Goal: Task Accomplishment & Management: Use online tool/utility

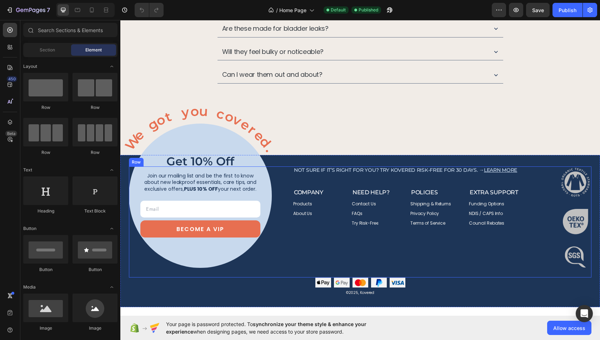
scroll to position [3098, 0]
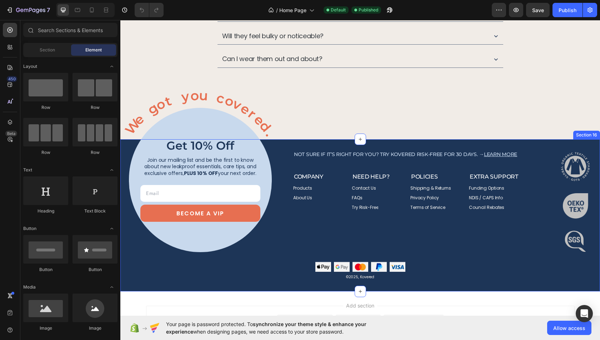
click at [273, 278] on div "Image get 10% off Heading Join our mailing list and be the first to know about …" at bounding box center [360, 215] width 480 height 152
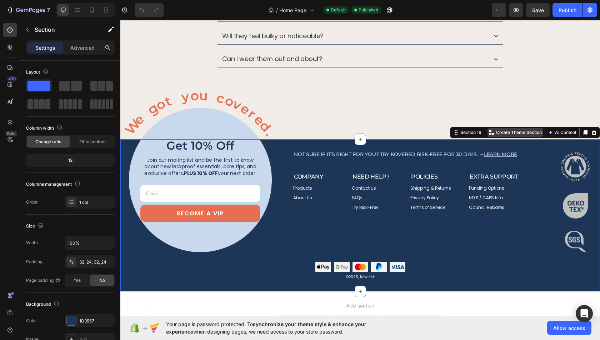
click at [525, 129] on p "Create Theme Section" at bounding box center [519, 132] width 46 height 6
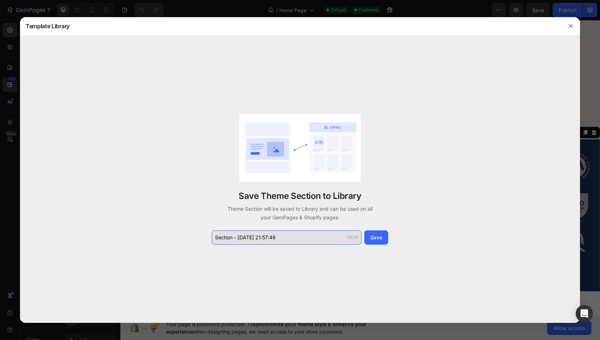
click at [296, 238] on input "Section - Aug 27 21:57:48" at bounding box center [287, 237] width 150 height 14
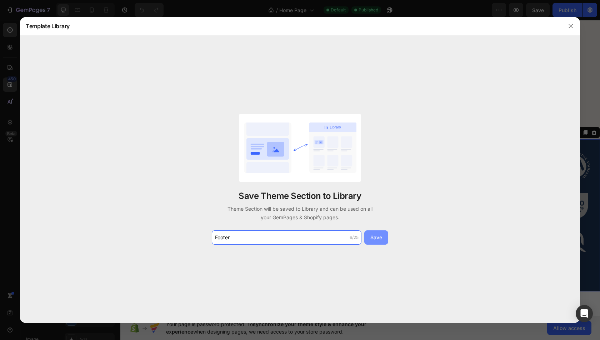
type input "Footer"
click at [374, 232] on button "Save" at bounding box center [376, 237] width 24 height 14
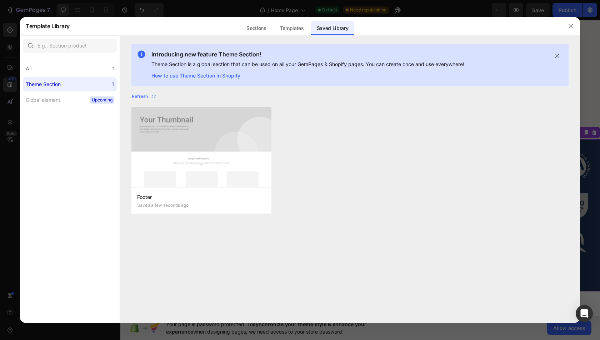
click at [575, 19] on div at bounding box center [571, 26] width 19 height 19
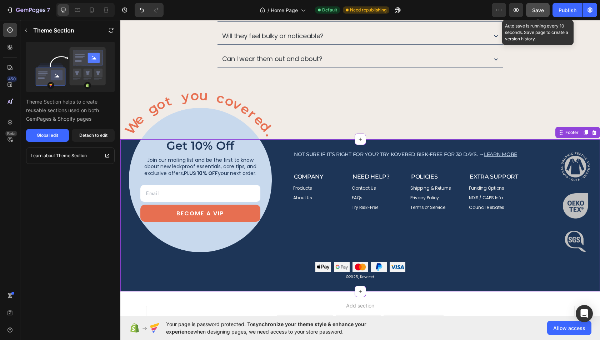
click at [528, 7] on button "Save" at bounding box center [538, 10] width 24 height 14
click at [559, 9] on div "Publish" at bounding box center [568, 10] width 18 height 8
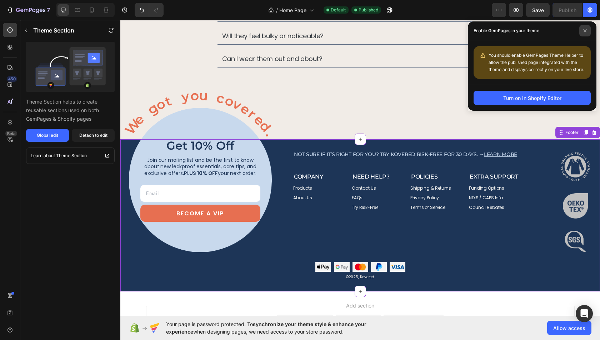
click at [583, 32] on icon at bounding box center [585, 31] width 4 height 4
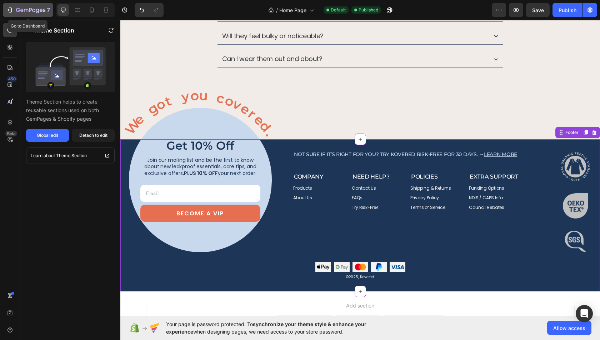
click at [29, 10] on icon "button" at bounding box center [30, 11] width 29 height 6
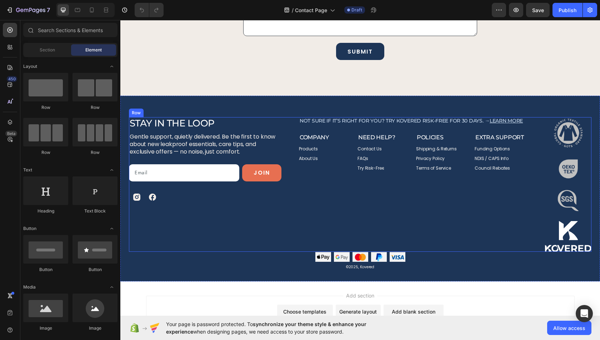
scroll to position [262, 0]
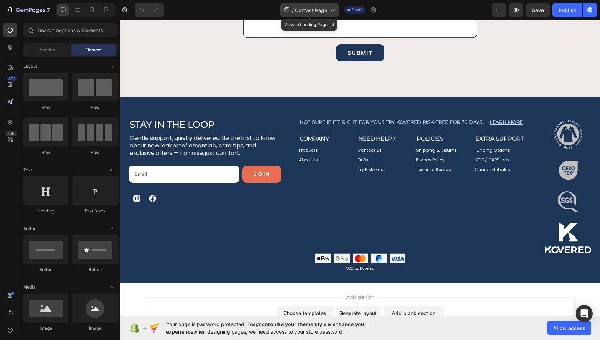
click at [307, 13] on span "Contact Page" at bounding box center [311, 10] width 32 height 8
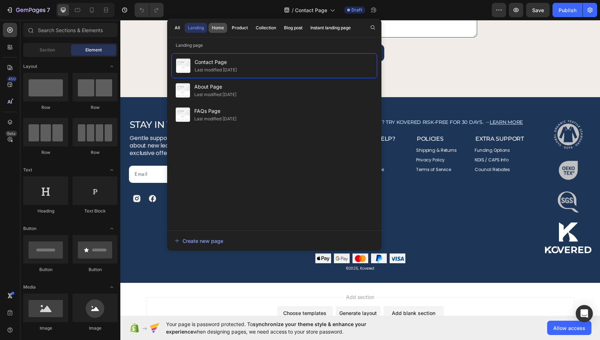
click at [221, 27] on div "Home" at bounding box center [218, 28] width 12 height 6
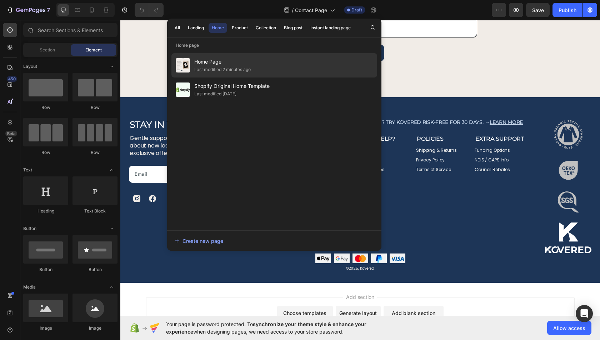
click at [222, 68] on div "Last modified 2 minutes ago" at bounding box center [222, 69] width 56 height 7
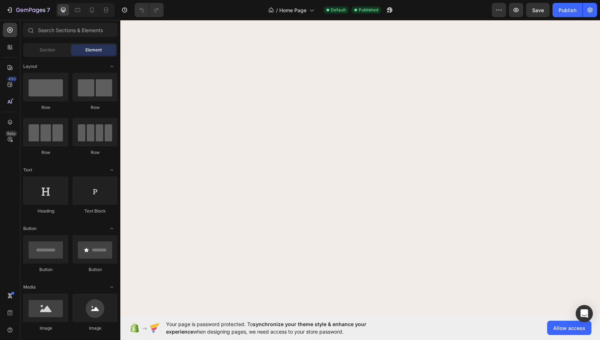
scroll to position [3183, 0]
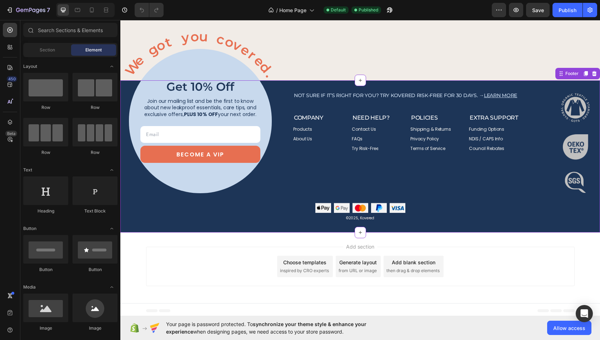
click at [282, 195] on div "Image get 10% off Heading Join our mailing list and be the first to know about …" at bounding box center [360, 147] width 463 height 111
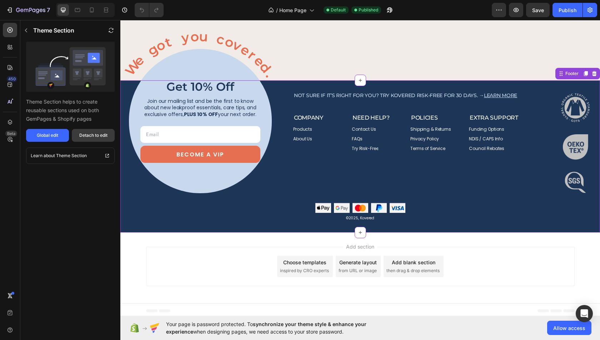
click at [84, 139] on button "Detach to edit" at bounding box center [93, 135] width 43 height 13
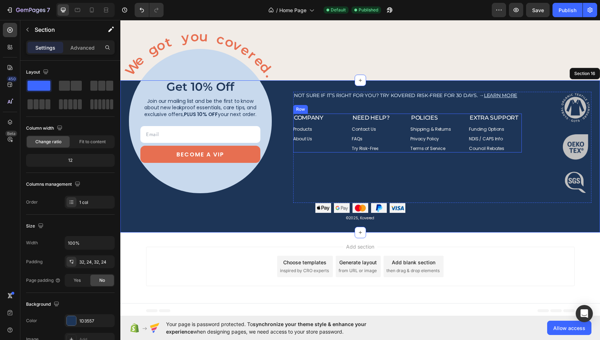
scroll to position [3154, 0]
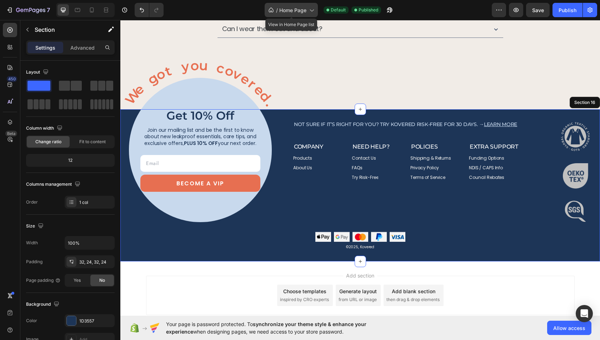
click at [294, 15] on div "/ Home Page" at bounding box center [291, 10] width 53 height 14
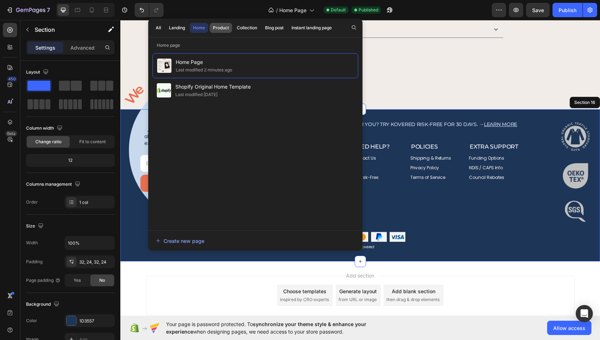
click at [222, 29] on div "Product" at bounding box center [221, 28] width 16 height 6
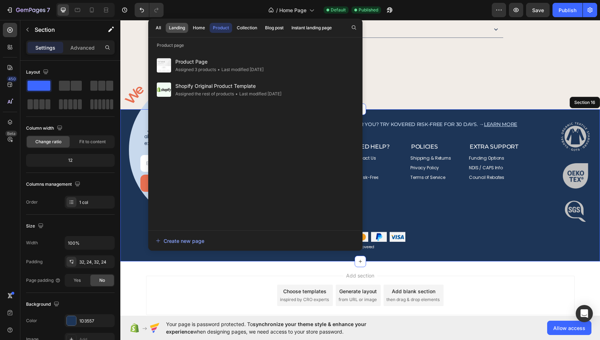
click at [169, 25] on div "Landing" at bounding box center [177, 28] width 16 height 6
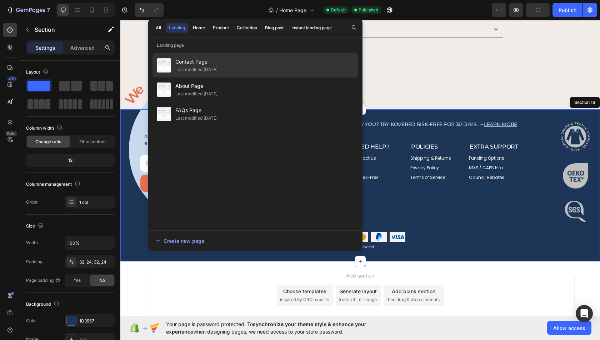
click at [228, 78] on div "Contact Page Last modified 2 days ago" at bounding box center [256, 90] width 206 height 24
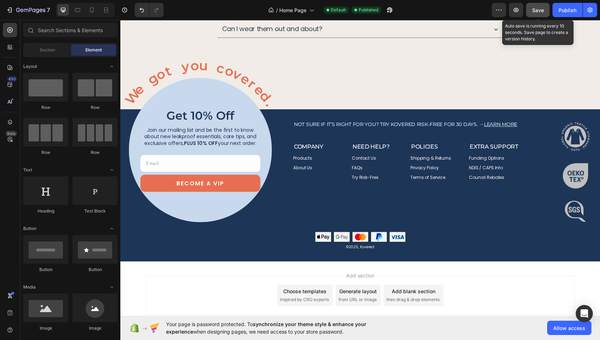
click at [536, 11] on span "Save" at bounding box center [538, 10] width 12 height 6
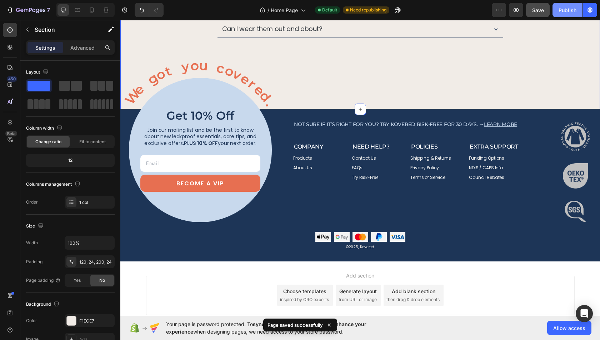
click at [564, 13] on div "Publish" at bounding box center [568, 10] width 18 height 8
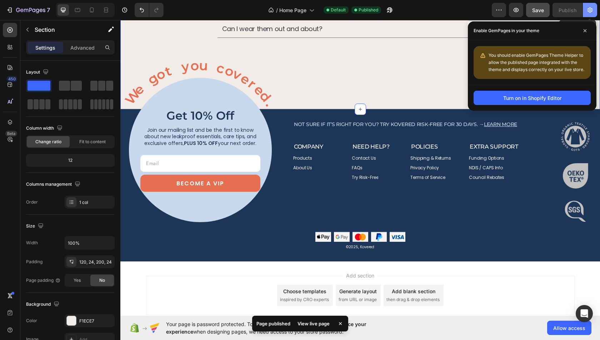
click at [589, 8] on icon "button" at bounding box center [590, 9] width 7 height 7
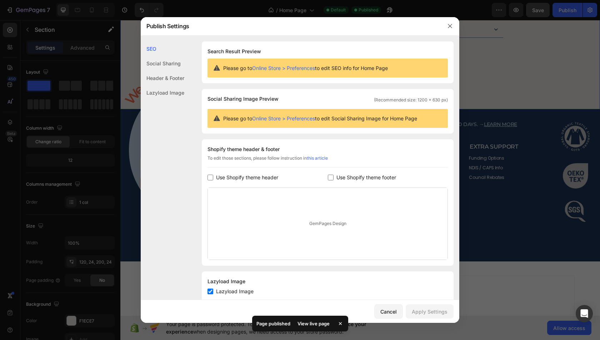
click at [261, 180] on span "Use Shopify theme header" at bounding box center [247, 177] width 62 height 9
checkbox input "true"
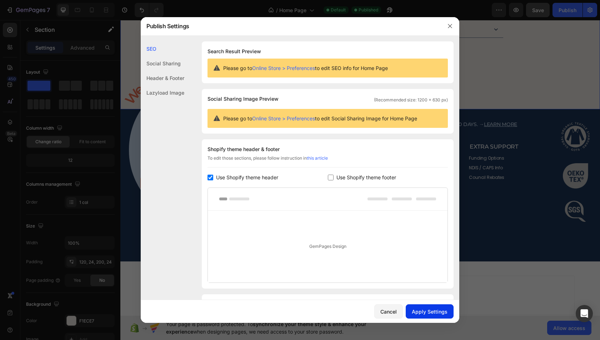
click at [431, 312] on div "Apply Settings" at bounding box center [430, 312] width 36 height 8
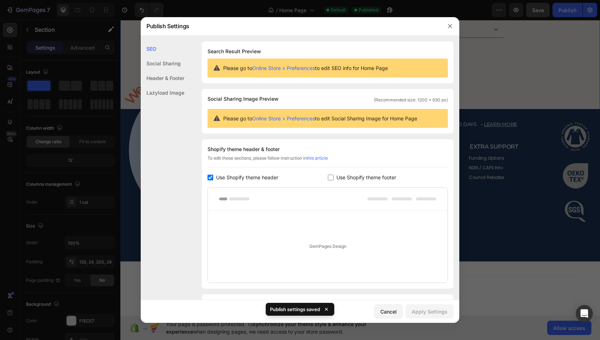
click at [514, 99] on div at bounding box center [300, 170] width 600 height 340
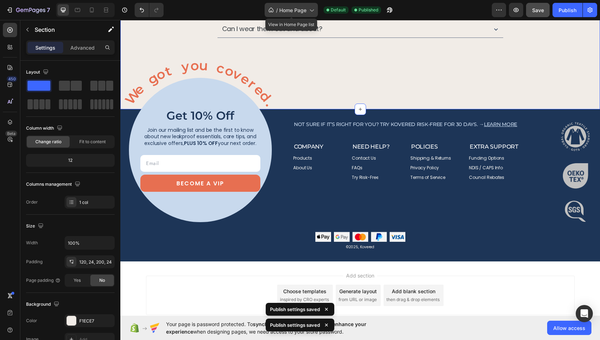
click at [290, 4] on div "/ Home Page" at bounding box center [291, 10] width 53 height 14
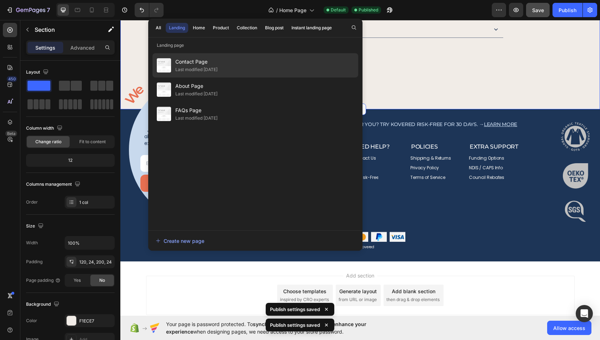
click at [207, 60] on span "Contact Page" at bounding box center [196, 62] width 42 height 9
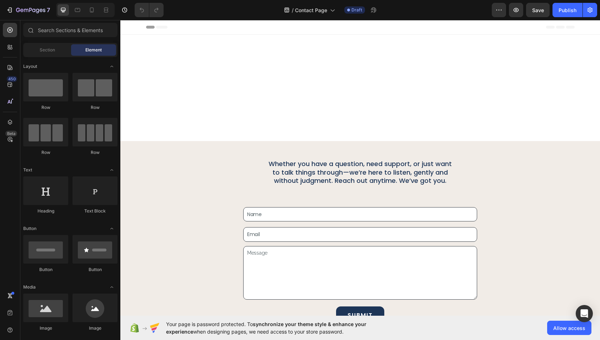
scroll to position [313, 0]
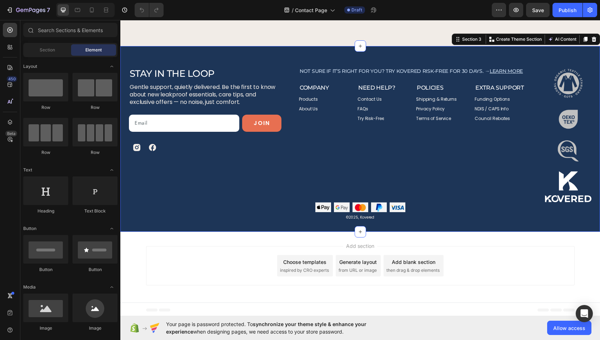
click at [275, 55] on div "Stay in the Loop Heading Gentle support, quietly delivered. Be the first to kno…" at bounding box center [360, 139] width 480 height 186
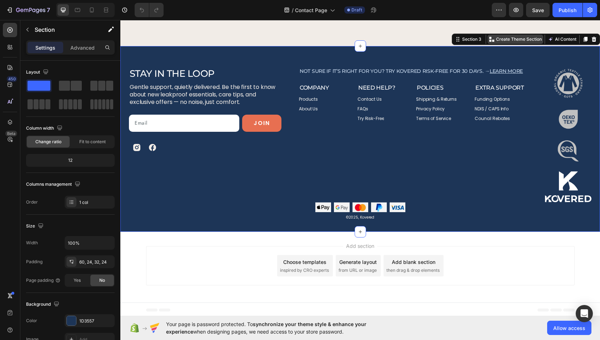
click at [524, 37] on p "Create Theme Section" at bounding box center [519, 39] width 46 height 6
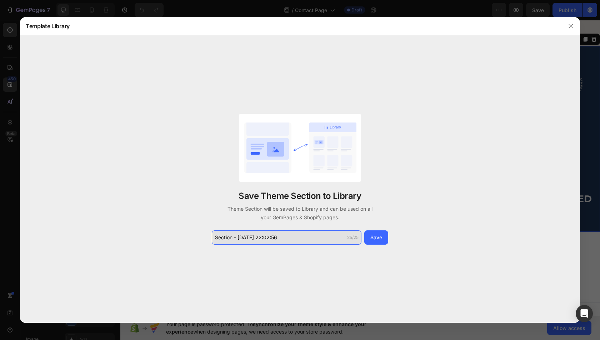
click at [253, 236] on input "Section - Aug 27 22:02:56" at bounding box center [287, 237] width 150 height 14
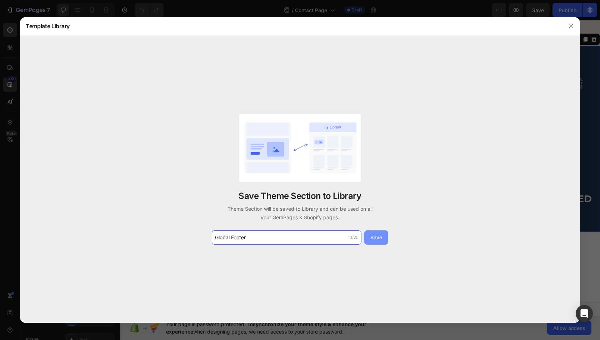
type input "Global Footer"
click at [367, 240] on button "Save" at bounding box center [376, 237] width 24 height 14
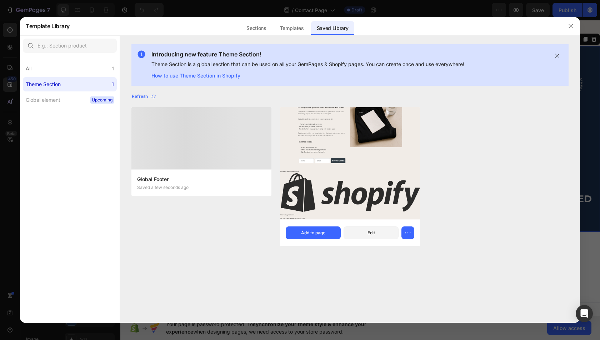
click at [405, 162] on img at bounding box center [350, 149] width 140 height 141
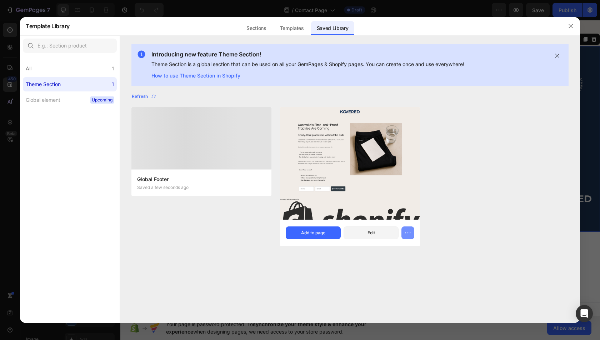
click at [408, 235] on icon "button" at bounding box center [407, 232] width 7 height 7
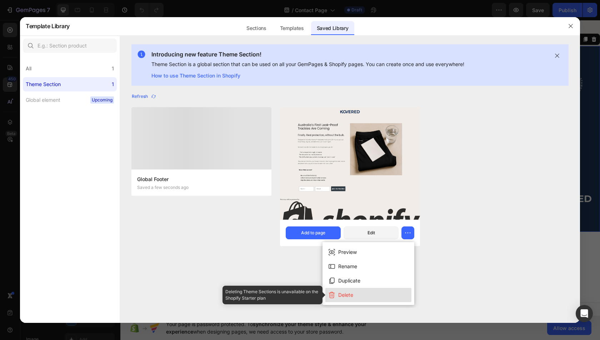
click at [367, 295] on button "Delete" at bounding box center [368, 295] width 86 height 14
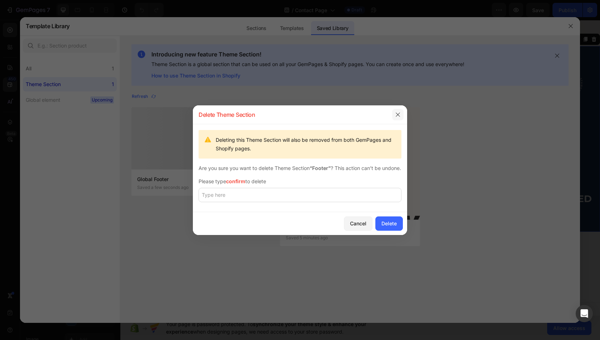
click at [397, 109] on button "button" at bounding box center [397, 114] width 11 height 11
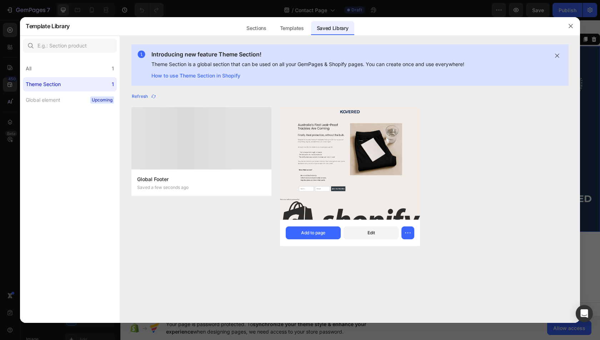
click at [478, 148] on div "Global Footer Saved a few seconds ago Footer Saved 5 minutes ago Add to page Ed…" at bounding box center [349, 181] width 437 height 148
click at [594, 153] on div at bounding box center [300, 170] width 600 height 340
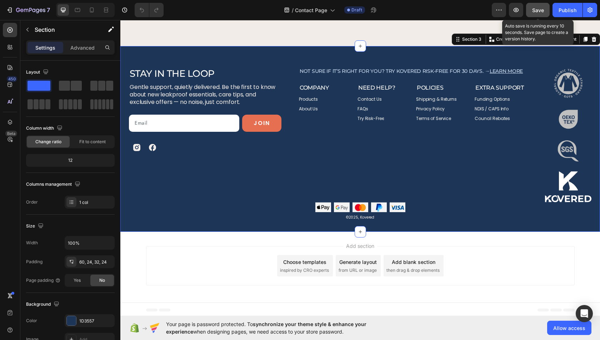
click at [537, 14] on div "Save" at bounding box center [538, 10] width 12 height 8
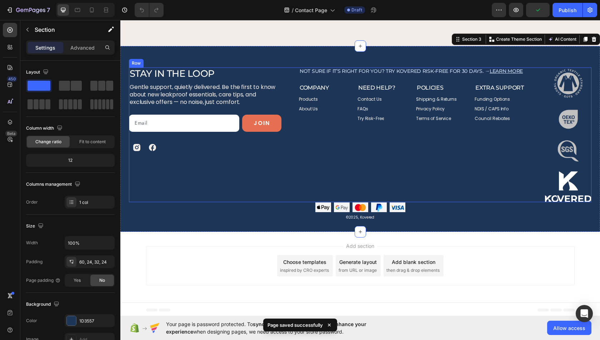
scroll to position [0, 0]
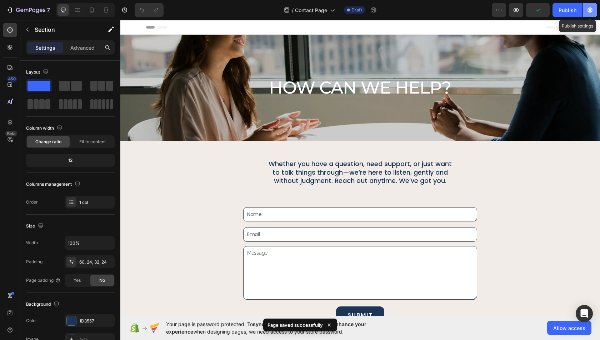
click at [590, 10] on icon "button" at bounding box center [590, 10] width 5 height 5
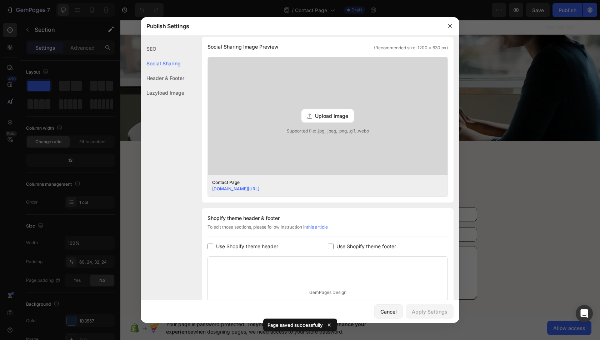
scroll to position [255, 0]
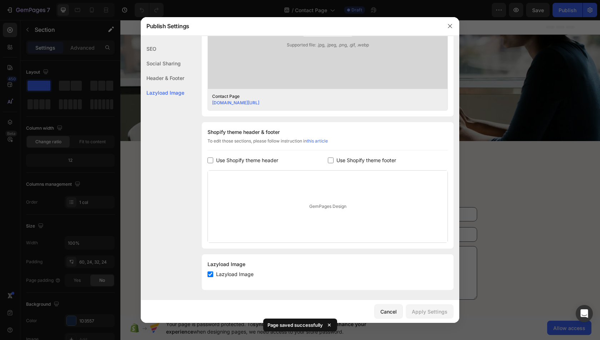
click at [250, 154] on div "Shopify theme header & footer To edit those sections, please follow instruction…" at bounding box center [328, 185] width 252 height 126
click at [250, 156] on span "Use Shopify theme header" at bounding box center [247, 160] width 62 height 9
checkbox input "true"
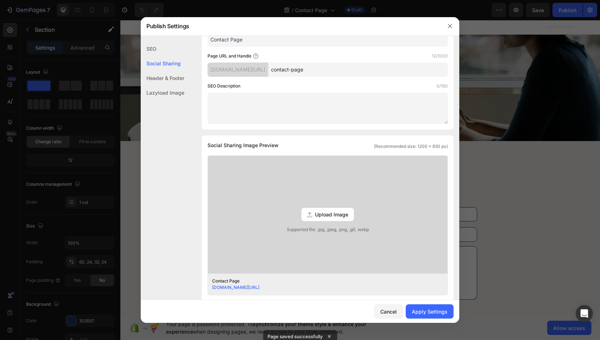
scroll to position [65, 0]
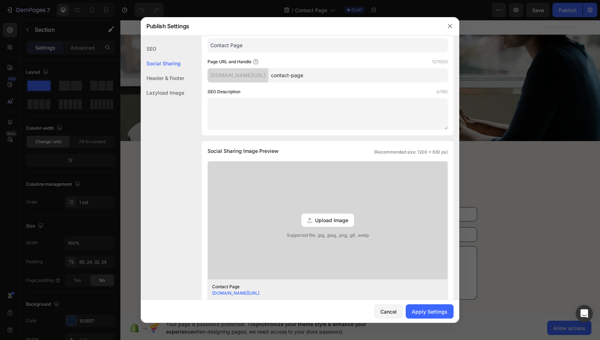
drag, startPoint x: 312, startPoint y: 77, endPoint x: 360, endPoint y: 77, distance: 48.2
click at [360, 77] on input "contact-page" at bounding box center [358, 75] width 180 height 14
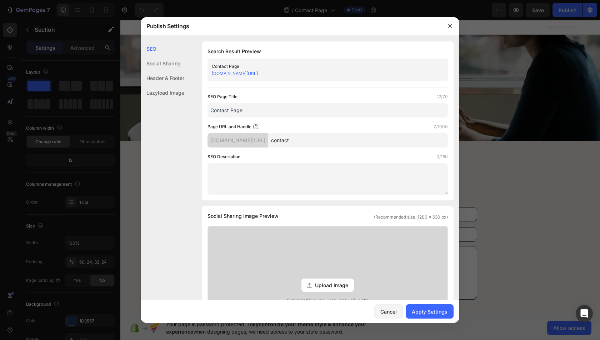
type input "contact"
drag, startPoint x: 233, startPoint y: 110, endPoint x: 303, endPoint y: 109, distance: 70.0
click at [303, 109] on input "Contact Page" at bounding box center [328, 110] width 240 height 14
type input "Contact Us"
click at [438, 319] on button "Apply Settings" at bounding box center [430, 311] width 48 height 14
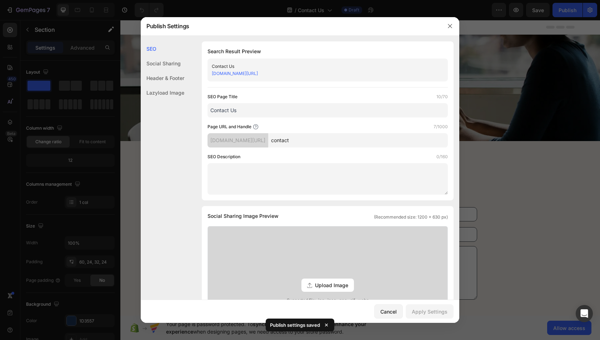
click at [521, 111] on div at bounding box center [300, 170] width 600 height 340
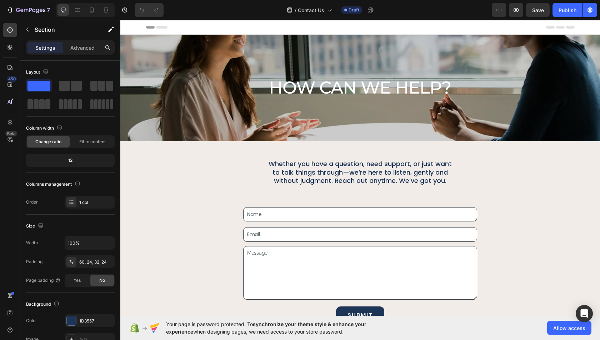
click at [540, 2] on div "7 Version history / Contact Us Draft Preview Save Publish" at bounding box center [300, 10] width 600 height 20
click at [540, 13] on div "Save" at bounding box center [538, 10] width 12 height 8
click at [571, 13] on div "Publish" at bounding box center [568, 10] width 18 height 8
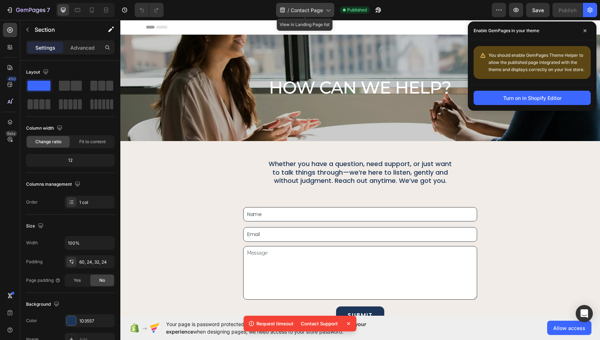
click at [320, 16] on div "/ Contact Page" at bounding box center [305, 10] width 58 height 14
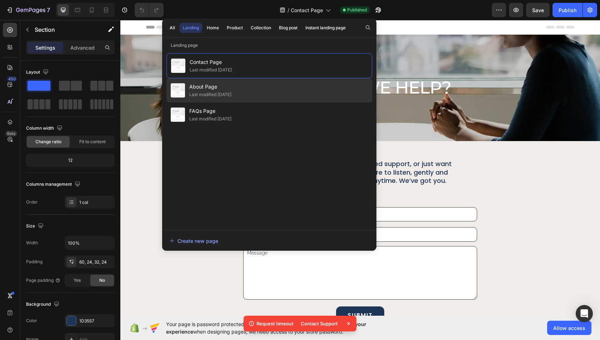
click at [231, 89] on span "About Page" at bounding box center [210, 87] width 42 height 9
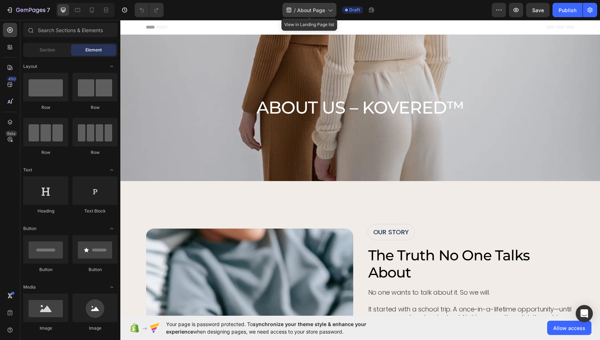
click at [307, 13] on span "About Page" at bounding box center [311, 10] width 28 height 8
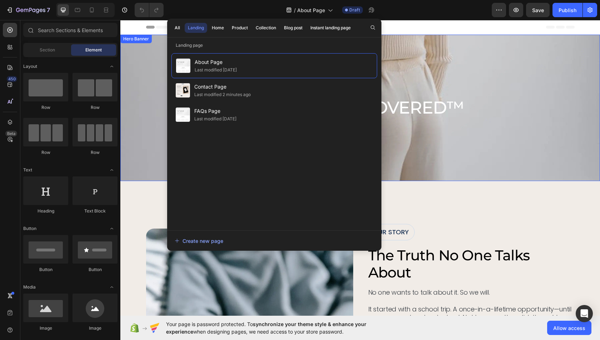
click at [484, 244] on div "OUR STORY Text Block the truth no one talks about Heading No one wants to talk …" at bounding box center [471, 323] width 207 height 199
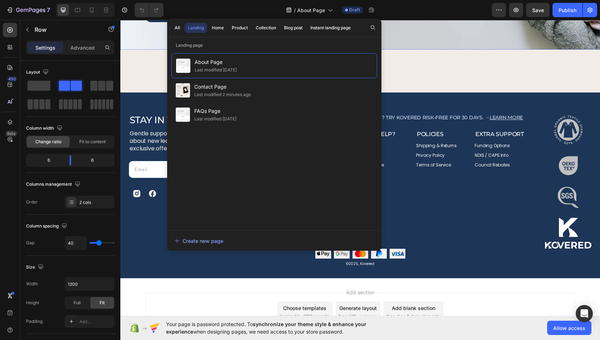
scroll to position [1698, 0]
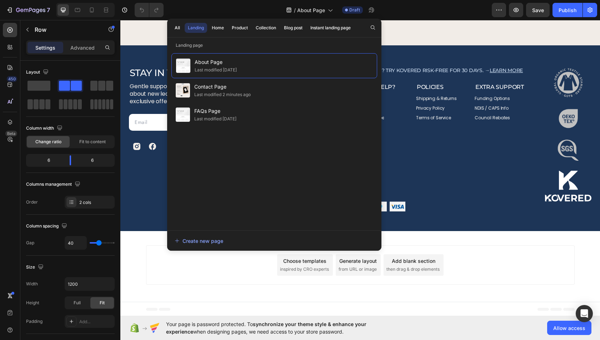
click at [486, 258] on div "Add section Choose templates inspired by CRO experts Generate layout from URL o…" at bounding box center [360, 264] width 429 height 39
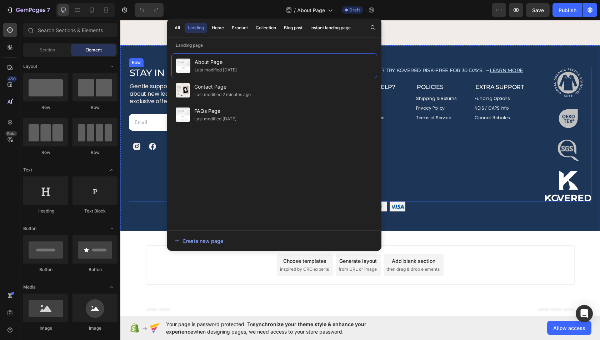
click at [486, 121] on div "Council Rebates Button" at bounding box center [501, 117] width 53 height 9
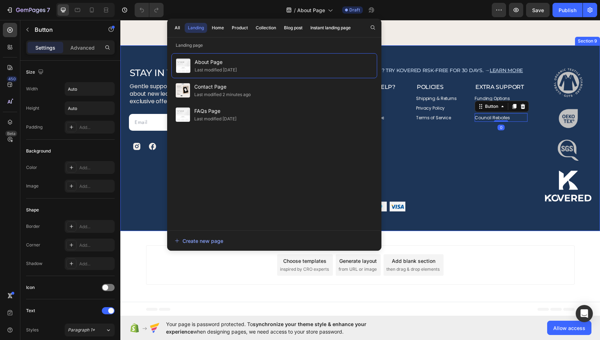
click at [478, 51] on div "Stay in the Loop Heading Gentle support, quietly delivered. Be the first to kno…" at bounding box center [360, 138] width 480 height 186
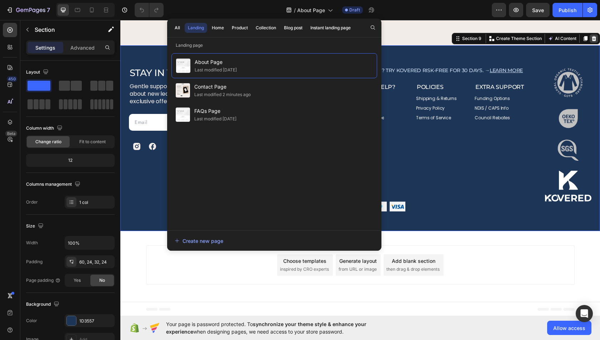
click at [596, 39] on icon at bounding box center [594, 39] width 6 height 6
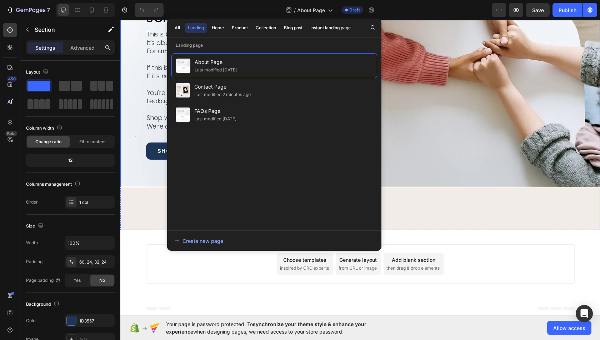
scroll to position [1512, 0]
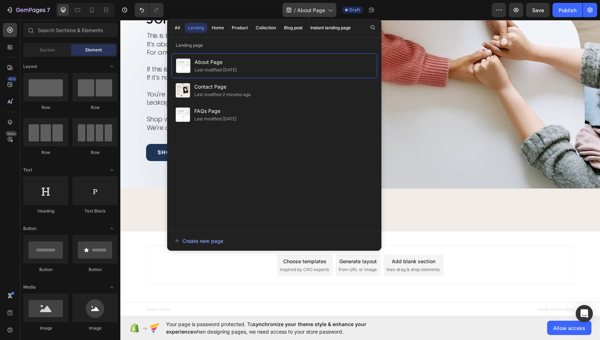
click at [326, 8] on div "/ About Page" at bounding box center [310, 10] width 54 height 14
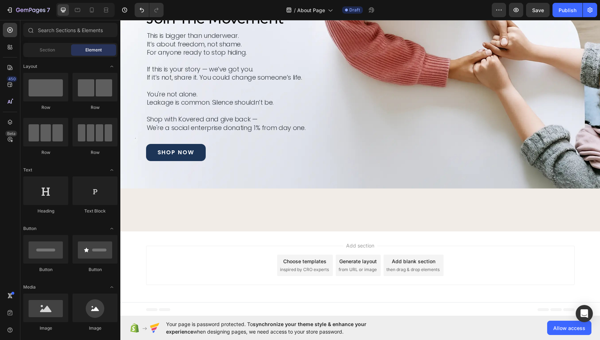
click at [309, 265] on div "Choose templates inspired by CRO experts" at bounding box center [305, 265] width 56 height 21
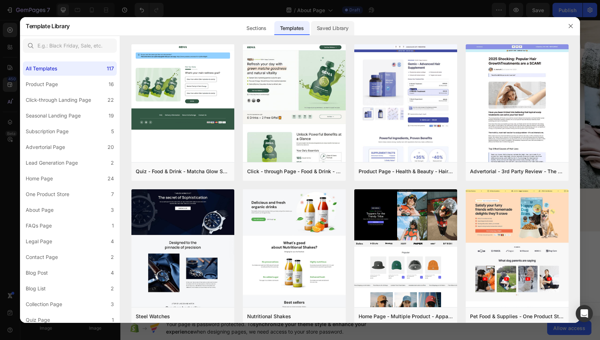
click at [327, 31] on div "Saved Library" at bounding box center [332, 28] width 43 height 14
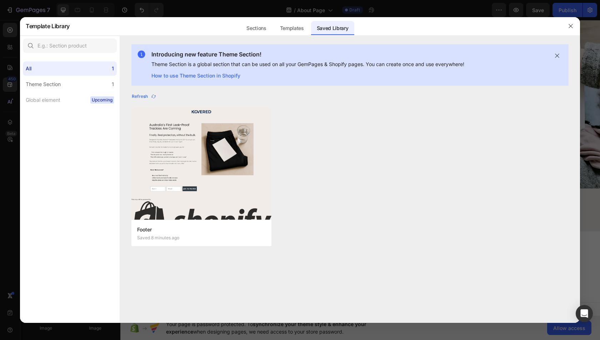
click at [449, 145] on div "Footer Saved 8 minutes ago Add to page Edit Footer Saved 8 minutes ago Add to p…" at bounding box center [349, 181] width 437 height 148
click at [569, 30] on button "button" at bounding box center [570, 25] width 11 height 11
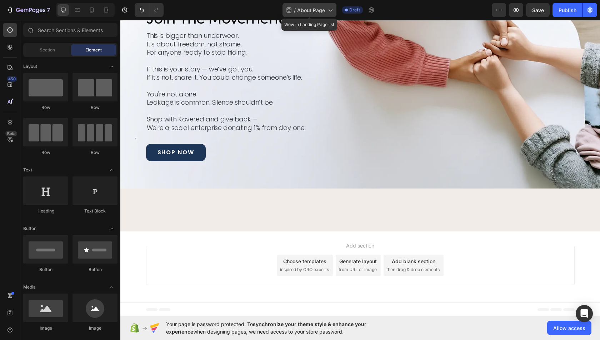
click at [320, 12] on span "About Page" at bounding box center [311, 10] width 28 height 8
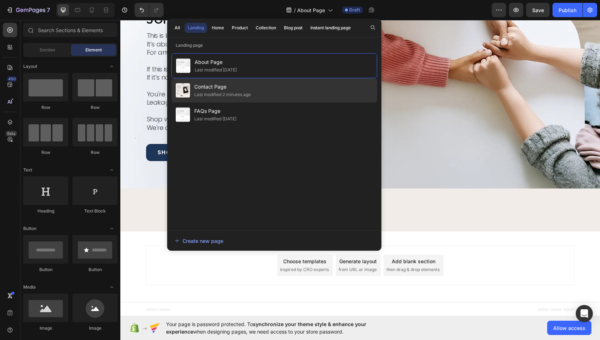
click at [212, 95] on div "Last modified 2 minutes ago" at bounding box center [222, 94] width 56 height 7
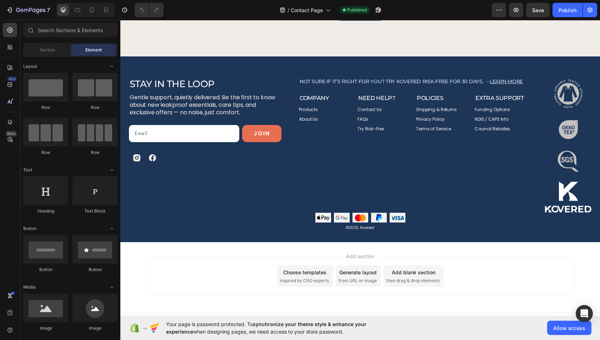
scroll to position [313, 0]
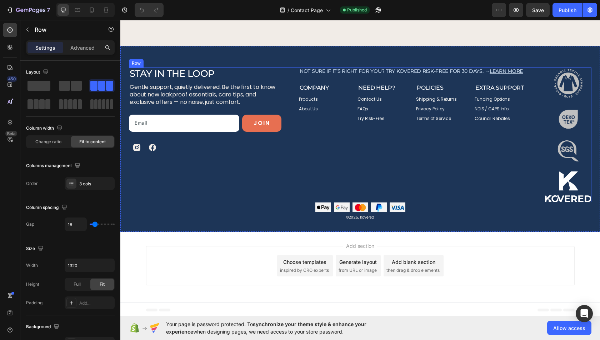
click at [447, 160] on div "Not sure if it’s right for you? Try Kovered risk-free for 30 days. → Learn more…" at bounding box center [413, 135] width 229 height 135
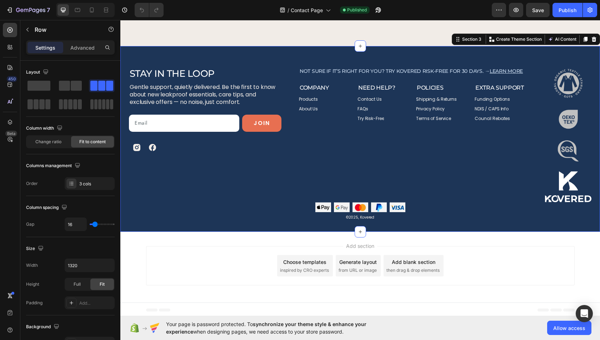
click at [359, 53] on div "Stay in the Loop Heading Gentle support, quietly delivered. Be the first to kno…" at bounding box center [360, 139] width 480 height 186
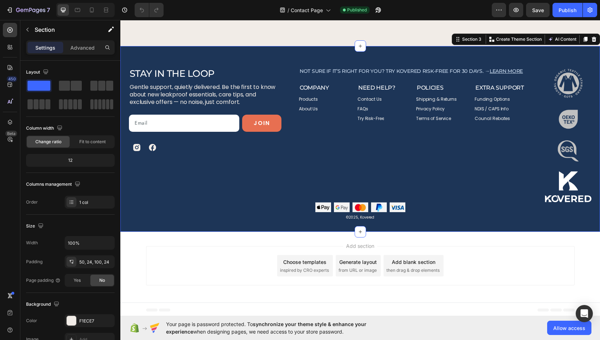
click at [498, 56] on div "Stay in the Loop Heading Gentle support, quietly delivered. Be the first to kno…" at bounding box center [360, 139] width 480 height 186
click at [513, 38] on p "Create Theme Section" at bounding box center [519, 39] width 46 height 6
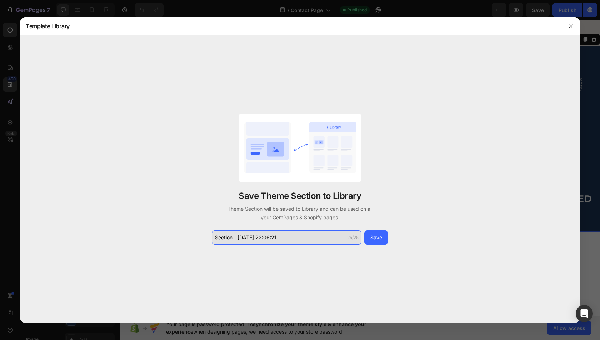
click at [291, 235] on input "Section - Aug 27 22:06:21" at bounding box center [287, 237] width 150 height 14
type input "Global Footer"
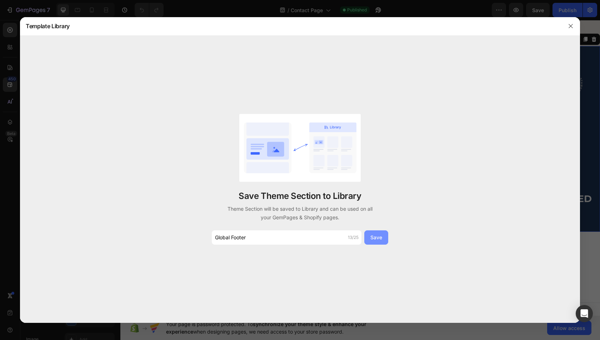
click at [372, 235] on div "Save" at bounding box center [376, 238] width 12 height 8
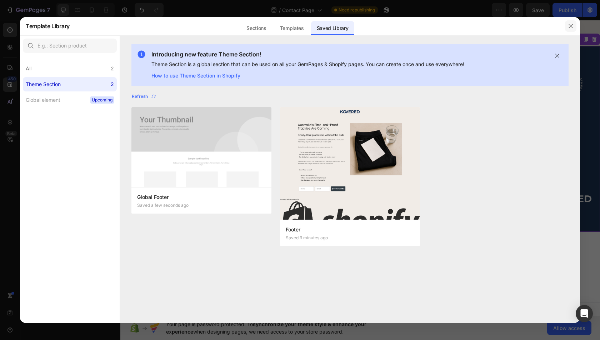
click at [573, 29] on icon "button" at bounding box center [571, 26] width 6 height 6
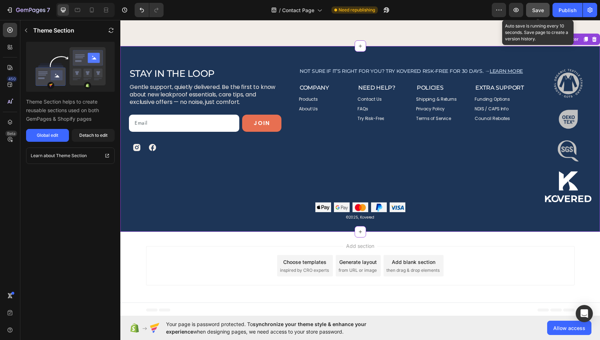
click at [542, 11] on span "Save" at bounding box center [538, 10] width 12 height 6
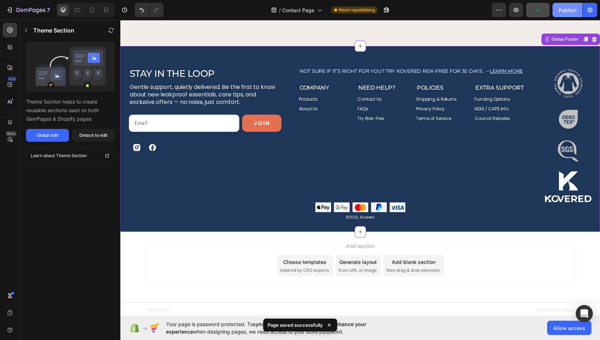
click at [566, 11] on div "Publish" at bounding box center [568, 10] width 18 height 8
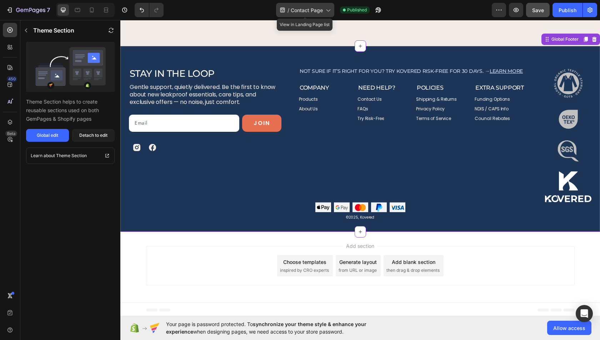
click at [292, 10] on span "Contact Page" at bounding box center [307, 10] width 32 height 8
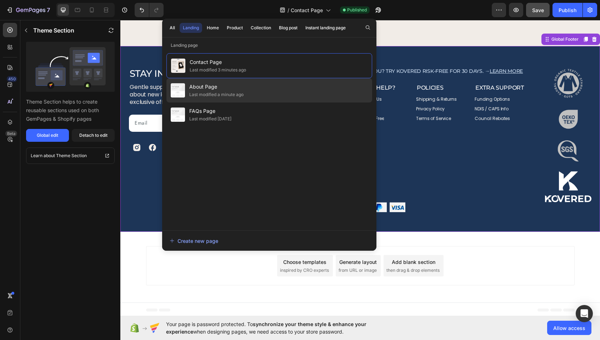
click at [222, 95] on div "Last modified a minute ago" at bounding box center [216, 94] width 54 height 7
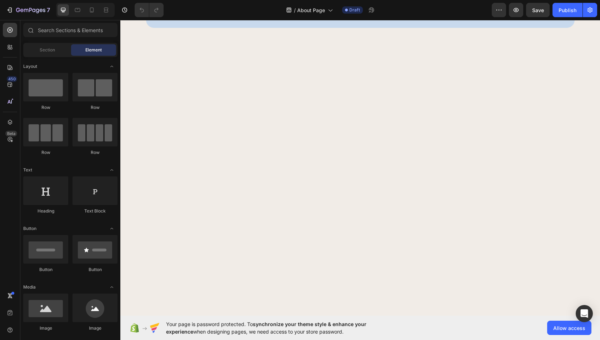
scroll to position [1512, 0]
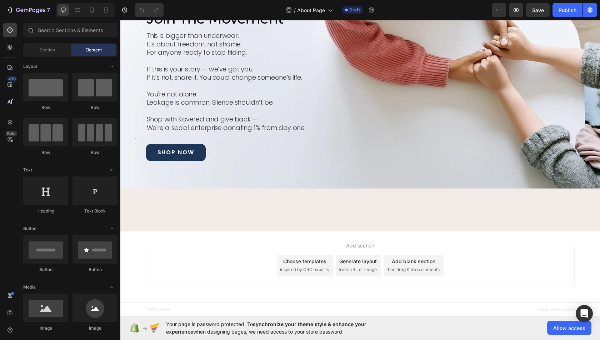
click at [316, 265] on div "Choose templates inspired by CRO experts" at bounding box center [305, 265] width 56 height 21
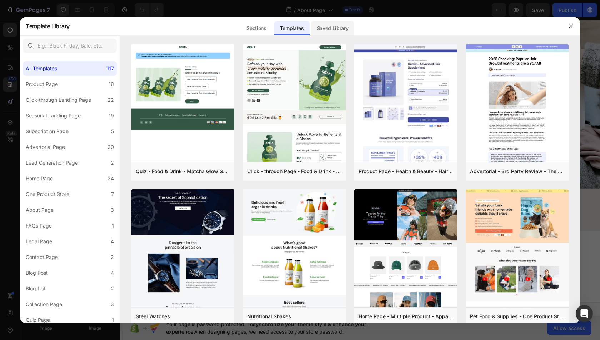
click at [332, 27] on div "Saved Library" at bounding box center [332, 28] width 43 height 14
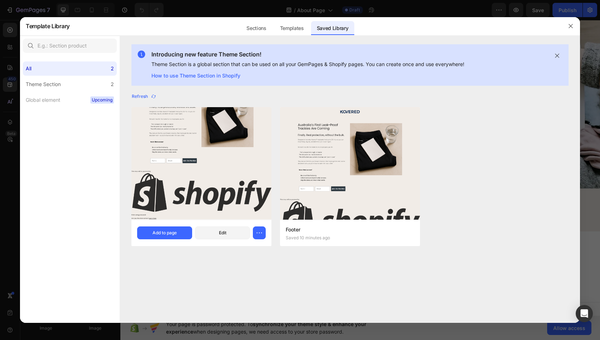
click at [161, 168] on img at bounding box center [201, 149] width 140 height 141
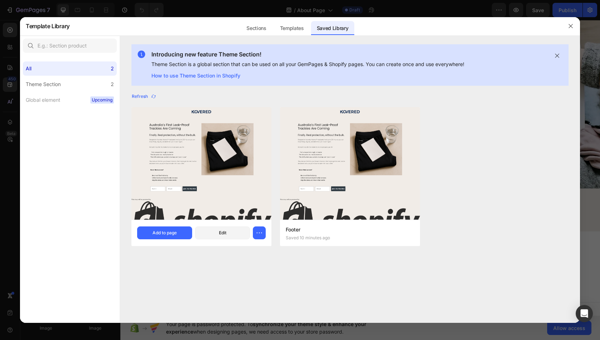
click at [172, 241] on div "Global Footer Saved a minute ago Add to page Edit" at bounding box center [201, 233] width 140 height 26
click at [170, 239] on button "Add to page" at bounding box center [164, 232] width 55 height 13
click at [169, 236] on button "Add to page" at bounding box center [164, 232] width 55 height 13
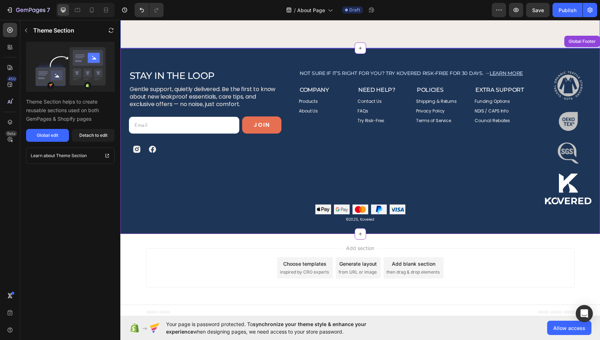
scroll to position [1698, 0]
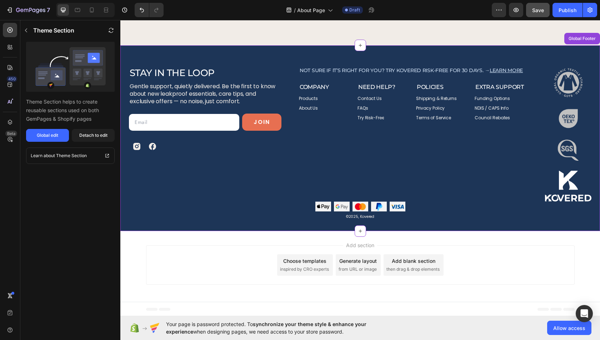
click at [544, 7] on span "Save" at bounding box center [538, 10] width 12 height 6
click at [564, 9] on div "Publish" at bounding box center [568, 10] width 18 height 8
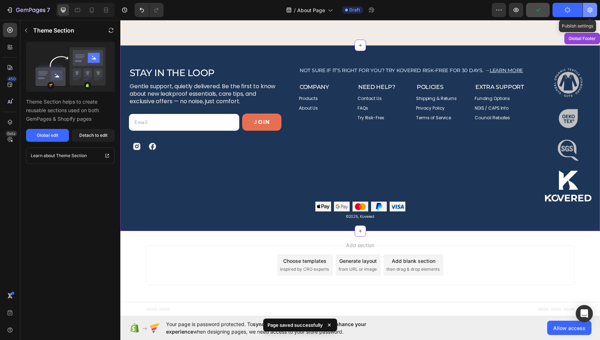
click at [589, 10] on icon "button" at bounding box center [590, 9] width 7 height 7
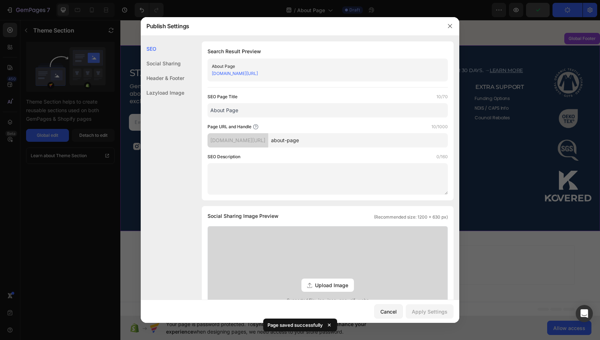
scroll to position [255, 0]
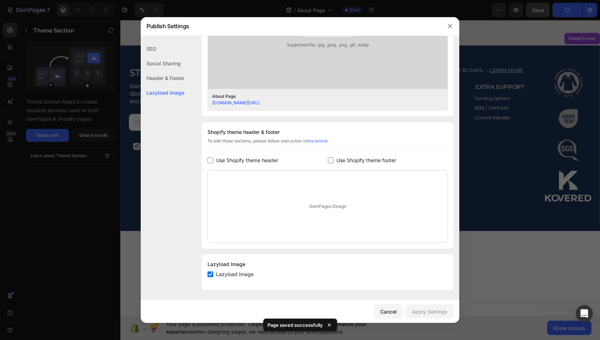
click at [254, 163] on span "Use Shopify theme header" at bounding box center [247, 160] width 62 height 9
checkbox input "true"
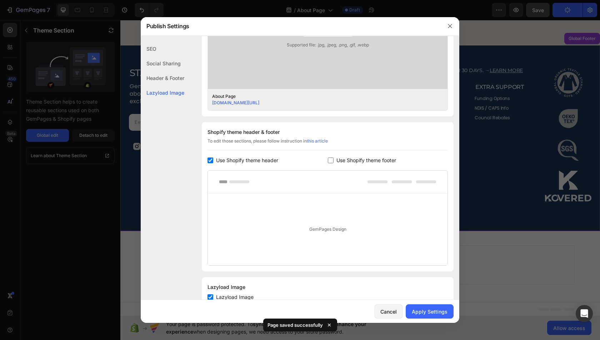
scroll to position [0, 0]
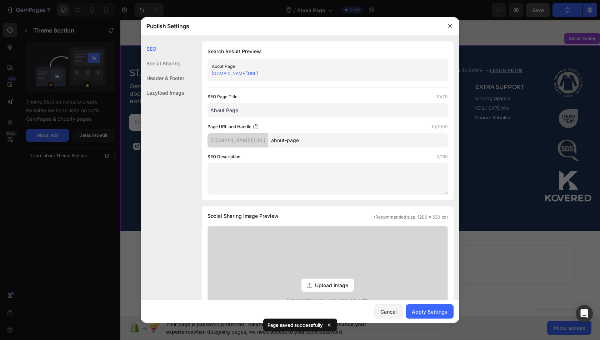
click at [268, 109] on input "About Page" at bounding box center [328, 110] width 240 height 14
type input "S"
type input "About Us"
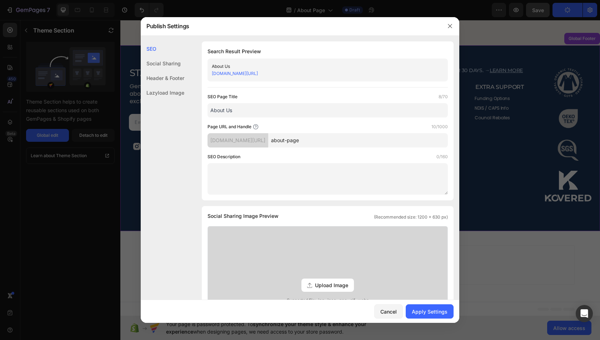
click at [307, 137] on input "about-page" at bounding box center [358, 140] width 180 height 14
type input "about"
click at [434, 320] on div "Cancel Apply Settings" at bounding box center [300, 311] width 319 height 23
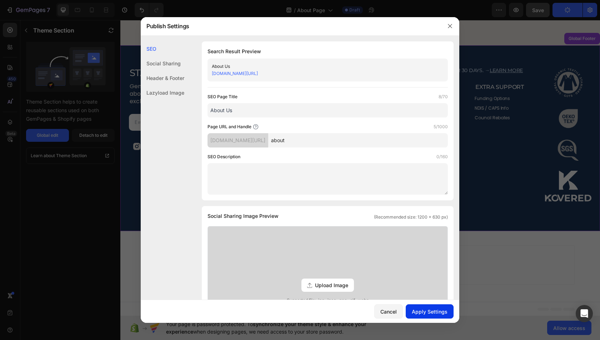
click at [432, 314] on div "Apply Settings" at bounding box center [430, 312] width 36 height 8
click at [502, 200] on div at bounding box center [300, 170] width 600 height 340
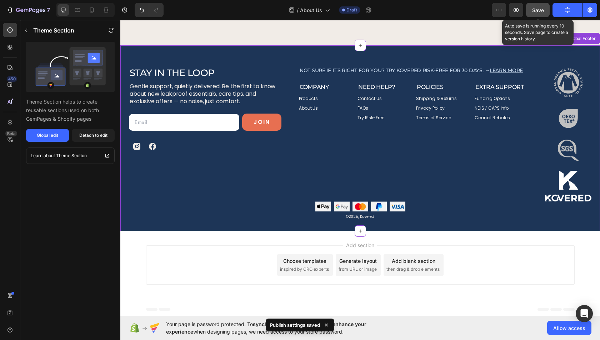
click at [541, 5] on button "Save" at bounding box center [538, 10] width 24 height 14
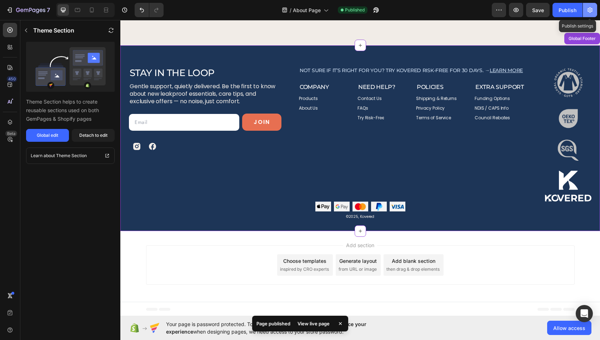
click at [590, 9] on icon "button" at bounding box center [590, 10] width 5 height 5
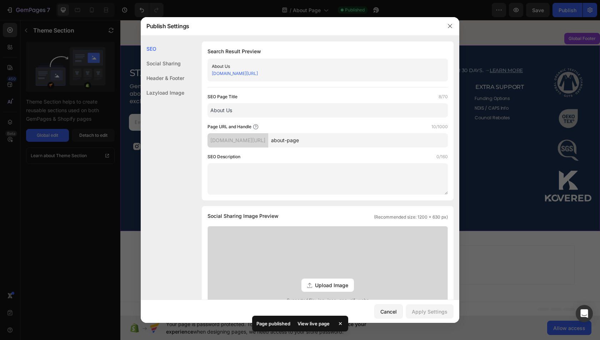
click at [299, 114] on input "About Us" at bounding box center [328, 110] width 240 height 14
click at [329, 139] on input "about-page" at bounding box center [358, 140] width 180 height 14
type input "b"
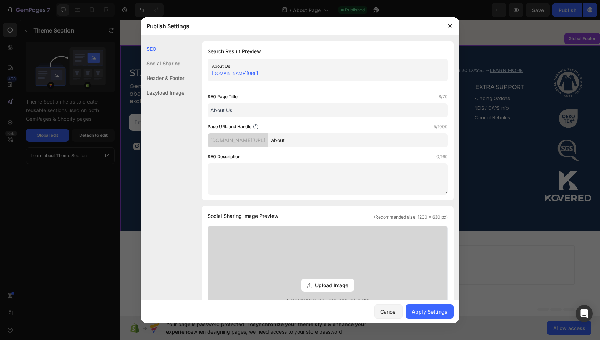
scroll to position [132, 0]
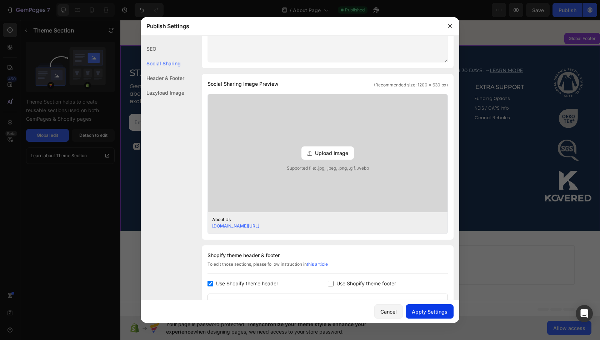
type input "about"
click at [425, 313] on div "Apply Settings" at bounding box center [430, 312] width 36 height 8
click at [497, 10] on div at bounding box center [300, 170] width 600 height 340
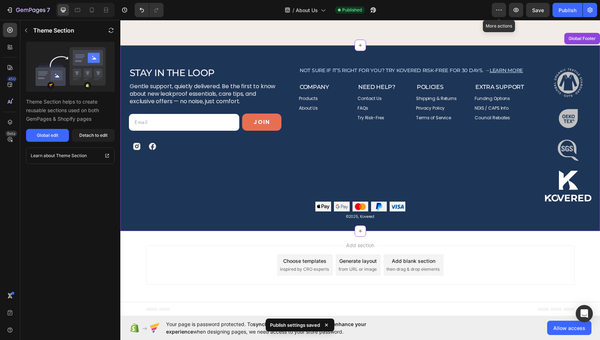
click at [497, 10] on icon "button" at bounding box center [498, 9] width 7 height 7
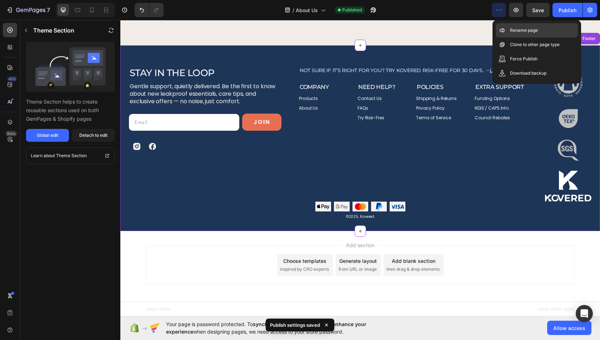
click at [515, 31] on p "Rename page" at bounding box center [524, 30] width 28 height 7
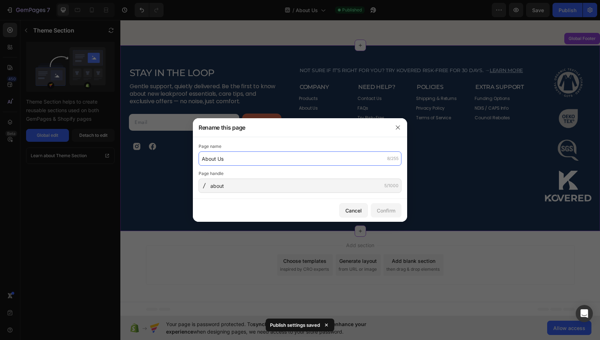
click at [327, 161] on input "About Us" at bounding box center [300, 158] width 203 height 14
click at [440, 195] on div at bounding box center [300, 170] width 600 height 340
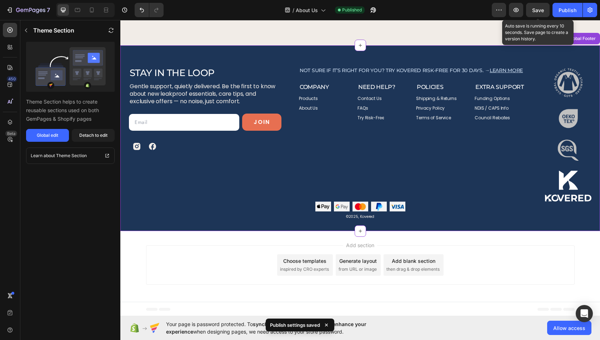
click at [540, 7] on span "Save" at bounding box center [538, 10] width 12 height 6
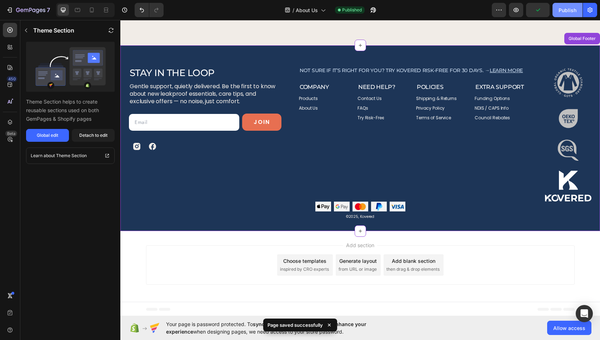
click at [564, 9] on div "Publish" at bounding box center [568, 10] width 18 height 8
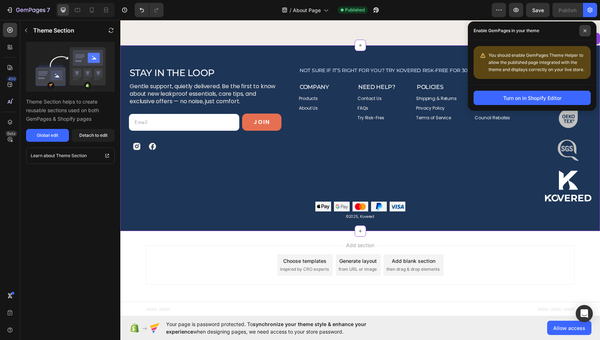
click at [585, 31] on icon at bounding box center [585, 31] width 4 height 4
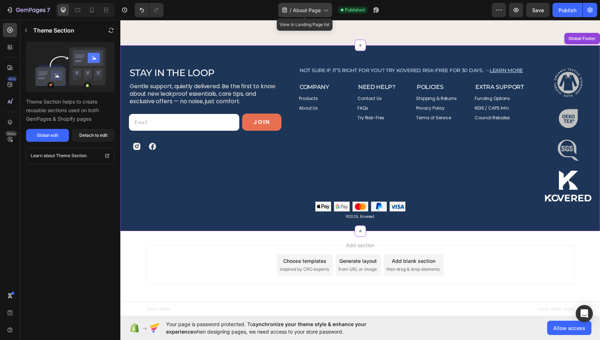
click at [315, 10] on span "About Page" at bounding box center [307, 10] width 28 height 8
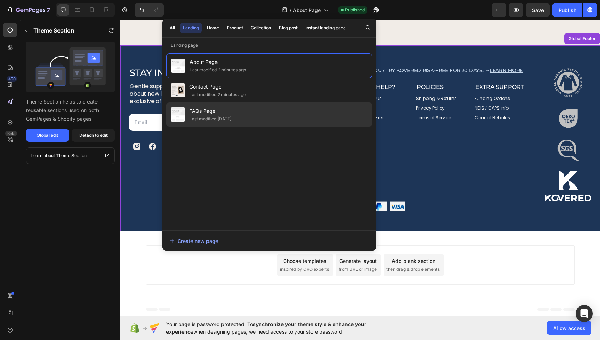
click at [225, 114] on span "FAQs Page" at bounding box center [210, 111] width 42 height 9
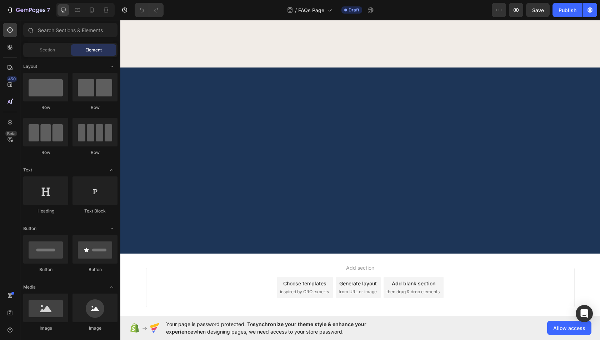
scroll to position [508, 0]
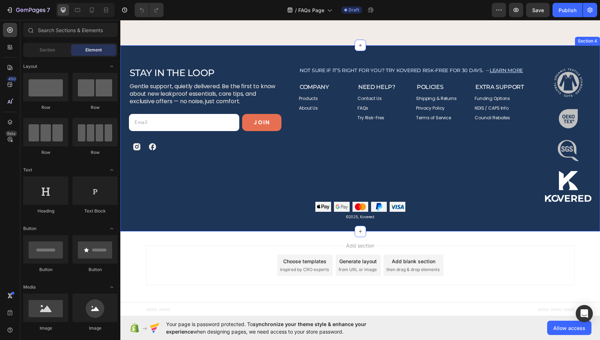
click at [307, 56] on div "Stay in the Loop Heading Gentle support, quietly delivered. Be the first to kno…" at bounding box center [360, 138] width 480 height 186
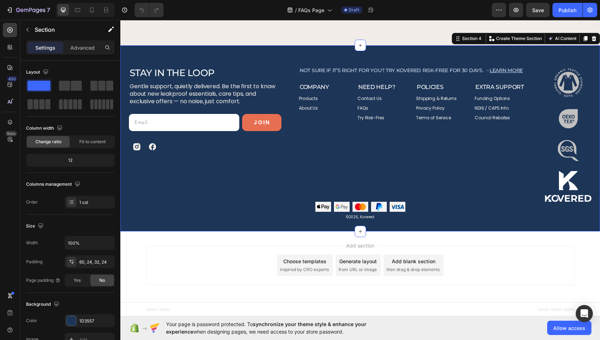
click at [599, 38] on div "Section 4 Create Theme Section AI Content Write with GemAI What would you like …" at bounding box center [526, 38] width 148 height 11
click at [597, 39] on div at bounding box center [594, 38] width 9 height 9
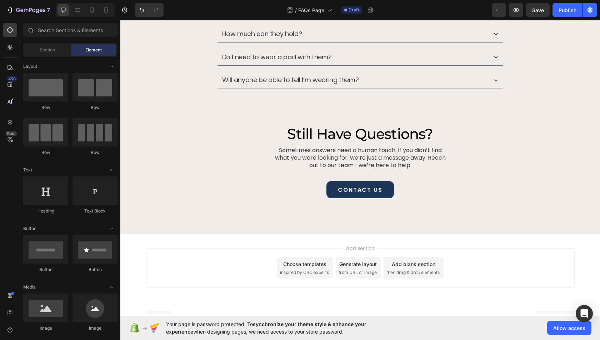
click at [311, 270] on span "inspired by CRO experts" at bounding box center [304, 272] width 49 height 6
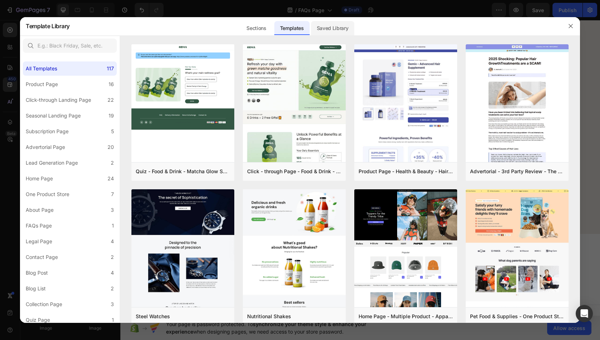
click at [324, 28] on div "Saved Library" at bounding box center [332, 28] width 43 height 14
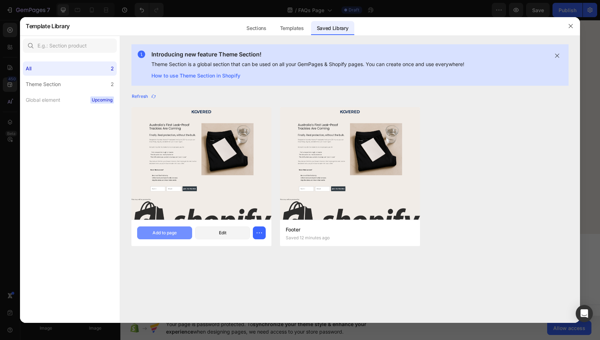
click at [163, 238] on button "Add to page" at bounding box center [164, 232] width 55 height 13
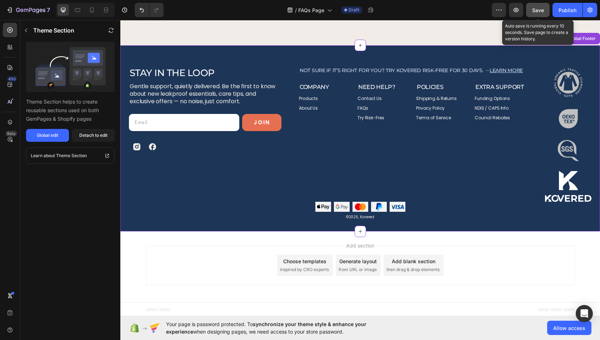
click at [539, 5] on button "Save" at bounding box center [538, 10] width 24 height 14
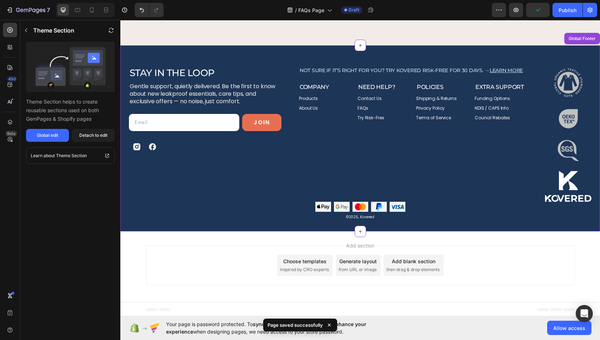
click at [600, 6] on div "7 Version history / FAQs Page Draft Preview Publish" at bounding box center [300, 10] width 600 height 20
click at [594, 6] on button "button" at bounding box center [590, 10] width 14 height 14
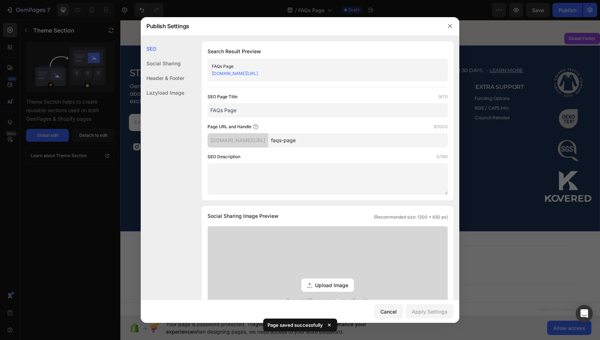
click at [311, 113] on input "FAQs Page" at bounding box center [328, 110] width 240 height 14
type input "FAQs"
click at [345, 138] on input "faqs-page" at bounding box center [358, 140] width 180 height 14
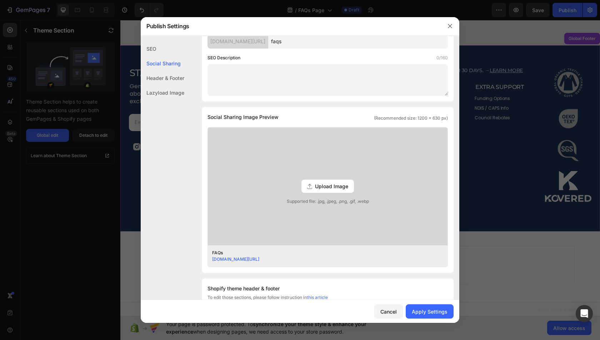
scroll to position [41, 0]
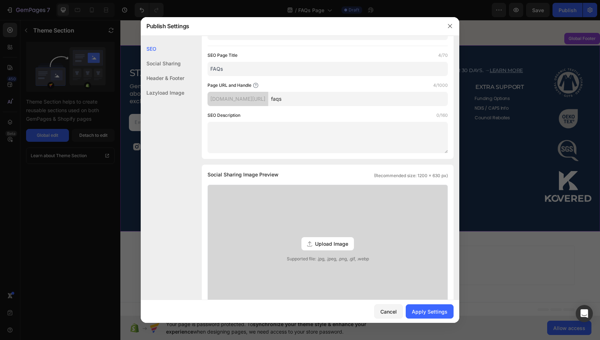
type input "faqs"
click at [246, 69] on input "FAQs" at bounding box center [328, 69] width 240 height 14
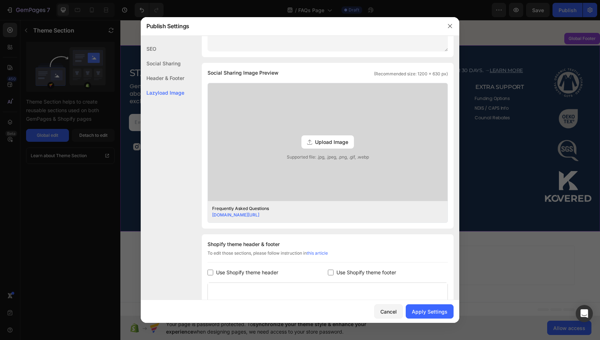
scroll to position [255, 0]
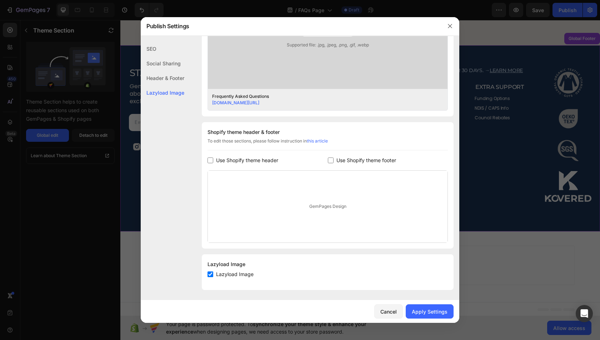
type input "Frequently Asked Questions"
click at [261, 159] on span "Use Shopify theme header" at bounding box center [247, 160] width 62 height 9
checkbox input "true"
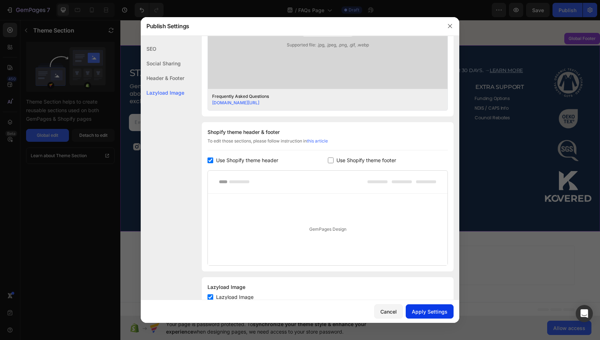
click at [429, 308] on div "Apply Settings" at bounding box center [430, 312] width 36 height 8
click at [530, 66] on div at bounding box center [300, 170] width 600 height 340
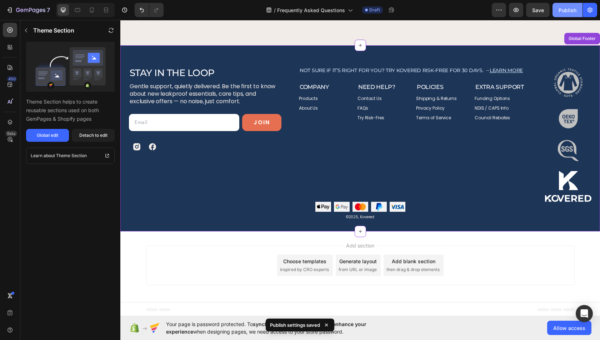
click at [566, 8] on div "Publish" at bounding box center [568, 10] width 18 height 8
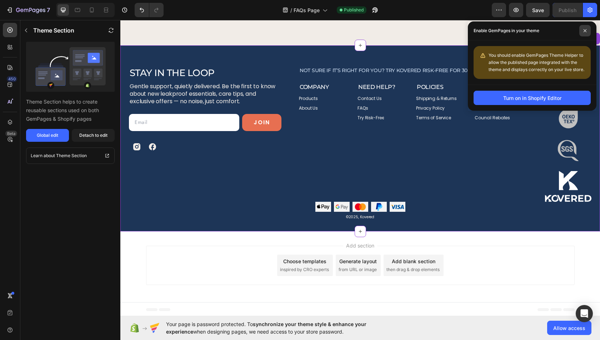
click at [588, 32] on span at bounding box center [584, 30] width 11 height 11
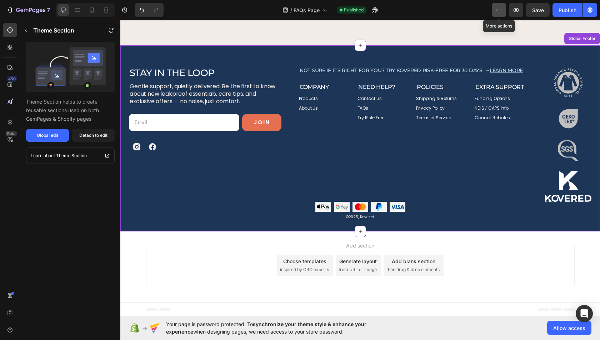
click at [500, 9] on icon "button" at bounding box center [498, 9] width 7 height 7
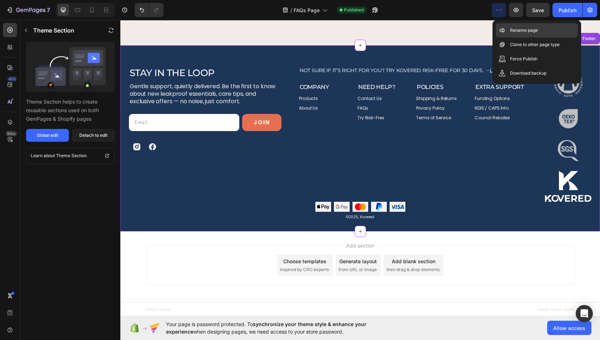
click at [515, 28] on p "Rename page" at bounding box center [524, 30] width 28 height 7
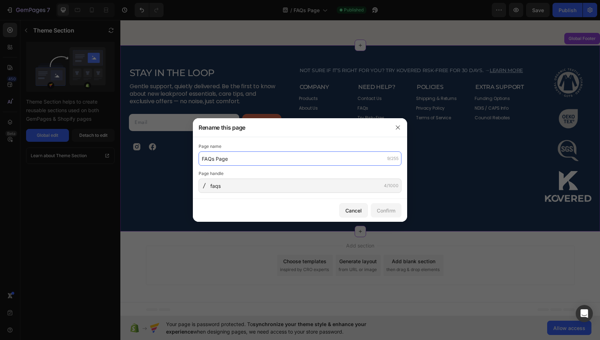
click at [335, 160] on input "FAQs Page" at bounding box center [300, 158] width 203 height 14
type input "Frequently Asked Questions"
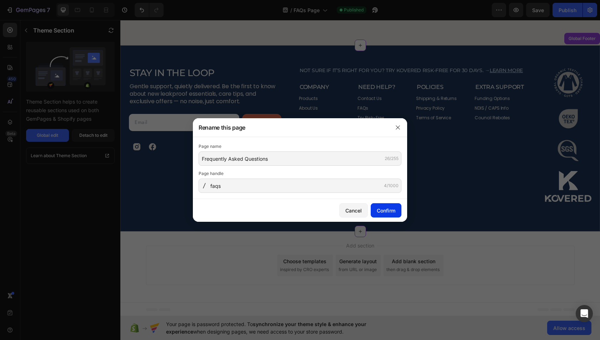
click at [390, 211] on div "Confirm" at bounding box center [386, 211] width 19 height 8
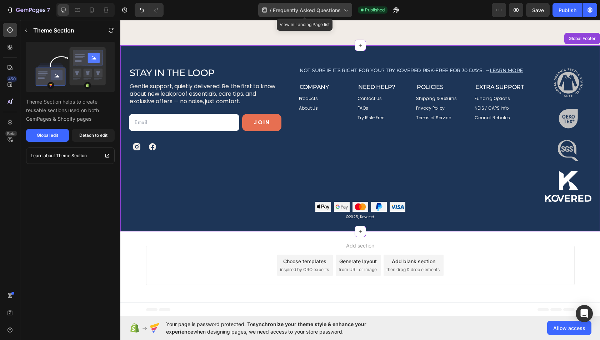
click at [313, 9] on span "Frequently Asked Questions" at bounding box center [307, 10] width 68 height 8
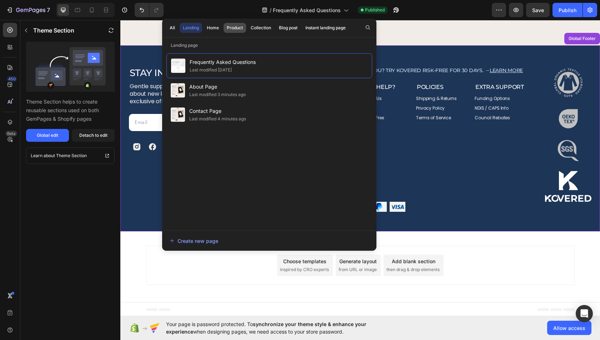
click at [234, 25] on div "Product" at bounding box center [235, 28] width 16 height 6
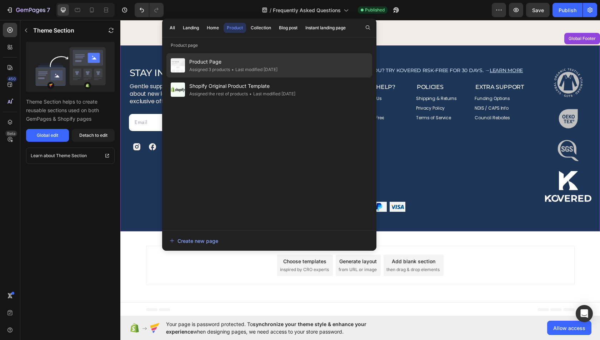
click at [253, 71] on div "• Last modified 2 days ago" at bounding box center [254, 69] width 48 height 7
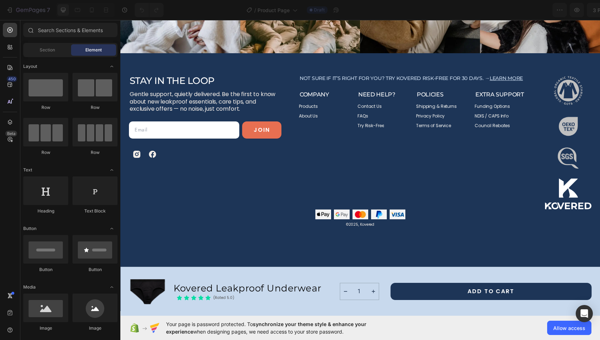
scroll to position [2648, 0]
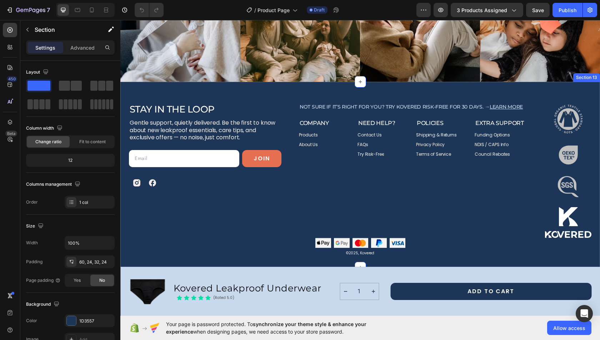
click at [384, 92] on div "Stay in the Loop Heading Gentle support, quietly delivered. Be the first to kno…" at bounding box center [360, 175] width 480 height 186
click at [592, 74] on icon at bounding box center [594, 74] width 5 height 5
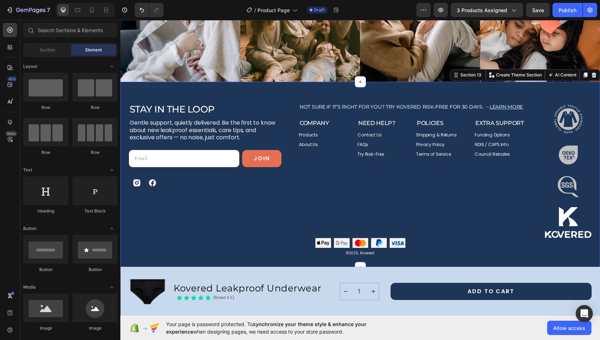
scroll to position [2571, 0]
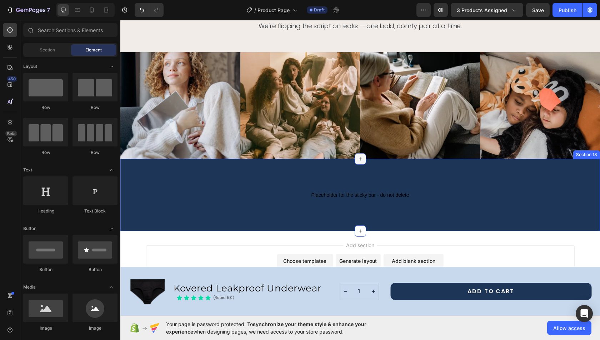
click at [359, 159] on icon at bounding box center [361, 159] width 6 height 6
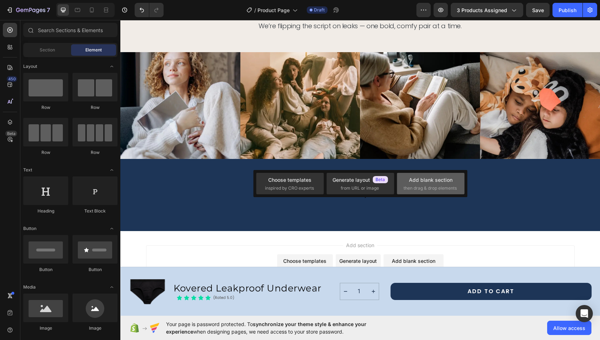
click at [426, 184] on div "Add blank section then drag & drop elements" at bounding box center [431, 183] width 54 height 15
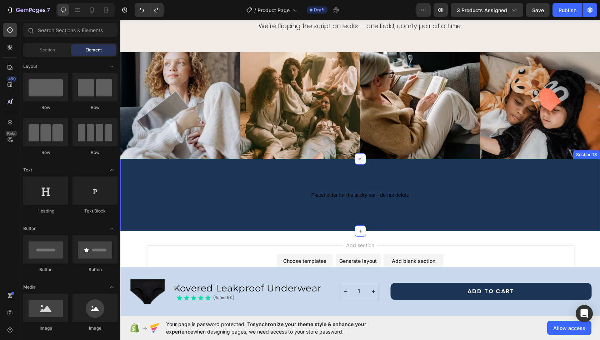
click at [360, 158] on icon at bounding box center [360, 159] width 8 height 8
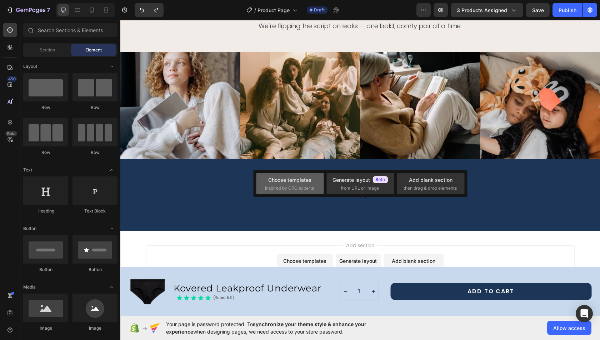
click at [314, 183] on div "Choose templates inspired by CRO experts" at bounding box center [290, 183] width 50 height 15
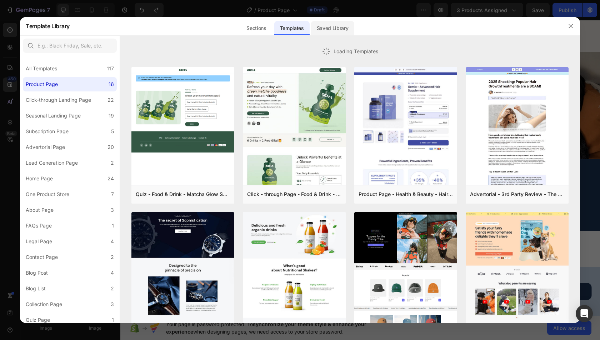
click at [324, 32] on div "Saved Library" at bounding box center [332, 28] width 43 height 14
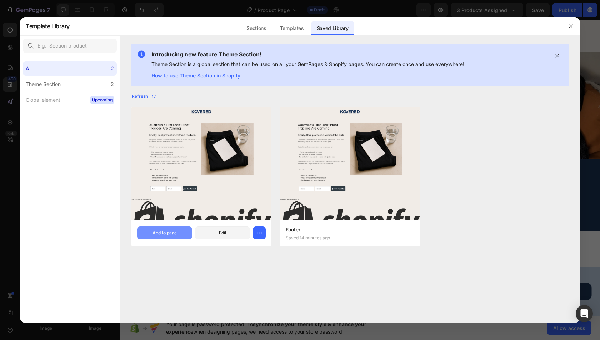
click at [171, 237] on button "Add to page" at bounding box center [164, 232] width 55 height 13
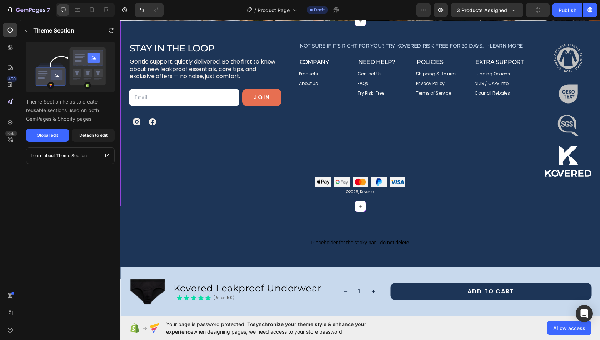
scroll to position [2709, 0]
click at [539, 11] on icon "button" at bounding box center [537, 9] width 7 height 7
click at [588, 9] on icon "button" at bounding box center [590, 10] width 5 height 5
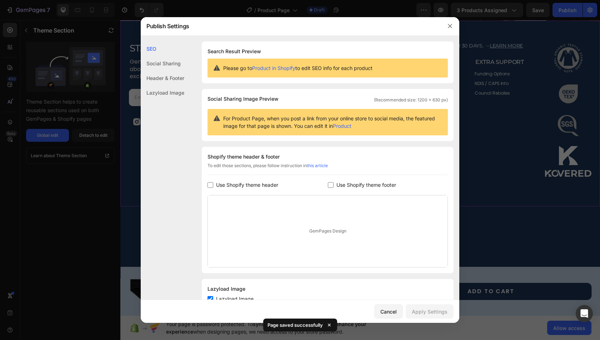
click at [266, 183] on span "Use Shopify theme header" at bounding box center [247, 185] width 62 height 9
checkbox input "true"
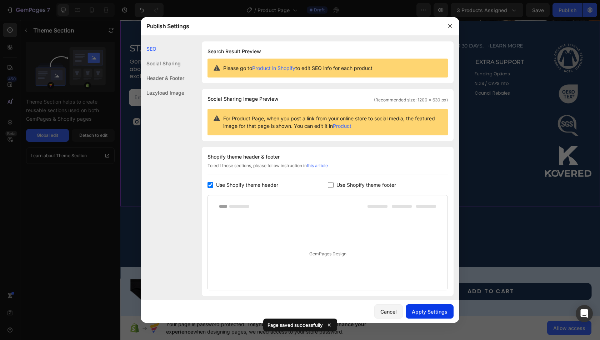
click at [424, 307] on button "Apply Settings" at bounding box center [430, 311] width 48 height 14
click at [521, 26] on div at bounding box center [300, 170] width 600 height 340
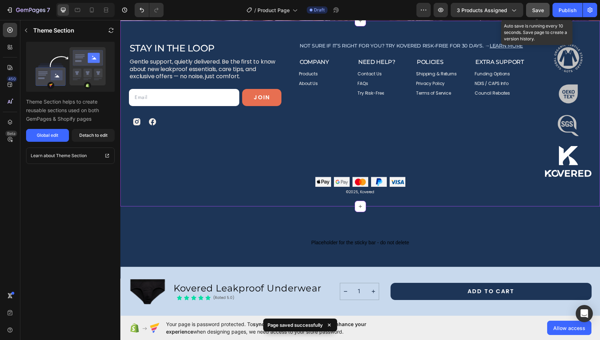
click at [535, 13] on div "Save" at bounding box center [538, 10] width 12 height 8
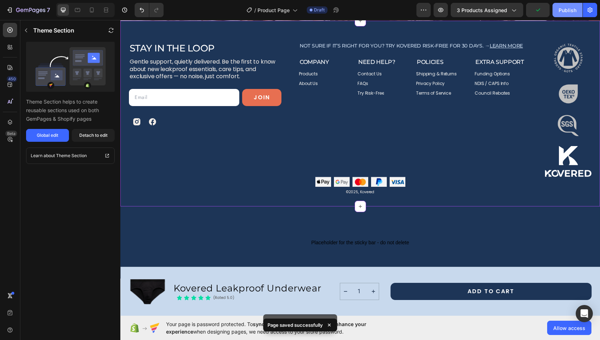
click at [566, 14] on div "Publish" at bounding box center [568, 10] width 18 height 8
click at [466, 14] on span "3 products assigned" at bounding box center [482, 10] width 50 height 8
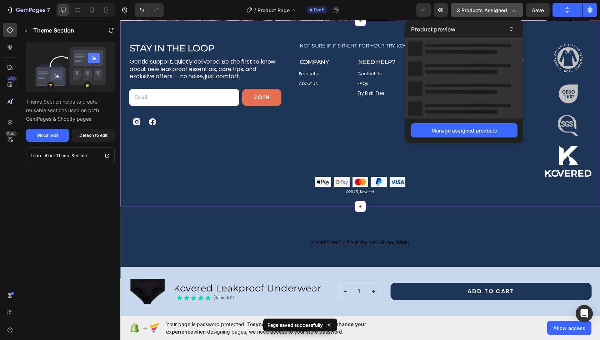
click at [466, 14] on span "3 products assigned" at bounding box center [482, 10] width 50 height 8
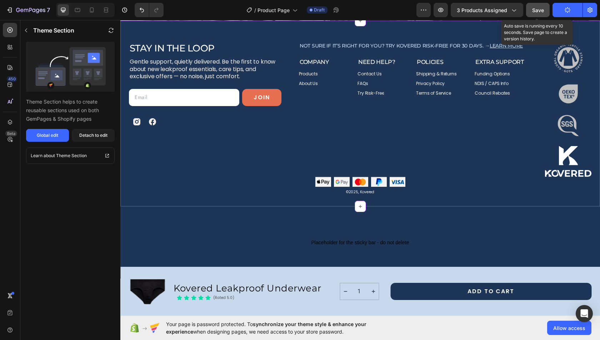
click at [533, 7] on span "Save" at bounding box center [538, 10] width 12 height 6
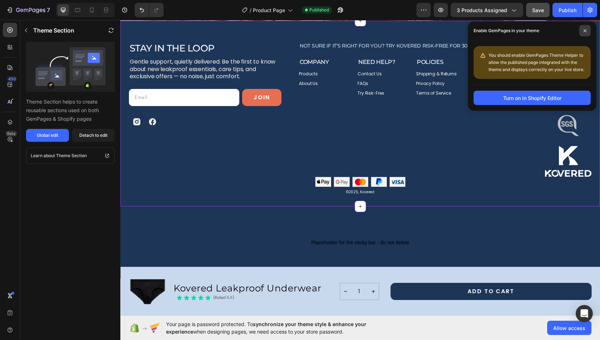
click at [589, 33] on span at bounding box center [584, 30] width 11 height 11
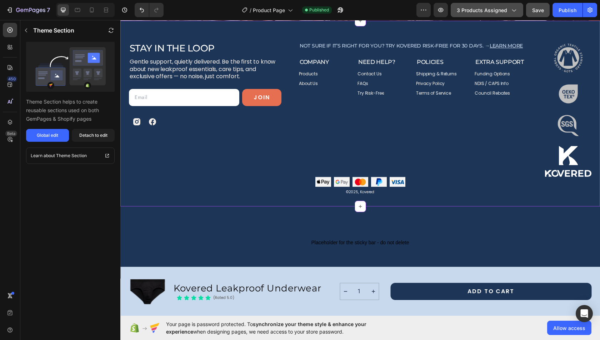
click at [471, 9] on span "3 products assigned" at bounding box center [482, 10] width 50 height 8
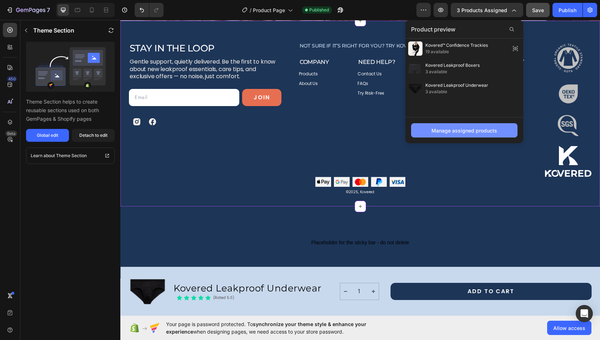
click at [463, 123] on button "Manage assigned products" at bounding box center [464, 130] width 106 height 14
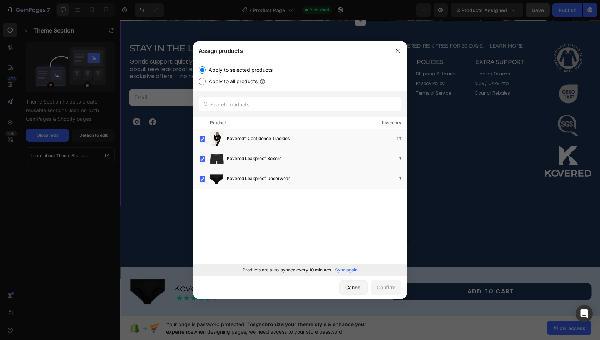
click at [229, 82] on label "Apply to all products" at bounding box center [232, 81] width 52 height 9
click at [206, 82] on input "Apply to all products" at bounding box center [202, 81] width 7 height 7
radio input "true"
click at [384, 284] on div "Confirm" at bounding box center [386, 288] width 19 height 8
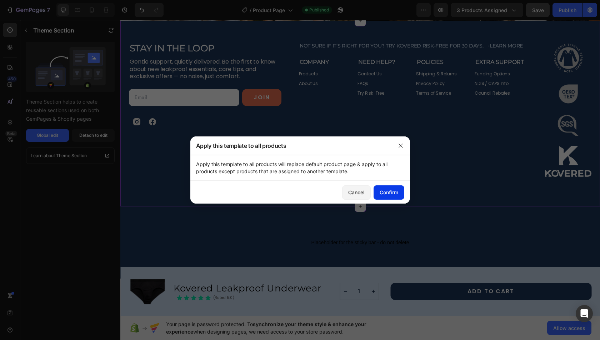
click at [387, 191] on div "Confirm" at bounding box center [389, 193] width 19 height 8
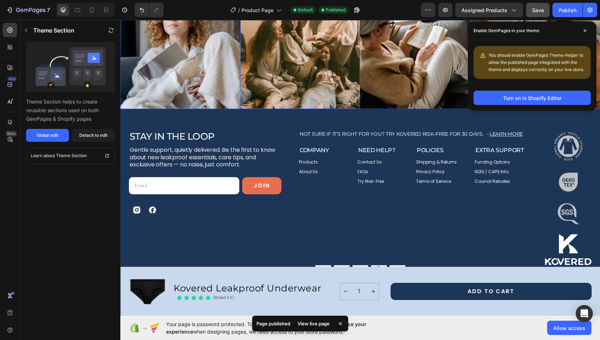
scroll to position [2943, 0]
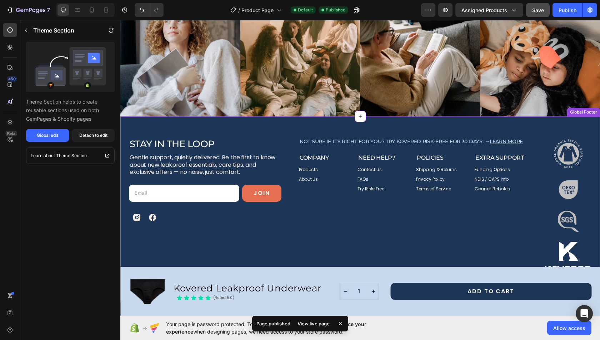
click at [278, 121] on div "Stay in the Loop Heading Gentle support, quietly delivered. Be the first to kno…" at bounding box center [360, 209] width 480 height 186
click at [52, 134] on div "Global edit" at bounding box center [47, 135] width 21 height 6
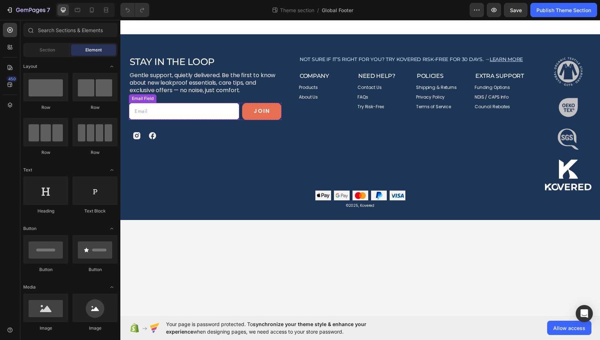
click at [217, 108] on input "email" at bounding box center [184, 111] width 110 height 17
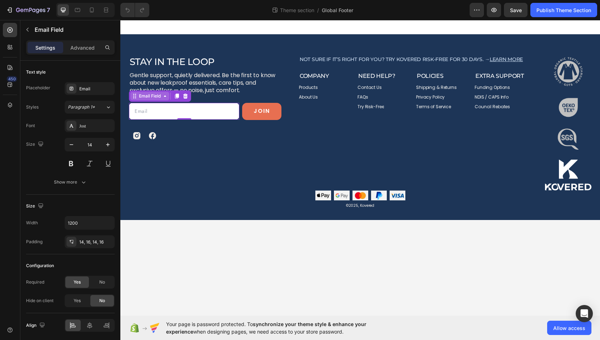
click at [153, 96] on div "Email Field" at bounding box center [150, 96] width 25 height 6
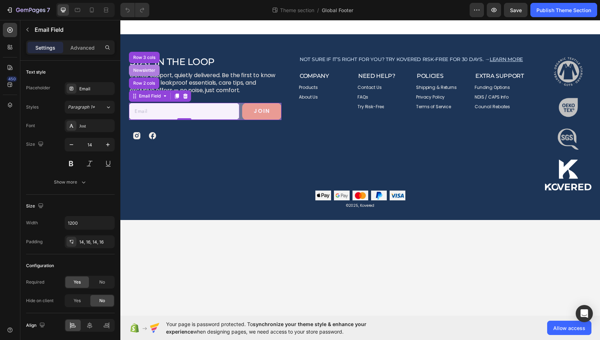
click at [147, 69] on div "Newsletter" at bounding box center [144, 70] width 25 height 4
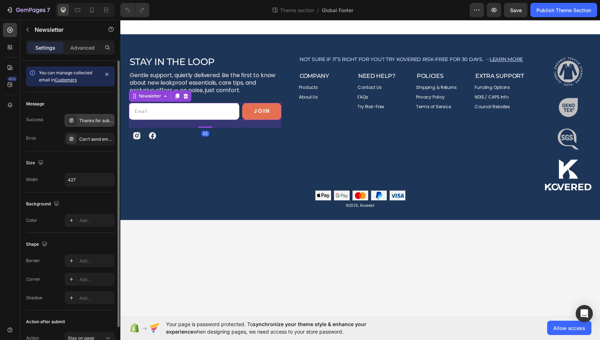
click at [94, 122] on div "Thanks for subscribing" at bounding box center [96, 121] width 34 height 6
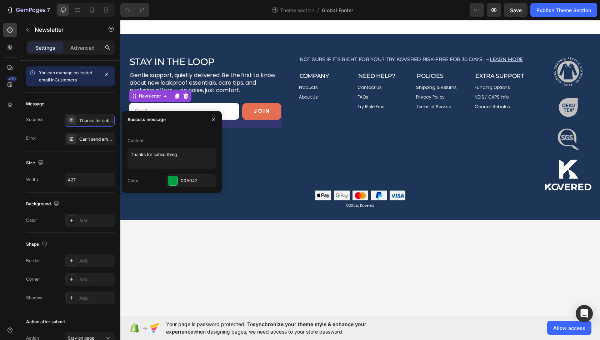
click at [169, 147] on div "Content Thanks for subscribing" at bounding box center [172, 152] width 89 height 34
click at [173, 164] on textarea "Thanks for subscribing" at bounding box center [172, 158] width 89 height 21
type textarea "You are now subscribed to Kovered's newsletter!"
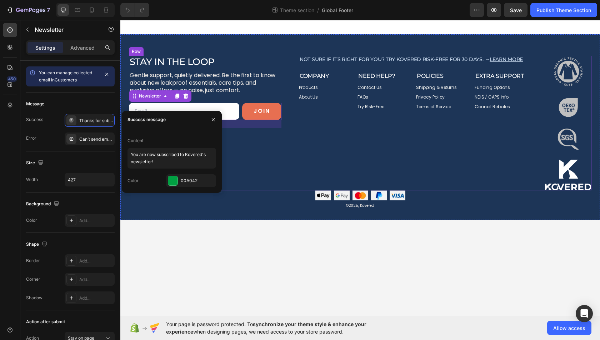
click at [292, 175] on div "Stay in the Loop Heading Gentle support, quietly delivered. Be the first to kno…" at bounding box center [360, 123] width 463 height 135
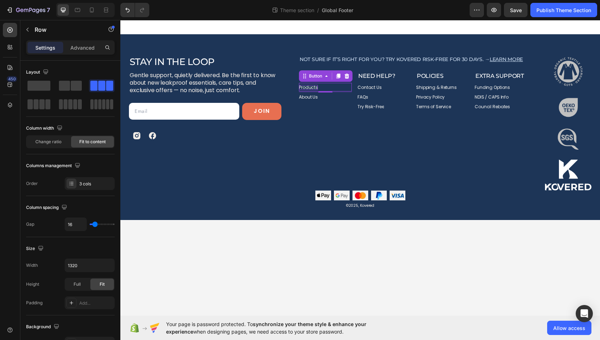
click at [312, 89] on p "Products" at bounding box center [308, 87] width 19 height 5
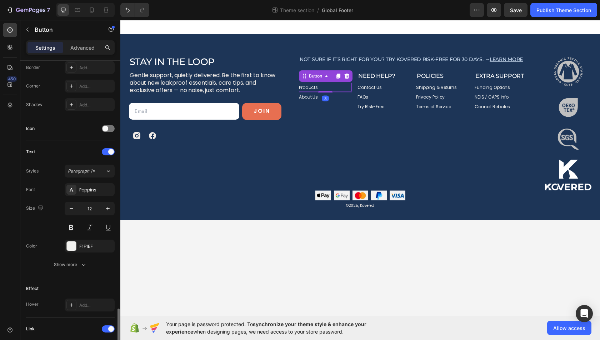
scroll to position [266, 0]
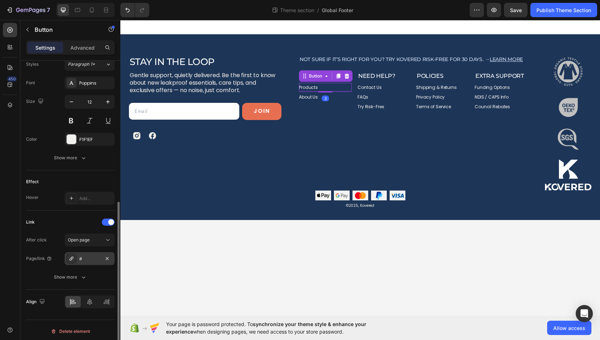
click at [87, 252] on div "#" at bounding box center [90, 258] width 50 height 13
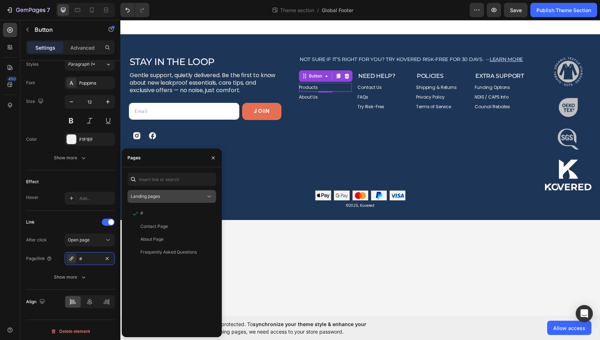
click at [151, 196] on span "Landing pages" at bounding box center [145, 196] width 29 height 5
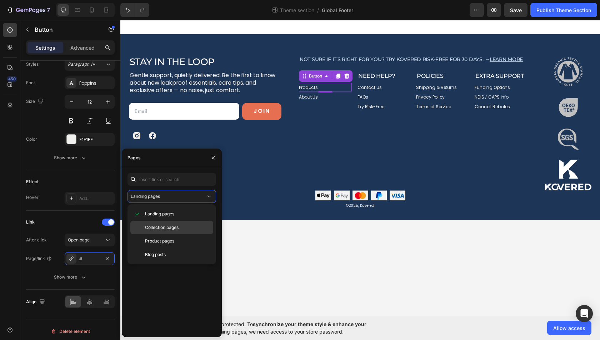
click at [163, 227] on span "Collection pages" at bounding box center [162, 227] width 34 height 6
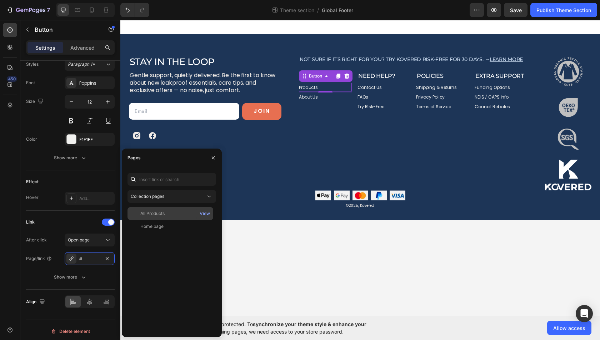
click at [155, 212] on div "All Products" at bounding box center [152, 213] width 24 height 6
click at [310, 96] on p "About Us" at bounding box center [308, 97] width 19 height 5
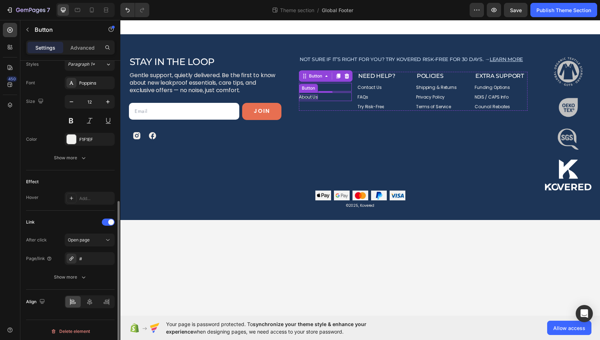
scroll to position [265, 0]
click at [85, 260] on div "#" at bounding box center [90, 259] width 50 height 13
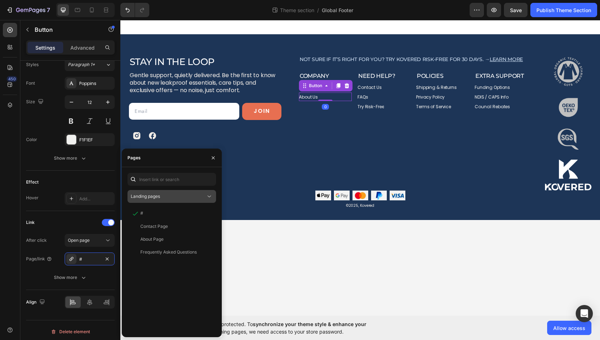
click at [150, 200] on div "Landing pages" at bounding box center [172, 196] width 82 height 7
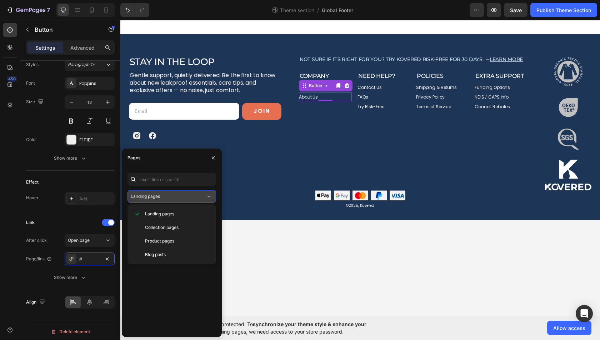
click at [150, 200] on div "Landing pages" at bounding box center [172, 196] width 82 height 7
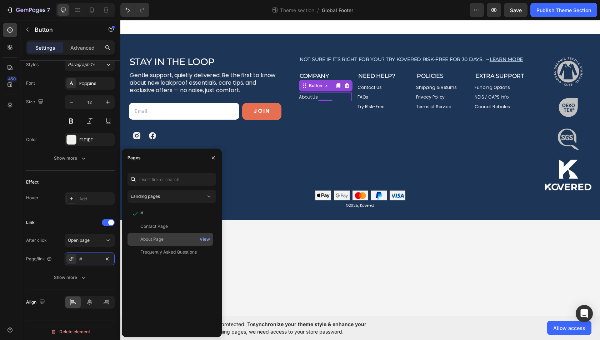
click at [153, 239] on div "About Page" at bounding box center [151, 239] width 23 height 6
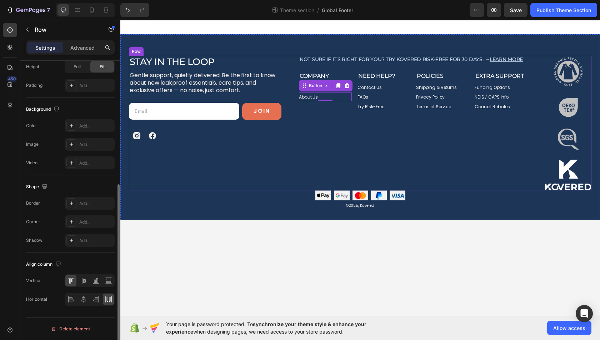
click at [321, 138] on div "Not sure if it’s right for you? Try Kovered risk-free for 30 days. → Learn more…" at bounding box center [413, 123] width 229 height 135
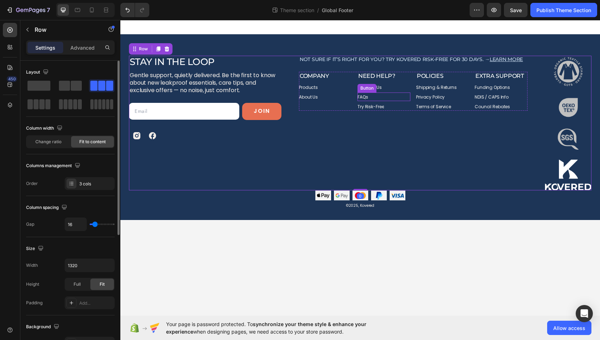
click at [368, 88] on div "Button" at bounding box center [367, 88] width 16 height 6
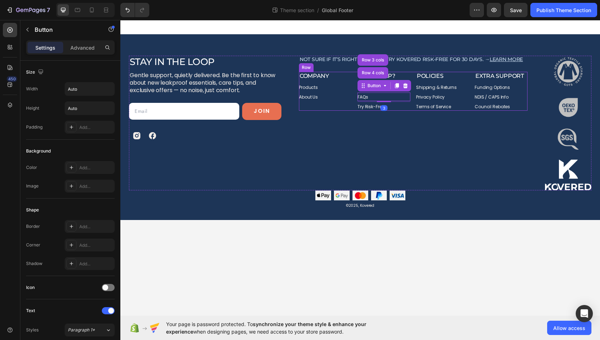
click at [335, 110] on div "cOMPANY Heading Products Button About Us Button" at bounding box center [325, 91] width 53 height 39
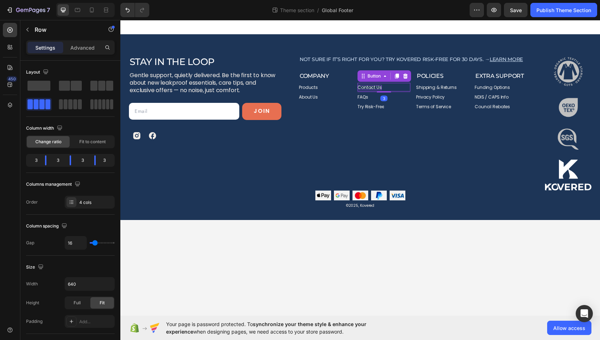
click at [370, 86] on p "Contact Us" at bounding box center [370, 87] width 24 height 5
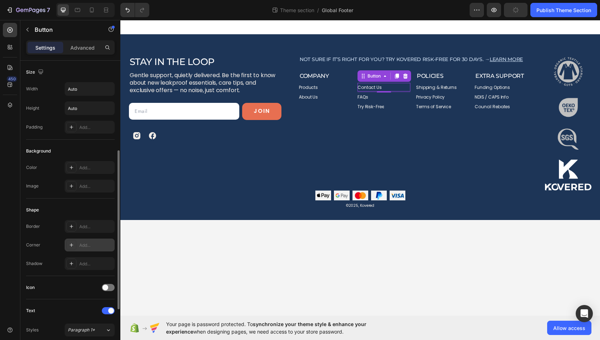
scroll to position [266, 0]
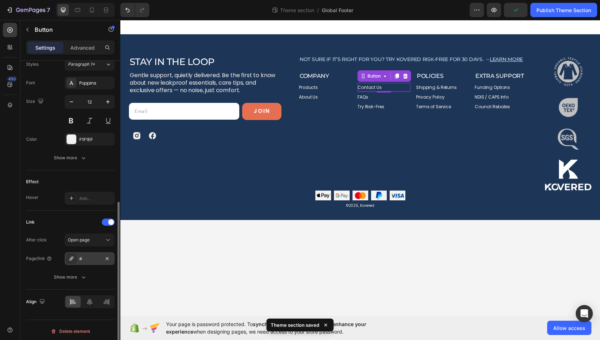
click at [84, 257] on div "#" at bounding box center [89, 259] width 21 height 6
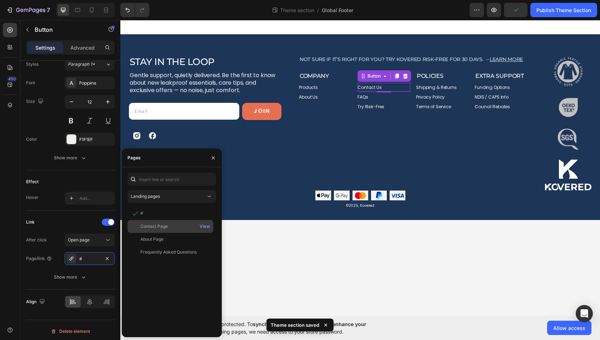
click at [160, 233] on div "Contact Page View" at bounding box center [171, 239] width 86 height 13
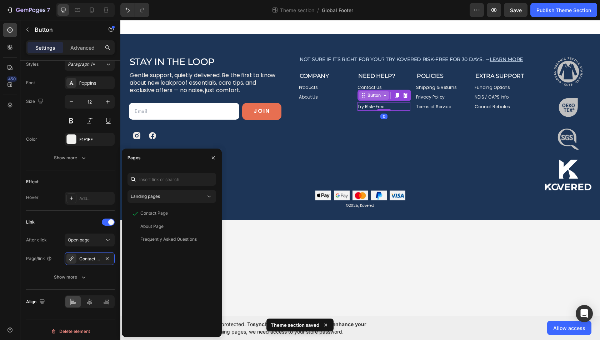
click at [364, 98] on div "Button" at bounding box center [374, 95] width 30 height 9
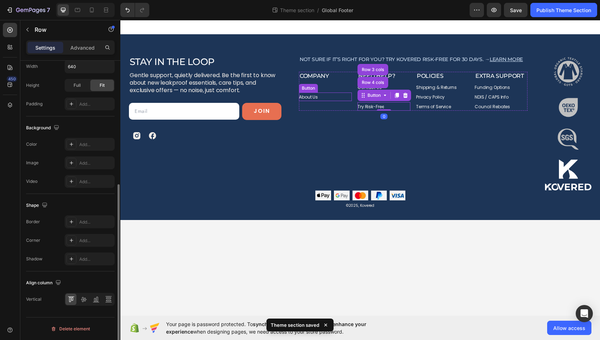
click at [333, 102] on div "cOMPANY Heading Products Button About Us Button" at bounding box center [325, 91] width 53 height 39
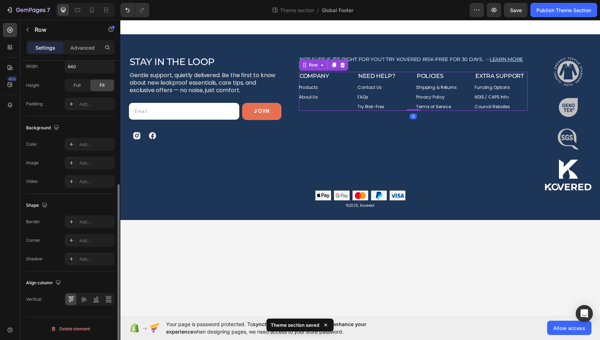
scroll to position [0, 0]
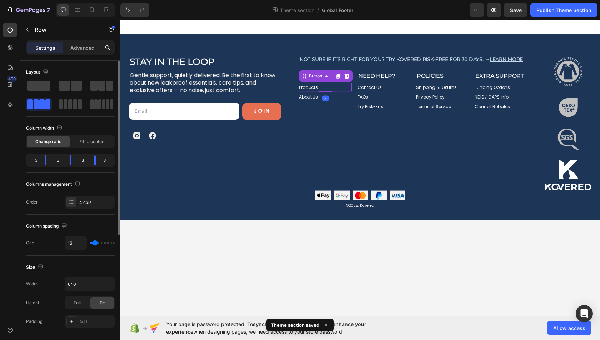
click at [344, 90] on div "Products Button 3" at bounding box center [325, 87] width 53 height 9
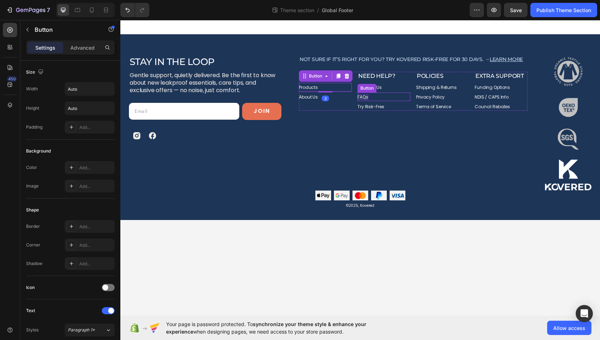
click at [362, 95] on p "FAQs" at bounding box center [363, 97] width 11 height 5
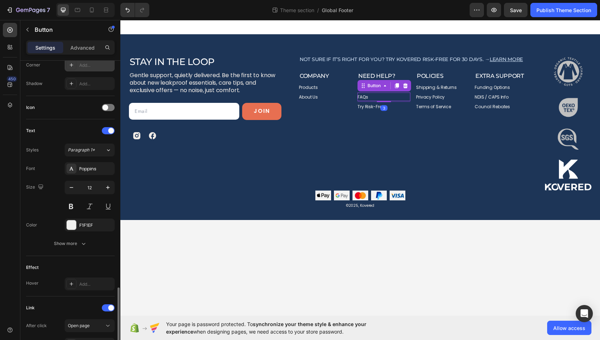
scroll to position [266, 0]
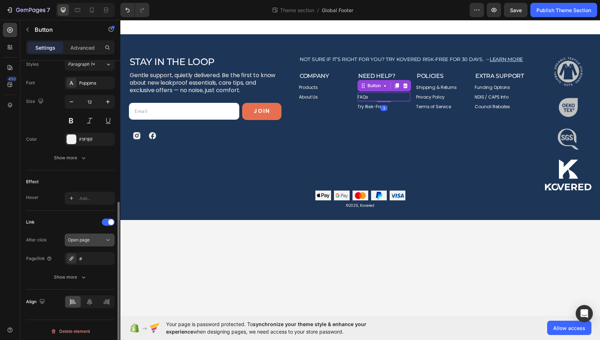
click at [87, 239] on span "Open page" at bounding box center [79, 239] width 22 height 5
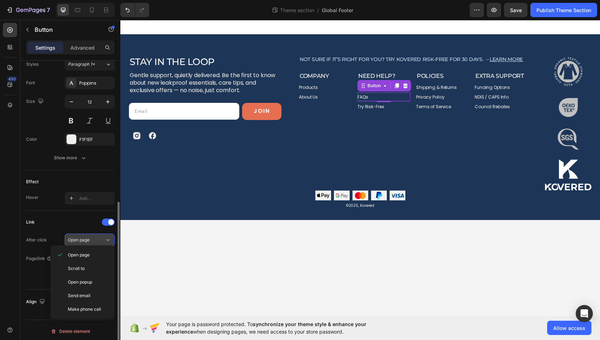
click at [87, 241] on div "Open page" at bounding box center [90, 239] width 44 height 7
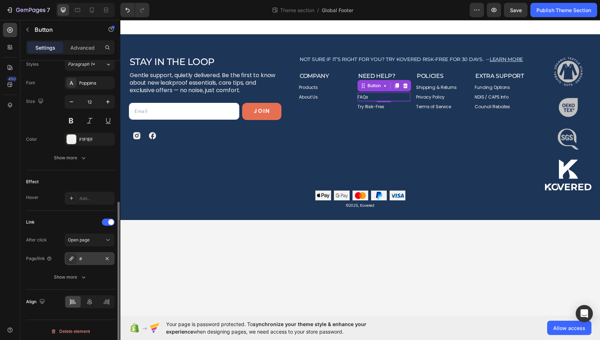
click at [87, 252] on div "#" at bounding box center [90, 258] width 50 height 13
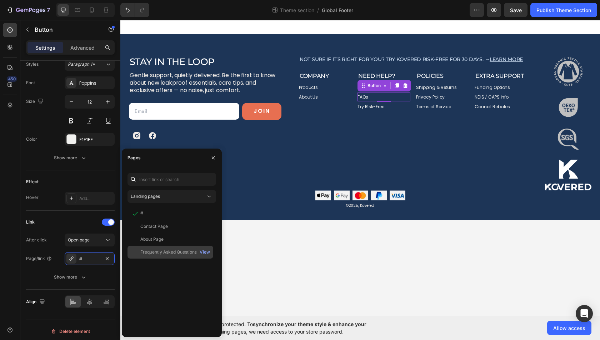
click at [169, 249] on div "Frequently Asked Questions" at bounding box center [168, 252] width 56 height 6
click at [506, 140] on div "Not sure if it’s right for you? Try Kovered risk-free for 30 days. → Learn more…" at bounding box center [413, 123] width 229 height 135
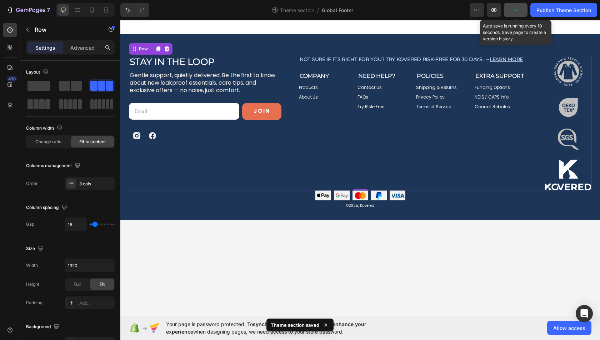
click at [515, 12] on icon "button" at bounding box center [515, 9] width 7 height 7
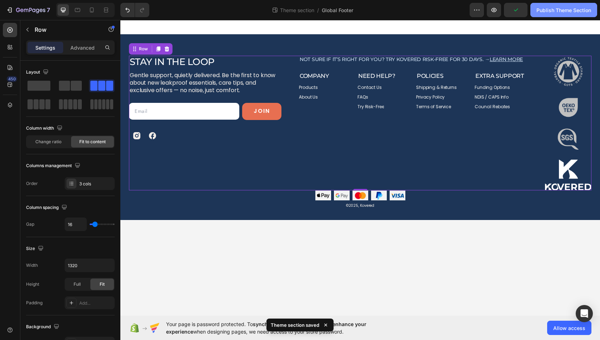
click at [547, 10] on div "Publish Theme Section" at bounding box center [564, 10] width 55 height 8
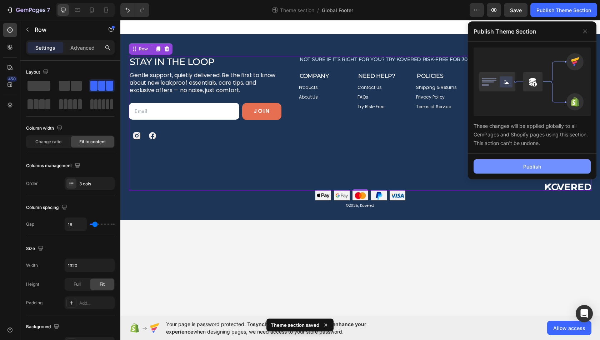
click at [534, 168] on div "Publish" at bounding box center [532, 167] width 18 height 8
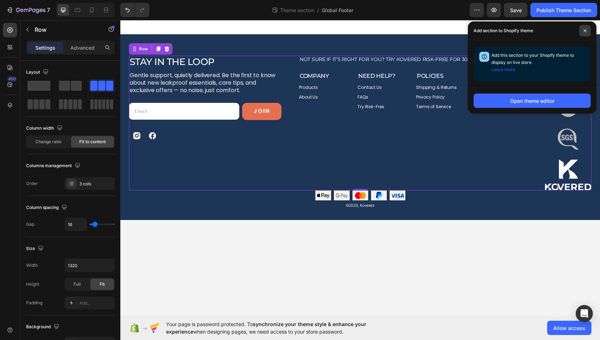
click at [585, 29] on icon at bounding box center [585, 31] width 4 height 4
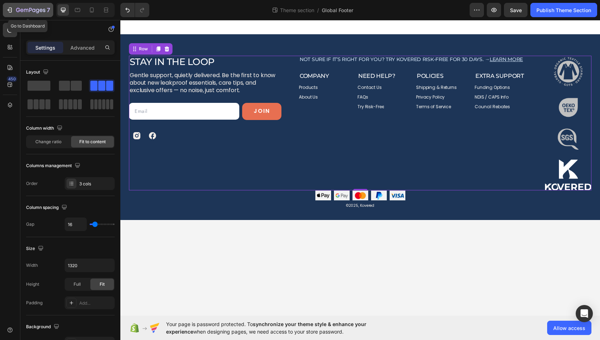
click at [35, 11] on icon "button" at bounding box center [30, 11] width 29 height 6
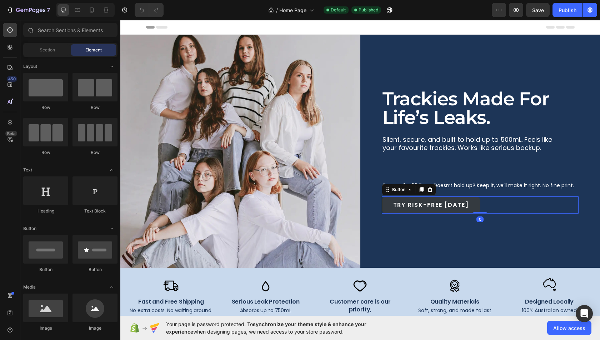
click at [387, 205] on link "TRY RISK-FREE [DATE]" at bounding box center [431, 204] width 99 height 17
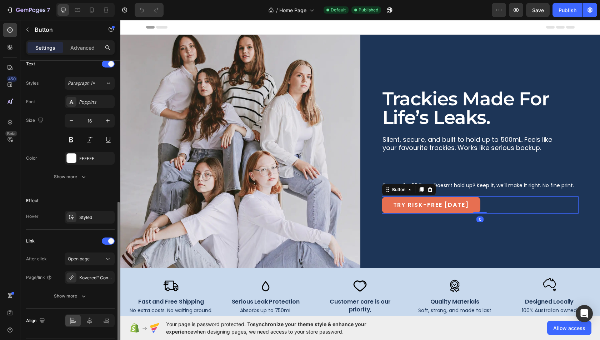
scroll to position [255, 0]
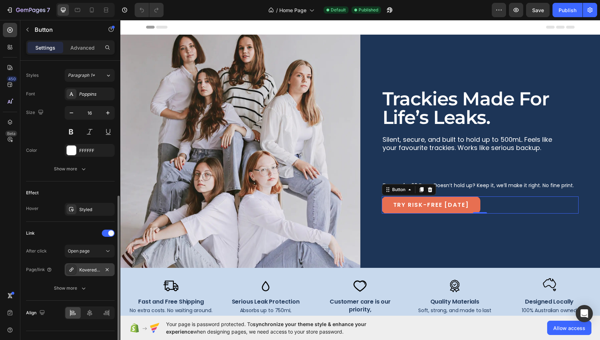
click at [85, 267] on div "Kovered™ Confidence Trackies" at bounding box center [89, 270] width 21 height 6
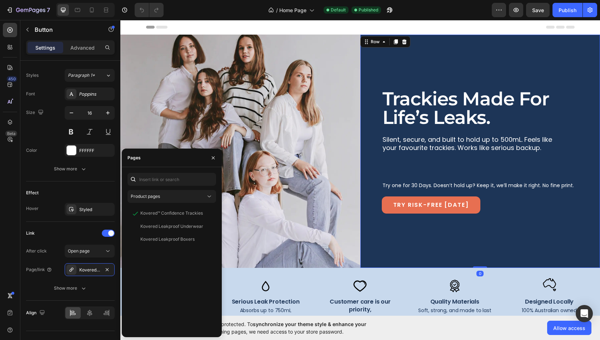
click at [403, 255] on div "trackies made for life’s leaks. Heading Silent, secure, and built to hold up to…" at bounding box center [480, 151] width 197 height 222
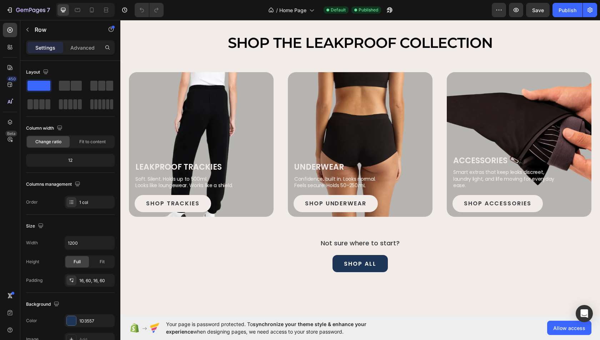
scroll to position [469, 0]
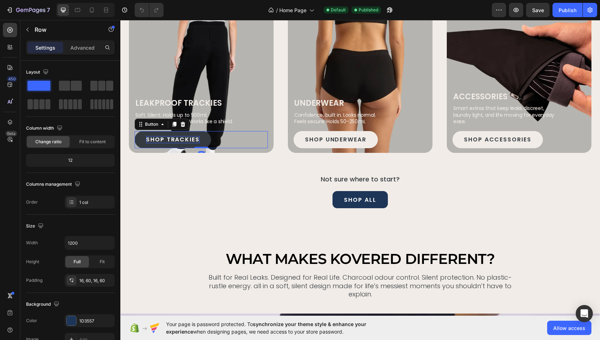
click at [187, 140] on p "SHOP TRACKIES" at bounding box center [173, 139] width 54 height 7
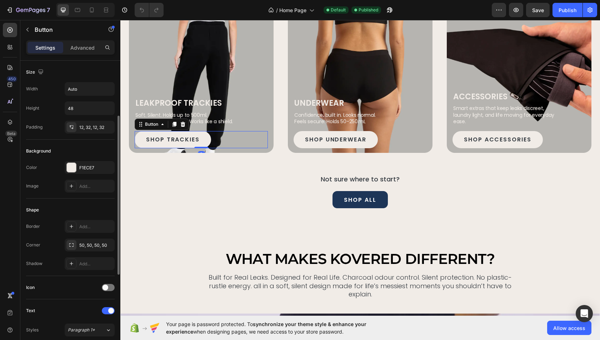
scroll to position [266, 0]
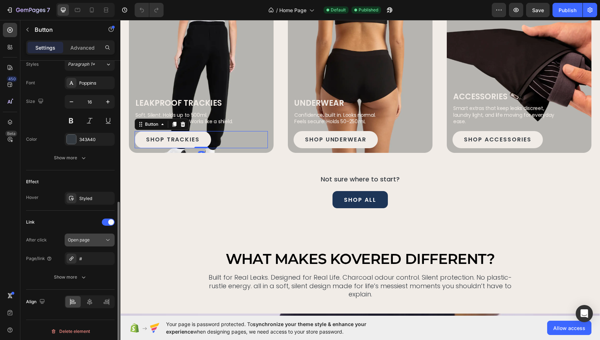
click at [80, 244] on button "Open page" at bounding box center [90, 240] width 50 height 13
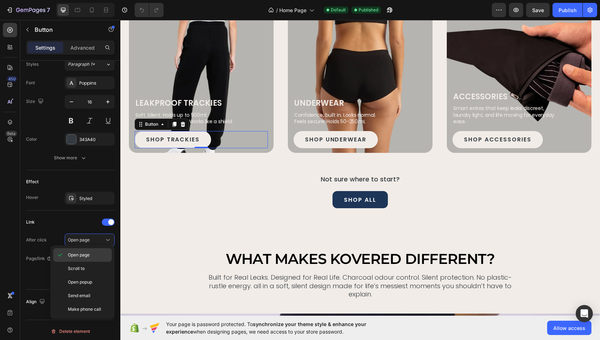
click at [86, 254] on span "Open page" at bounding box center [79, 255] width 22 height 6
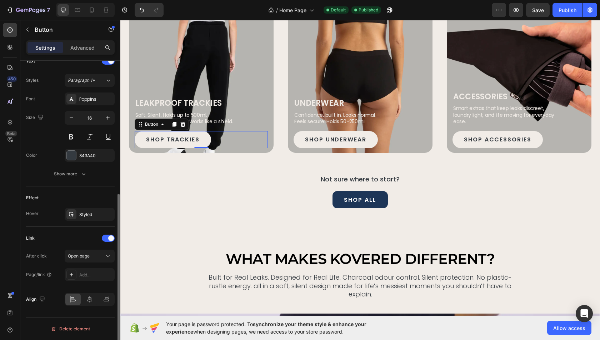
scroll to position [247, 0]
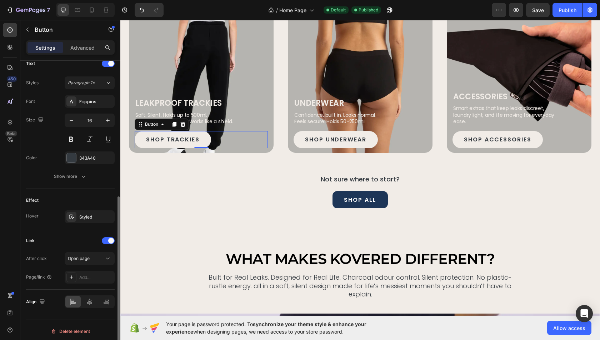
click at [86, 256] on span "Open page" at bounding box center [79, 258] width 22 height 5
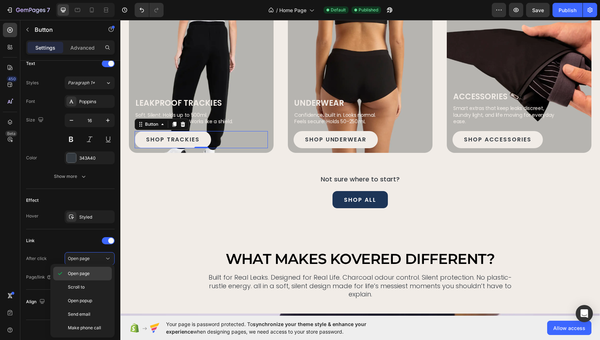
click at [84, 275] on span "Open page" at bounding box center [79, 273] width 22 height 6
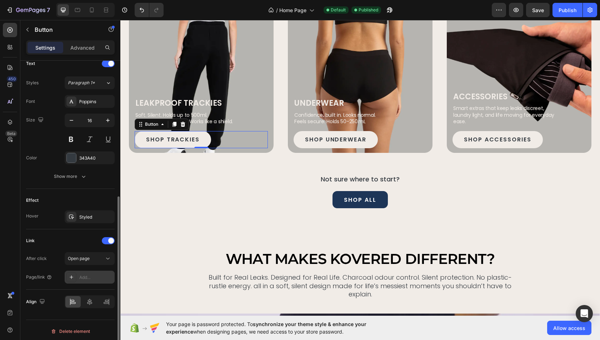
click at [87, 276] on div "Add..." at bounding box center [96, 277] width 34 height 6
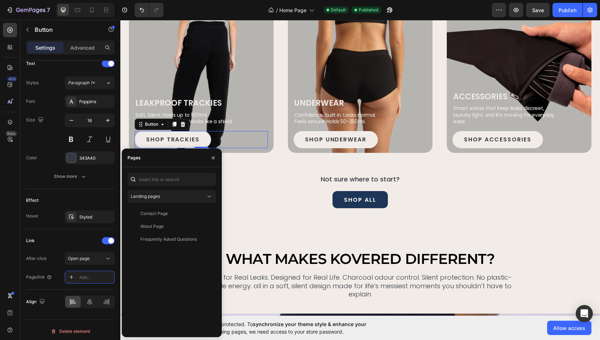
click at [158, 205] on div "Landing pages Contact Page View About Page View Frequently Asked Questions View" at bounding box center [172, 252] width 89 height 159
click at [156, 201] on button "Landing pages" at bounding box center [172, 196] width 89 height 13
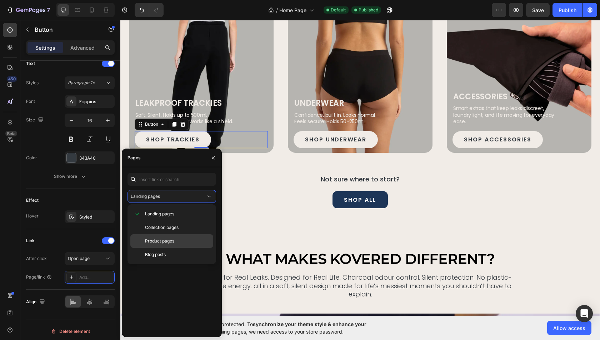
click at [159, 238] on span "Product pages" at bounding box center [159, 241] width 29 height 6
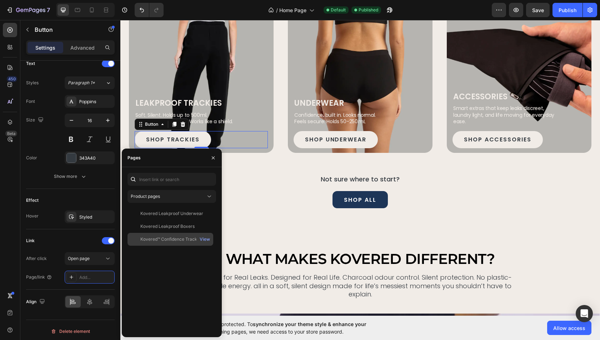
click at [179, 241] on div "Kovered™ Confidence Trackies" at bounding box center [171, 239] width 63 height 6
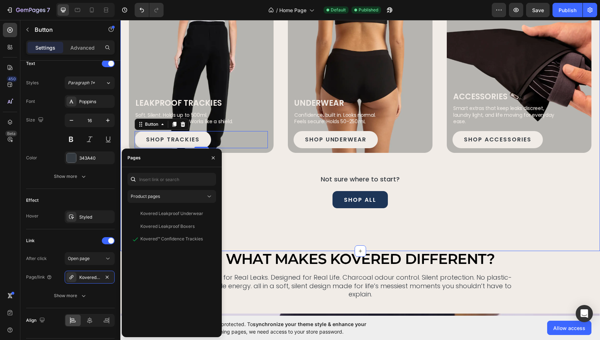
click at [274, 238] on div "SHOP THE LEAKPROOF COLLECTION Heading shop the leak proof collection Heading Le…" at bounding box center [360, 96] width 480 height 309
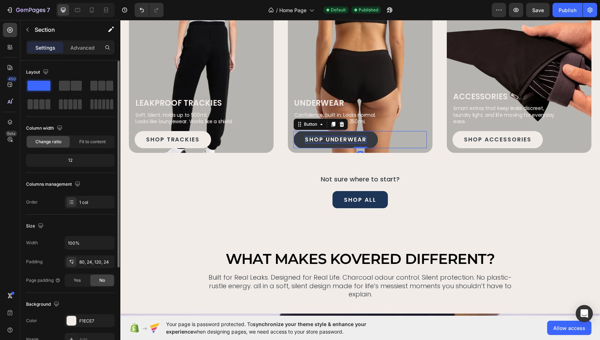
click at [322, 141] on p "SHOP UNDERWEAR" at bounding box center [335, 139] width 61 height 7
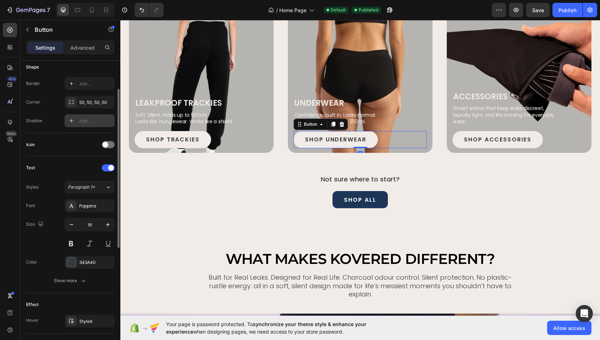
scroll to position [266, 0]
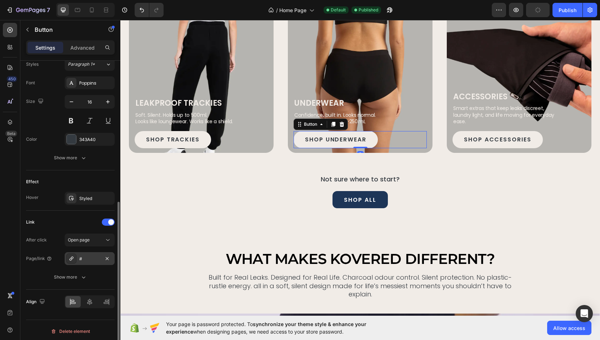
click at [85, 256] on div "#" at bounding box center [89, 259] width 21 height 6
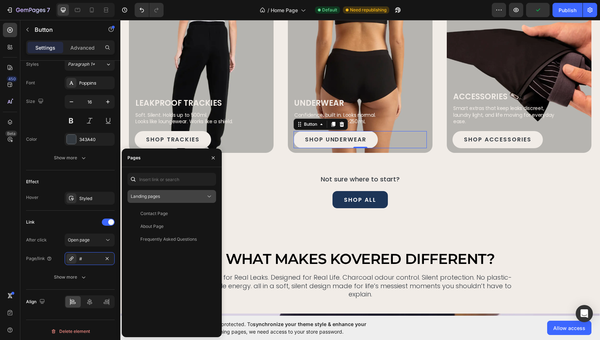
click at [161, 197] on div "Landing pages" at bounding box center [168, 196] width 75 height 6
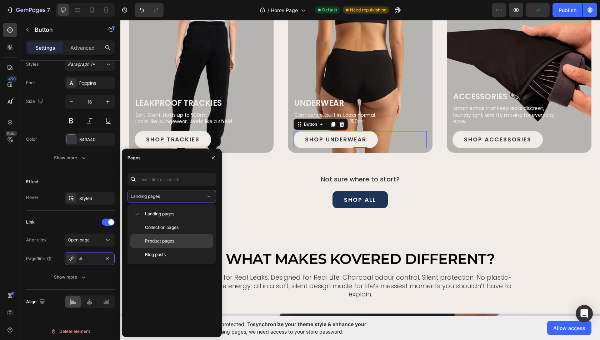
click at [167, 248] on div "Product pages" at bounding box center [171, 255] width 83 height 14
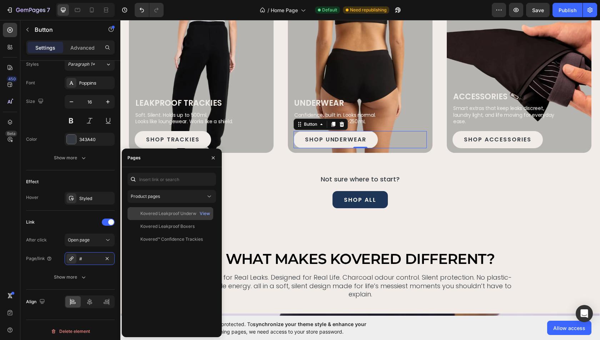
click at [173, 220] on div "Kovered Leakproof Underwear View" at bounding box center [171, 226] width 86 height 13
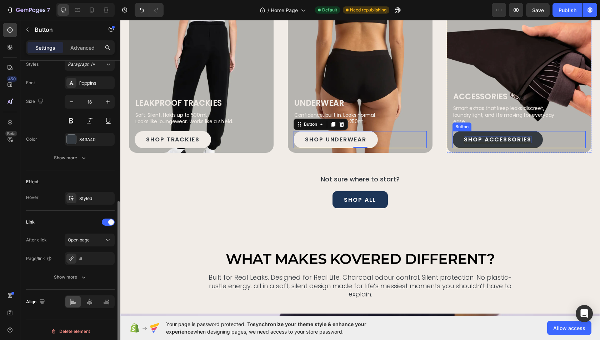
click at [503, 137] on p "SHOP ACCESSORIES" at bounding box center [498, 139] width 68 height 7
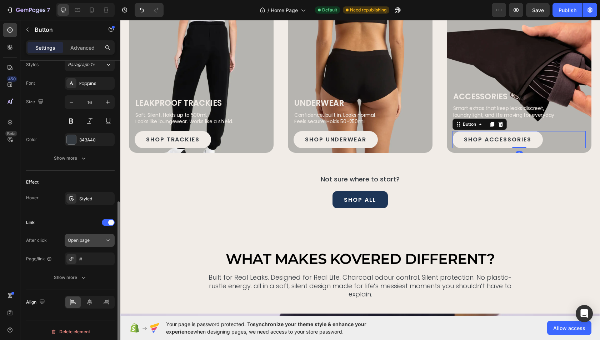
click at [73, 240] on span "Open page" at bounding box center [79, 240] width 22 height 5
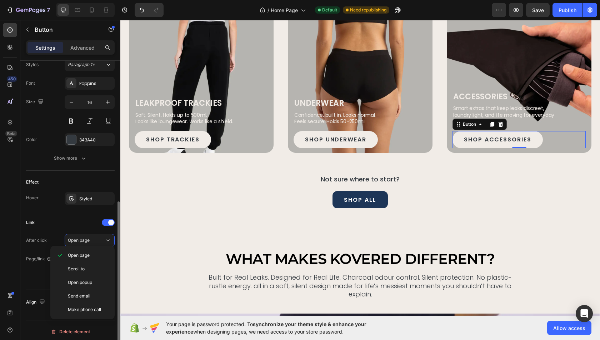
click at [81, 218] on div "Link" at bounding box center [70, 222] width 89 height 11
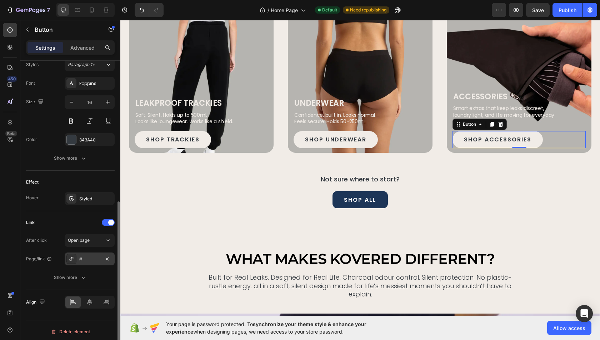
click at [89, 256] on div "#" at bounding box center [89, 259] width 21 height 6
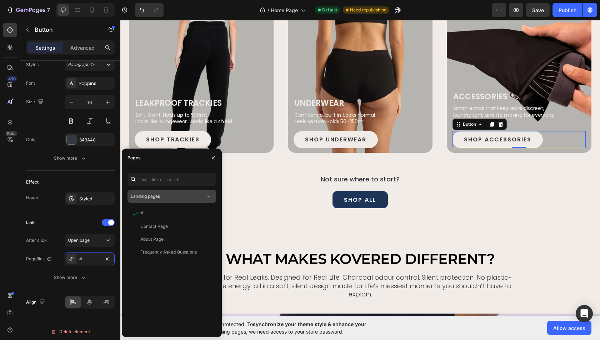
click at [159, 199] on span "Landing pages" at bounding box center [145, 196] width 29 height 6
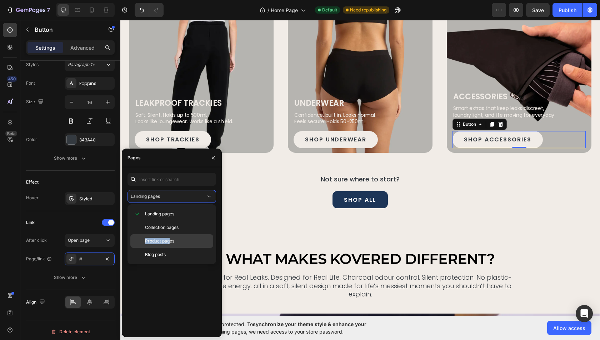
click at [170, 238] on span "Product pages" at bounding box center [159, 241] width 29 height 6
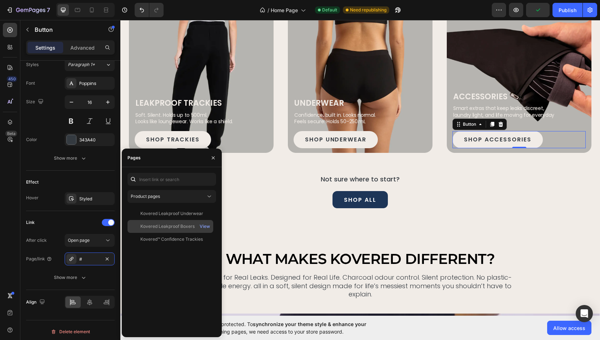
click at [175, 228] on div "Kovered Leakproof Boxers" at bounding box center [167, 226] width 54 height 6
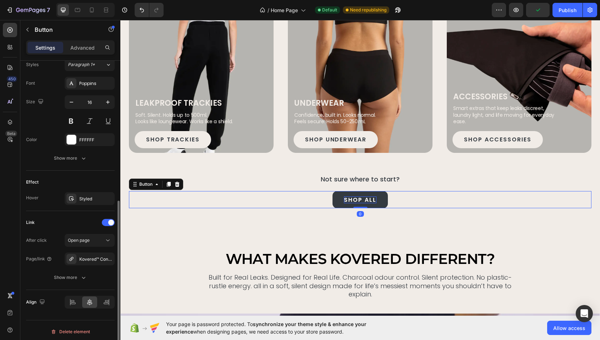
scroll to position [265, 0]
click at [361, 197] on p "SHOP all" at bounding box center [360, 199] width 32 height 7
click at [92, 256] on div "Kovered™ Confidence Trackies" at bounding box center [89, 259] width 21 height 6
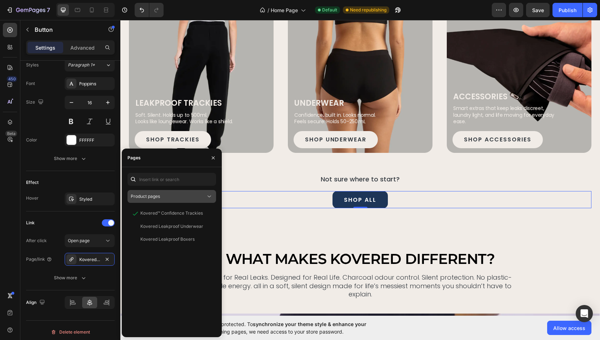
click at [160, 195] on div "Product pages" at bounding box center [168, 196] width 75 height 6
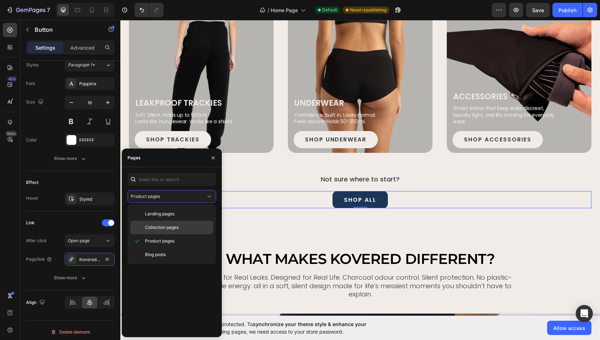
click at [166, 229] on span "Collection pages" at bounding box center [162, 227] width 34 height 6
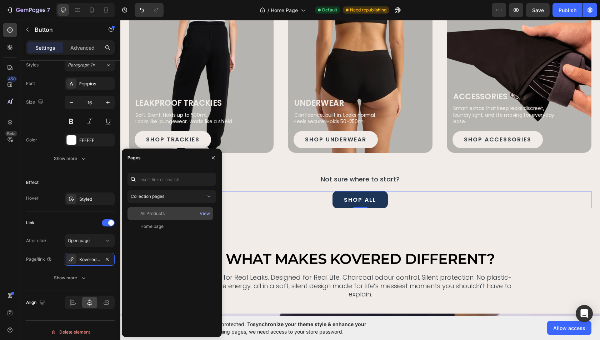
click at [166, 214] on div "All Products" at bounding box center [170, 213] width 80 height 6
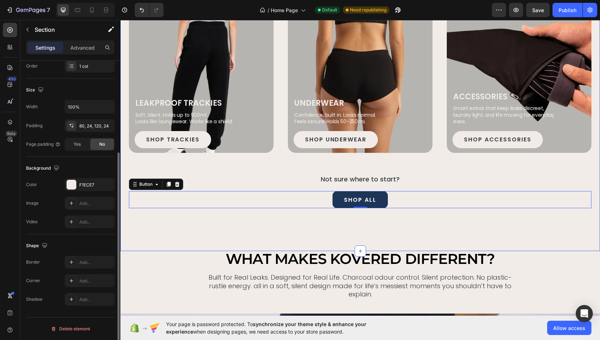
click at [302, 226] on div "SHOP THE LEAKPROOF COLLECTION Heading shop the leak proof collection Heading Le…" at bounding box center [360, 96] width 480 height 309
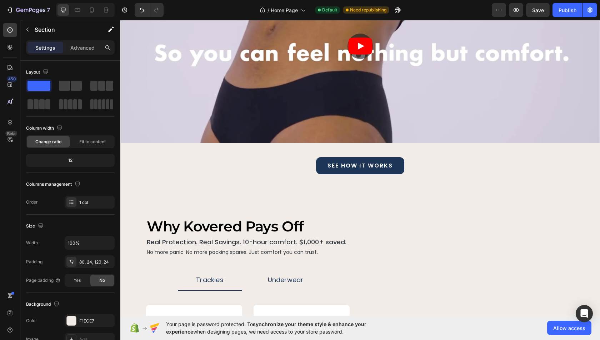
scroll to position [847, 0]
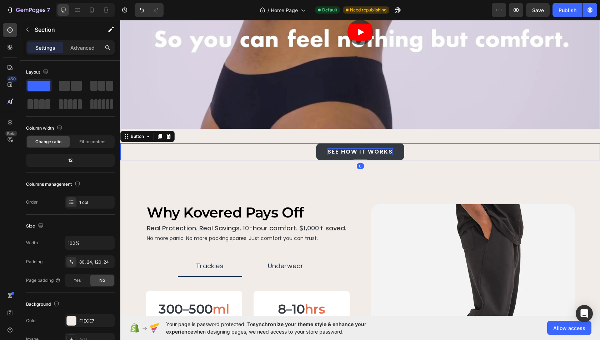
click at [343, 148] on p "see how it works" at bounding box center [360, 151] width 65 height 7
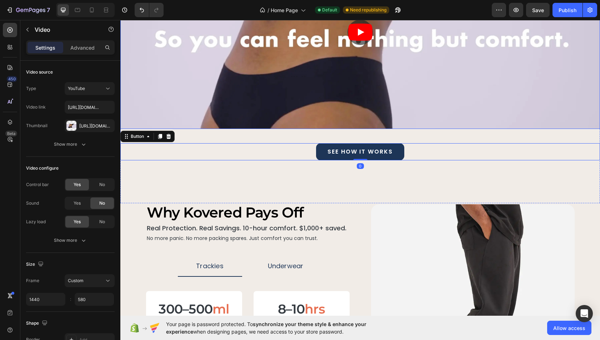
click at [330, 72] on article at bounding box center [360, 32] width 480 height 193
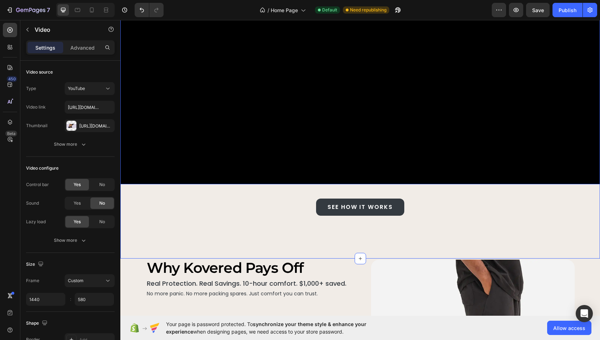
scroll to position [830, 0]
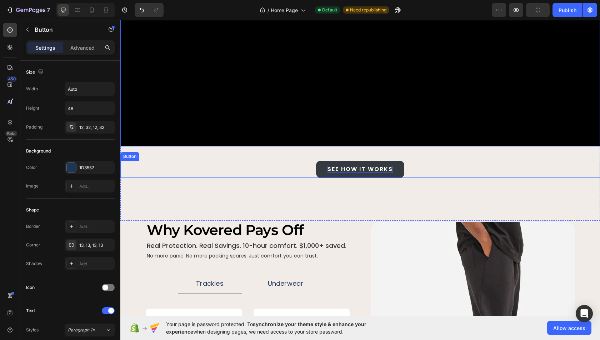
click at [350, 166] on p "see how it works" at bounding box center [360, 169] width 65 height 7
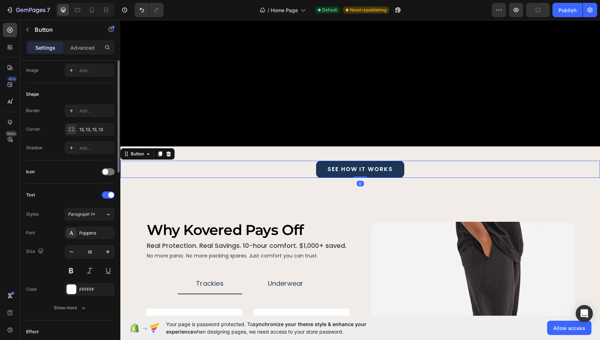
scroll to position [266, 0]
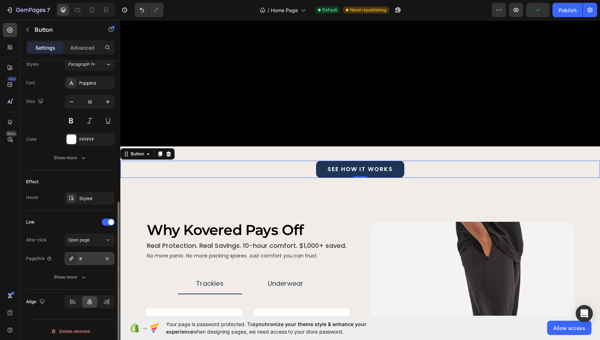
click at [88, 257] on div "#" at bounding box center [89, 259] width 21 height 6
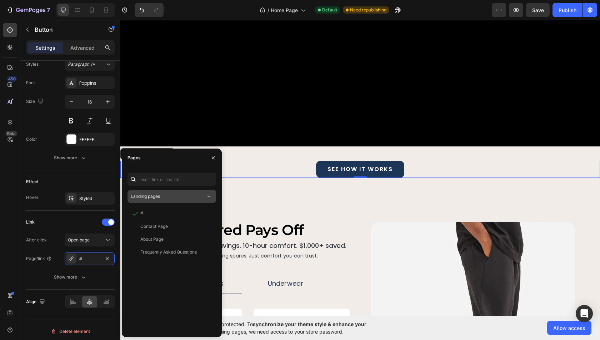
click at [160, 198] on span "Landing pages" at bounding box center [145, 196] width 29 height 5
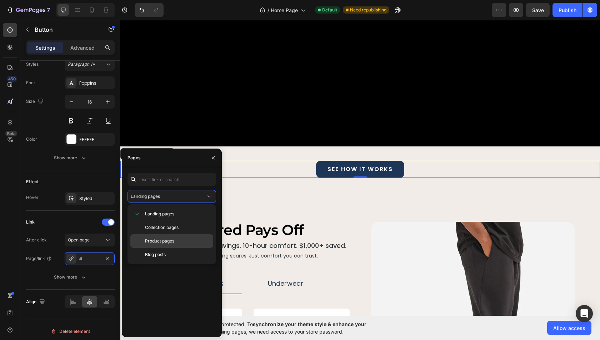
click at [159, 240] on span "Product pages" at bounding box center [159, 241] width 29 height 6
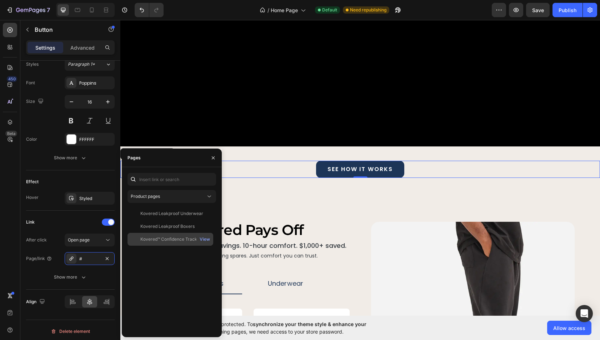
click at [178, 239] on div "Kovered™ Confidence Trackies" at bounding box center [171, 239] width 63 height 6
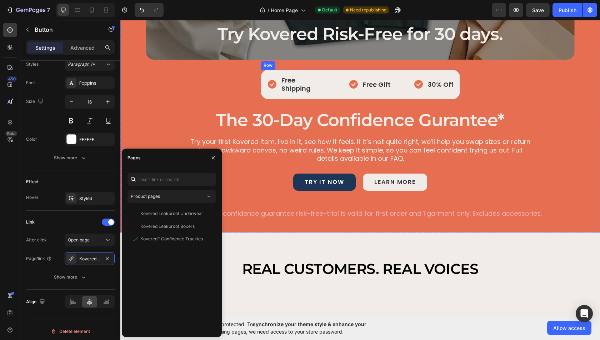
scroll to position [1454, 0]
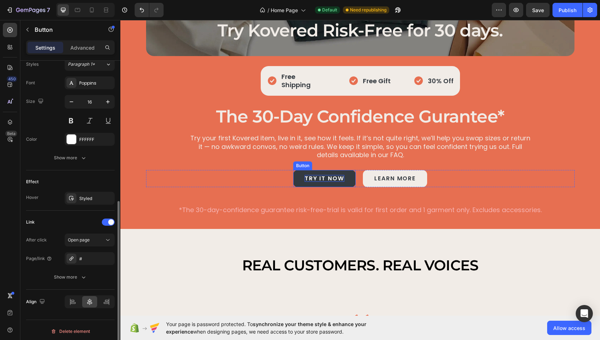
click at [333, 175] on p "try it now" at bounding box center [325, 178] width 40 height 7
click at [88, 258] on div "#" at bounding box center [89, 259] width 21 height 6
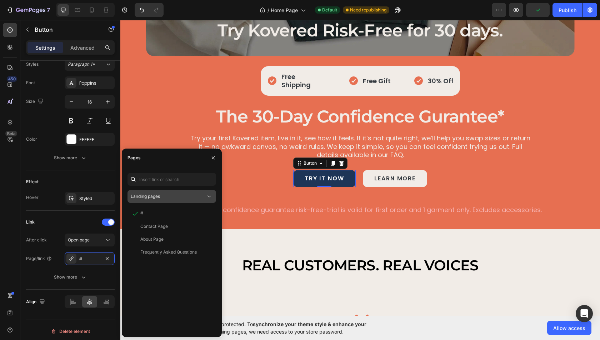
click at [164, 200] on div "Landing pages" at bounding box center [172, 196] width 82 height 7
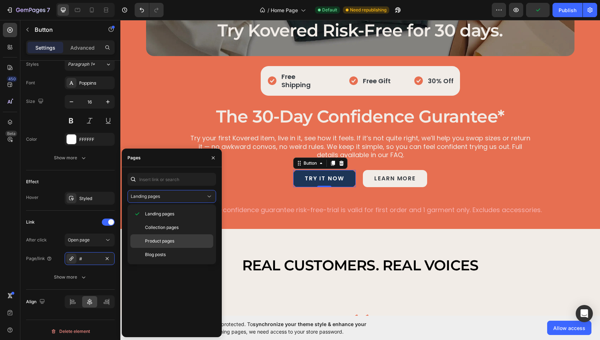
click at [164, 248] on div "Product pages" at bounding box center [171, 255] width 83 height 14
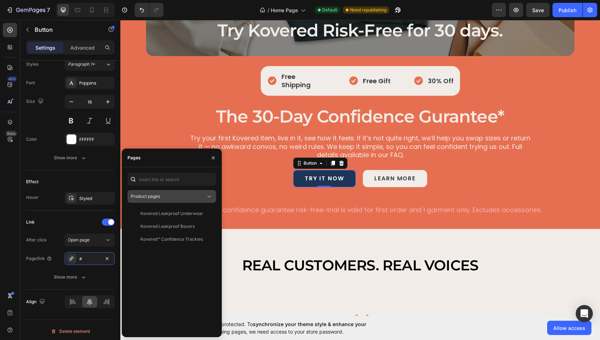
click at [169, 199] on div "Product pages" at bounding box center [168, 196] width 75 height 6
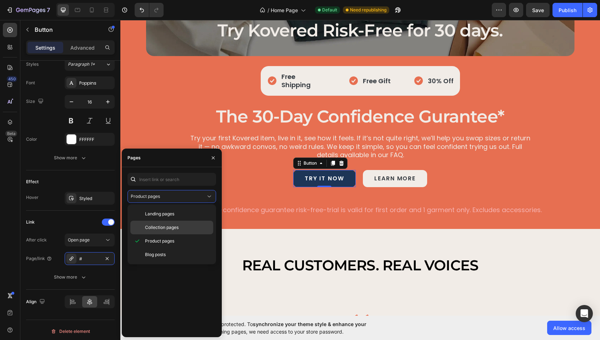
click at [163, 228] on span "Collection pages" at bounding box center [162, 227] width 34 height 6
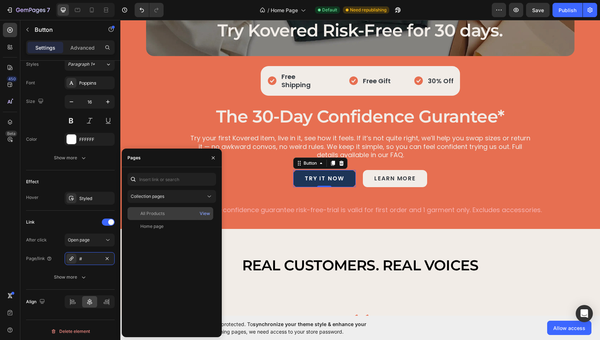
click at [167, 214] on div "All Products" at bounding box center [170, 213] width 80 height 6
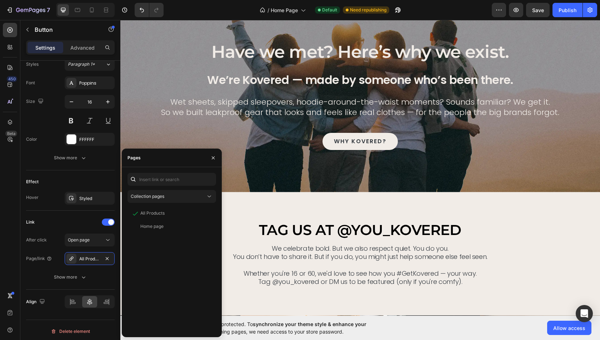
scroll to position [2052, 0]
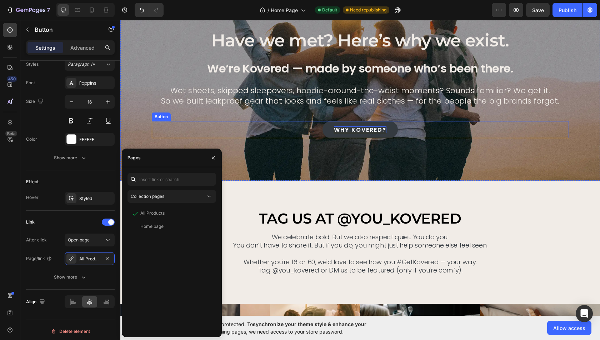
click at [367, 126] on p "WHY KOVERED?" at bounding box center [360, 129] width 52 height 7
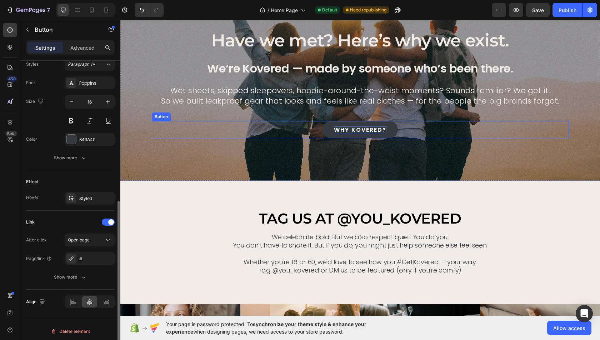
scroll to position [265, 0]
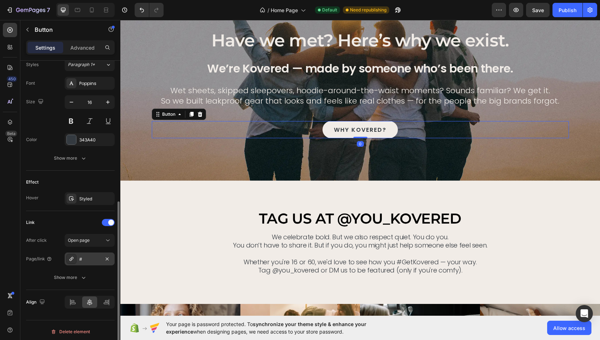
click at [84, 253] on div "#" at bounding box center [90, 259] width 50 height 13
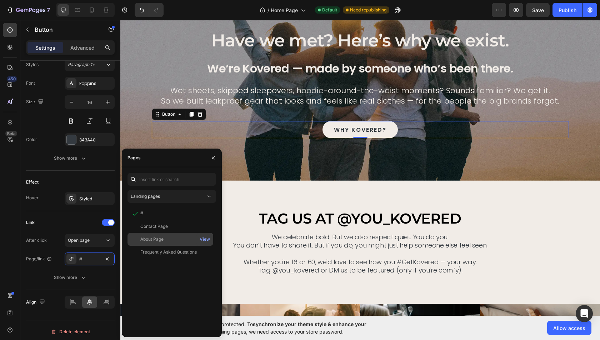
click at [168, 237] on div "About Page" at bounding box center [170, 239] width 80 height 6
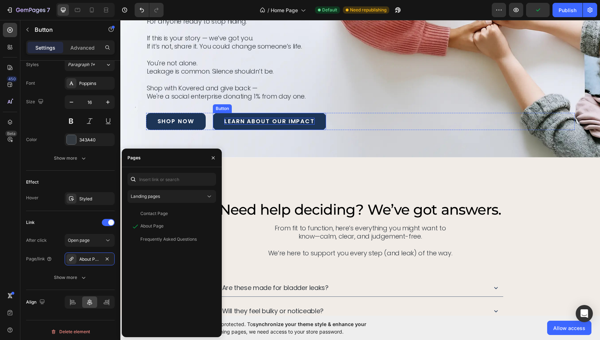
scroll to position [2856, 0]
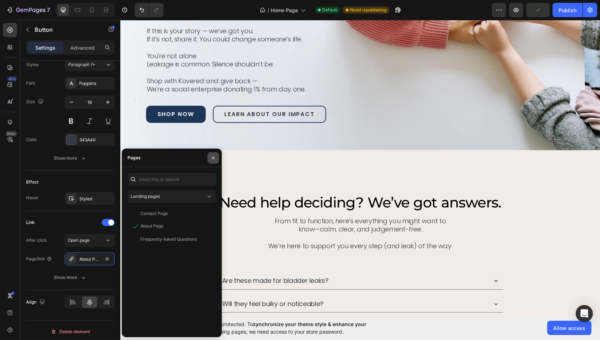
click at [212, 159] on icon "button" at bounding box center [213, 157] width 3 height 3
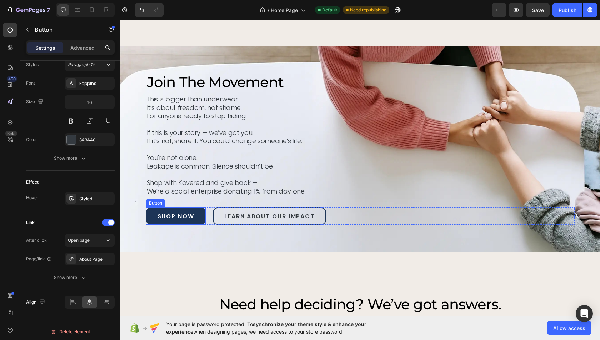
scroll to position [2774, 0]
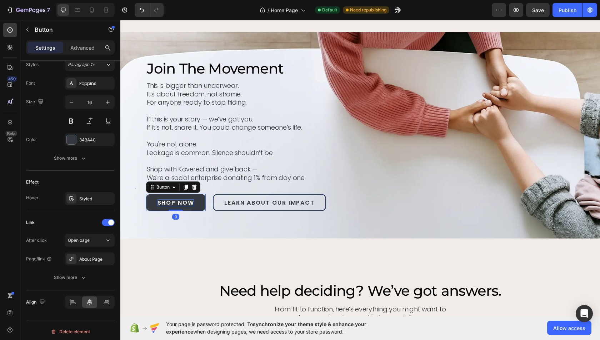
click at [188, 199] on p "SHOP NOW" at bounding box center [176, 202] width 37 height 7
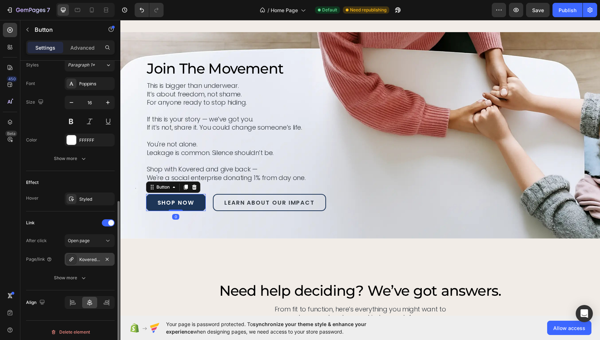
click at [90, 256] on div "Kovered™ Confidence Trackies" at bounding box center [89, 259] width 21 height 6
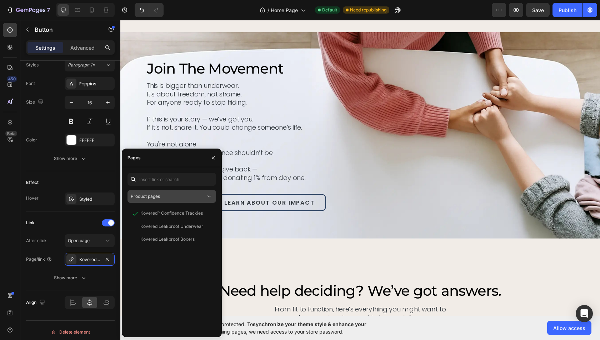
click at [169, 202] on button "Product pages" at bounding box center [172, 196] width 89 height 13
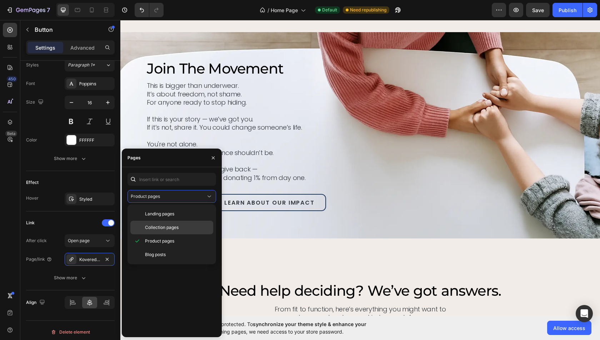
click at [162, 224] on span "Collection pages" at bounding box center [162, 227] width 34 height 6
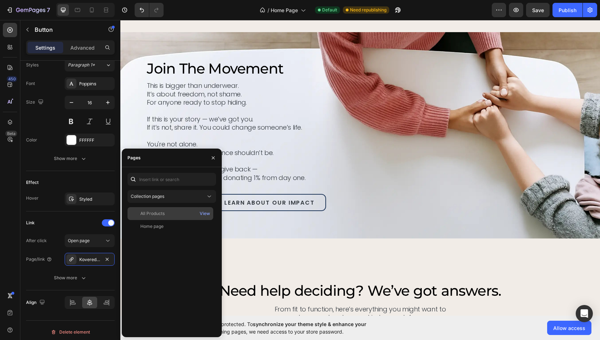
click at [158, 212] on div "All Products" at bounding box center [152, 213] width 24 height 6
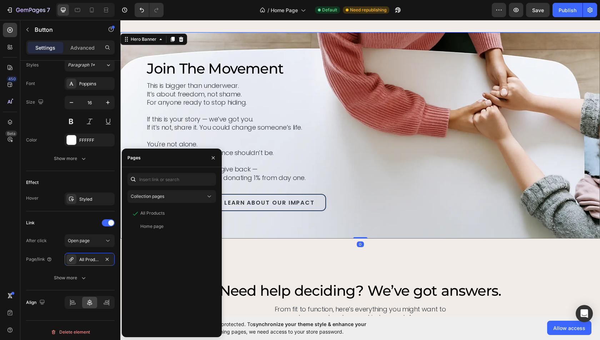
click at [295, 223] on div "Background Image" at bounding box center [360, 135] width 480 height 206
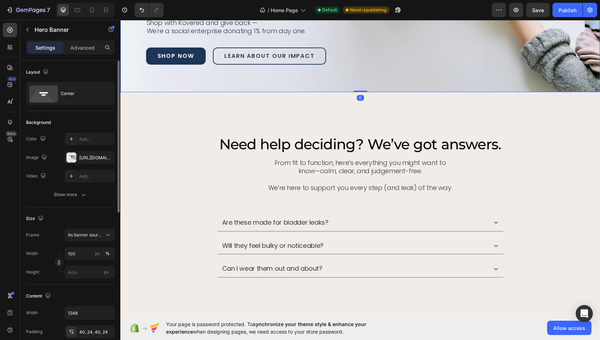
scroll to position [2903, 0]
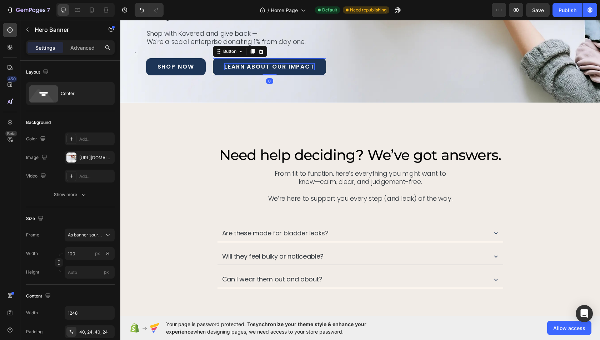
click at [277, 66] on p "Learn About Our Impact" at bounding box center [269, 66] width 90 height 7
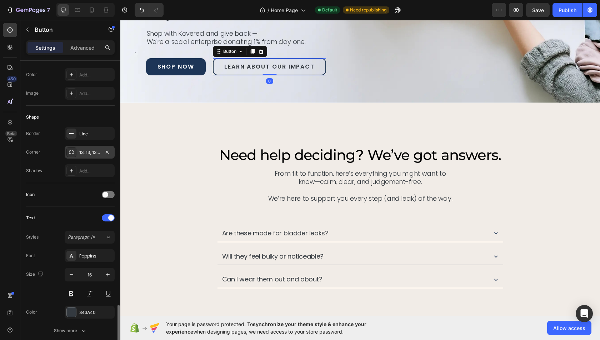
scroll to position [266, 0]
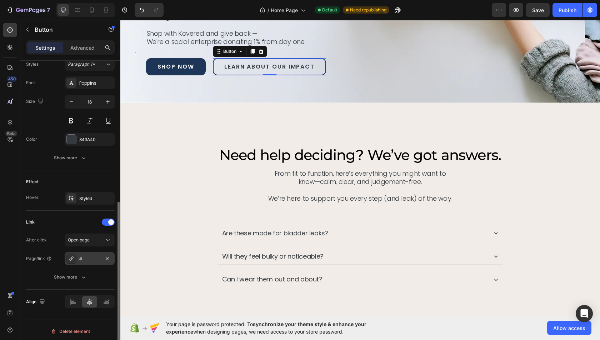
click at [88, 256] on div "#" at bounding box center [89, 259] width 21 height 6
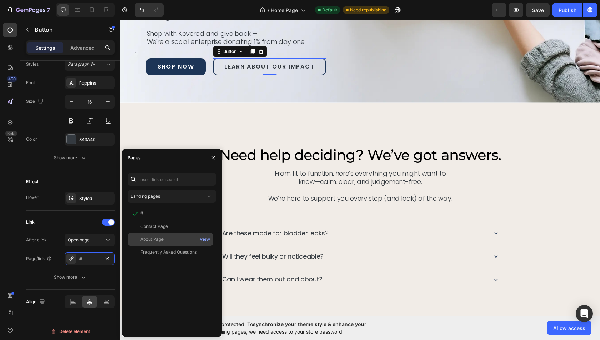
click at [158, 236] on div "About Page" at bounding box center [151, 239] width 23 height 6
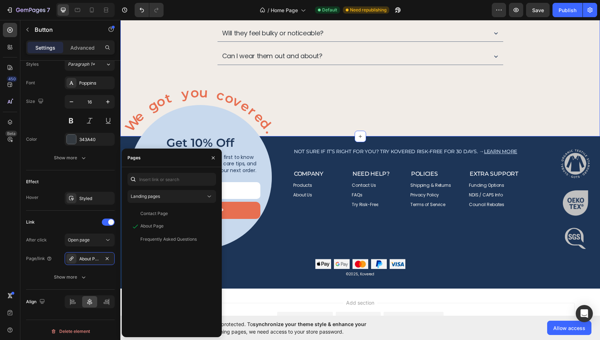
scroll to position [3182, 0]
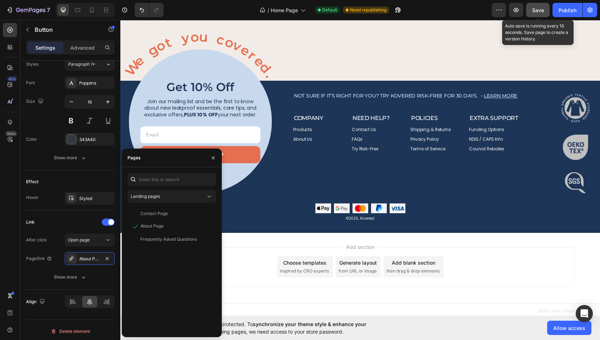
click at [536, 11] on span "Save" at bounding box center [538, 10] width 12 height 6
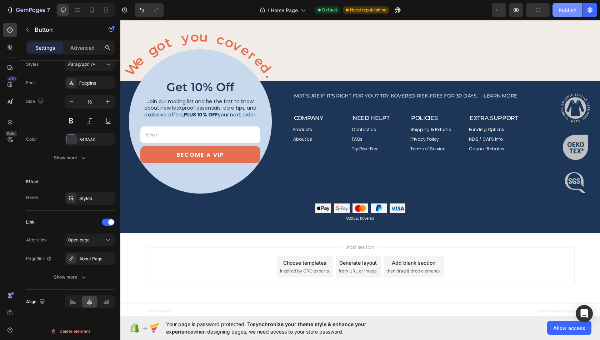
click at [571, 9] on div "Publish" at bounding box center [568, 10] width 18 height 8
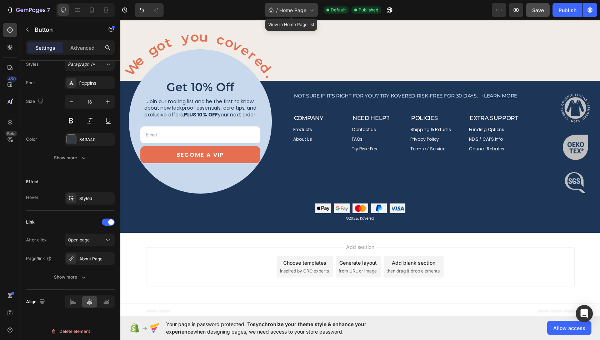
click at [284, 12] on span "Home Page" at bounding box center [292, 10] width 27 height 8
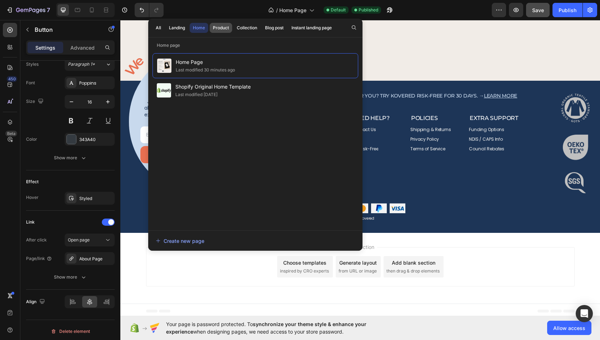
click at [223, 26] on div "Product" at bounding box center [221, 28] width 16 height 6
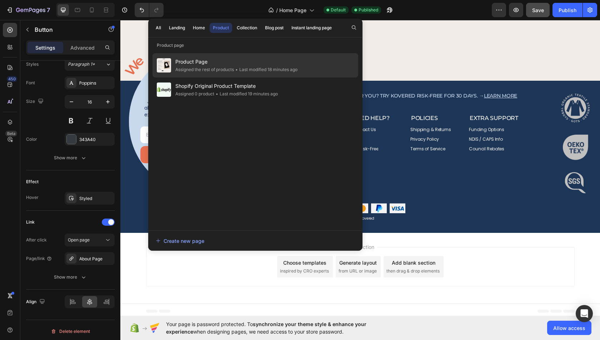
click at [210, 66] on div "Assigned the rest of products" at bounding box center [204, 69] width 59 height 7
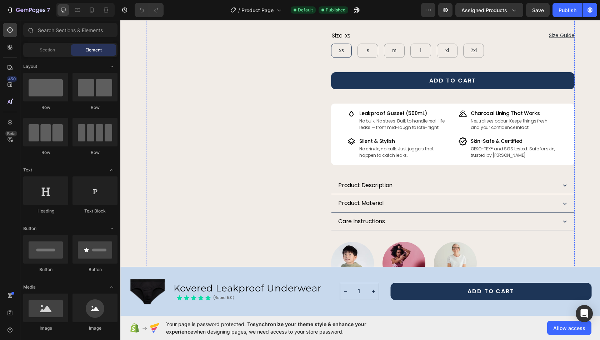
scroll to position [113, 0]
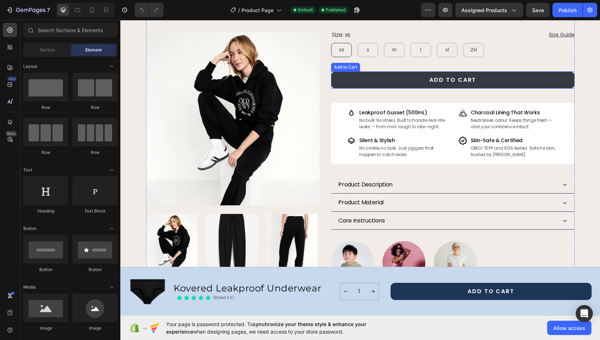
click at [447, 86] on button "Add to Cart" at bounding box center [452, 79] width 243 height 17
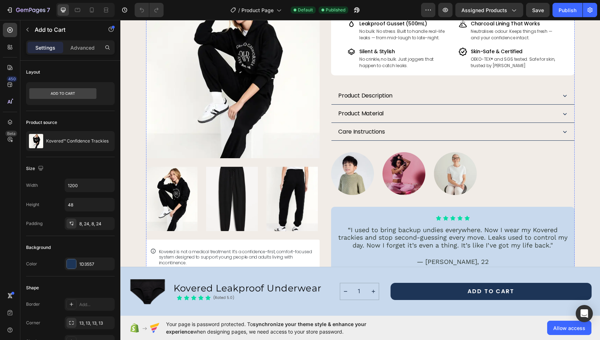
scroll to position [203, 0]
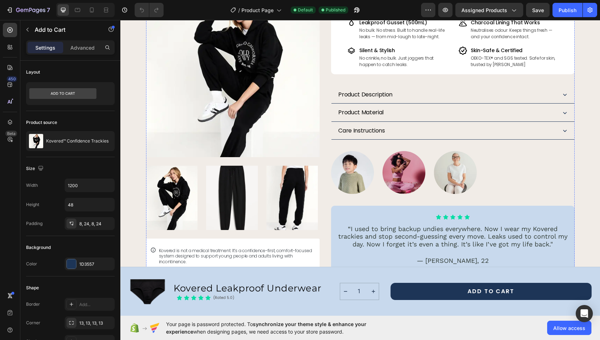
click at [425, 85] on div "Kovered™ Confidence Trackies Product Title They look like joggers. But they’ve …" at bounding box center [452, 57] width 243 height 433
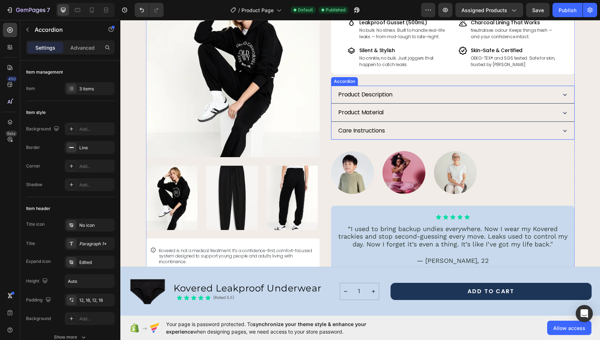
click at [425, 97] on div "Product Description" at bounding box center [446, 94] width 218 height 9
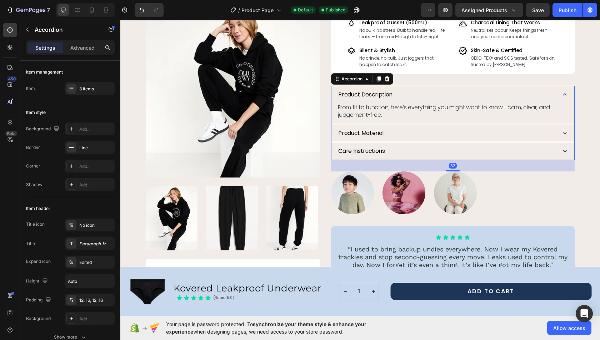
click at [423, 124] on div "Product Material" at bounding box center [453, 133] width 243 height 18
click at [417, 154] on div "Care Instructions" at bounding box center [453, 151] width 243 height 18
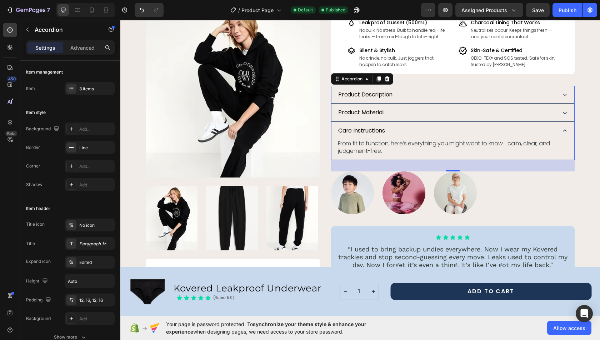
click at [419, 132] on div "Care Instructions" at bounding box center [446, 130] width 218 height 9
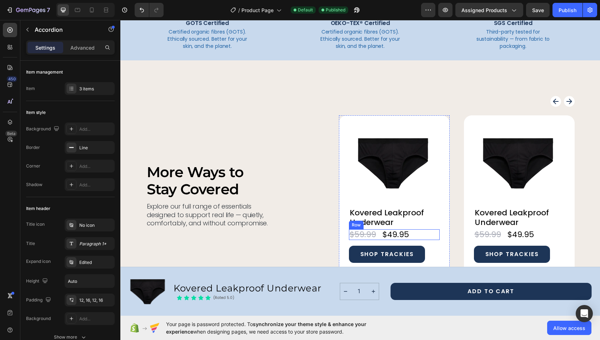
scroll to position [524, 0]
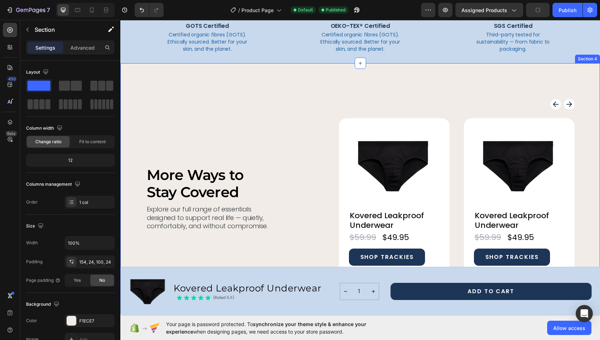
click at [576, 100] on div "More Ways to Stay Covered Heading Explore our full range of essentials designed…" at bounding box center [360, 188] width 480 height 251
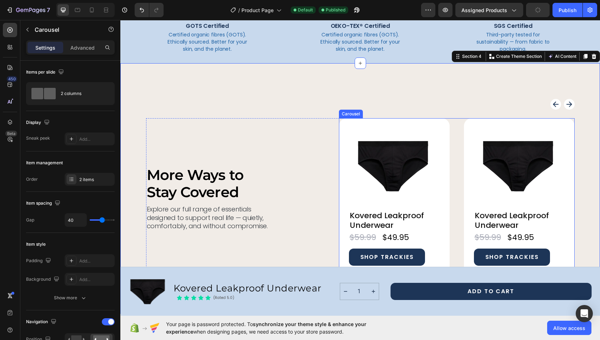
click at [573, 100] on rect "Carousel Next Arrow" at bounding box center [569, 104] width 11 height 11
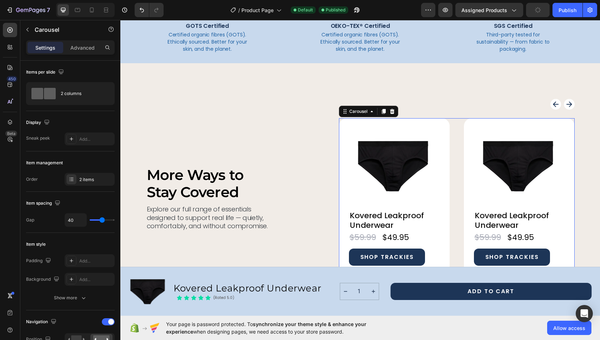
click at [568, 101] on rect "Carousel Next Arrow" at bounding box center [569, 104] width 11 height 11
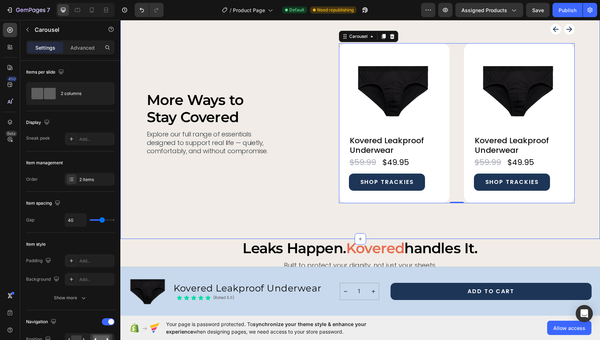
scroll to position [578, 0]
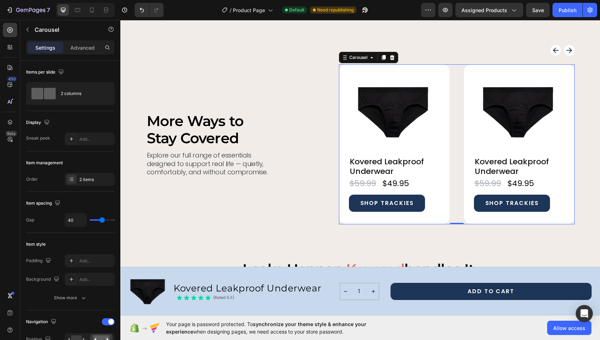
click at [454, 108] on div "Product Images Kovered Leakproof Underwear Product Title $49.95 Product Price P…" at bounding box center [457, 144] width 236 height 160
click at [96, 178] on div "2 items" at bounding box center [96, 179] width 34 height 6
click at [89, 163] on div "Item management" at bounding box center [70, 162] width 89 height 11
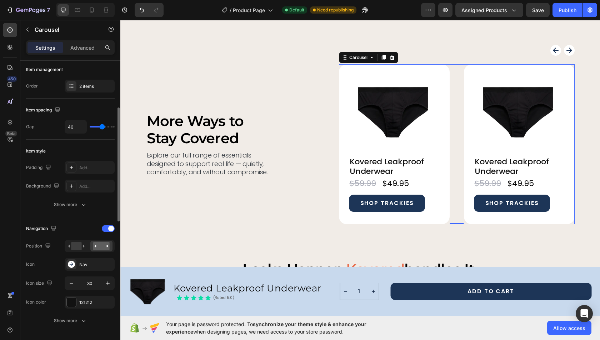
scroll to position [91, 0]
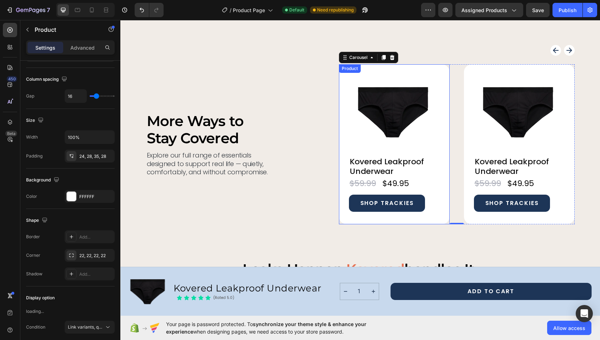
click at [443, 113] on div "Product Images Kovered Leakproof Underwear Product Title $49.95 Product Price P…" at bounding box center [394, 144] width 111 height 160
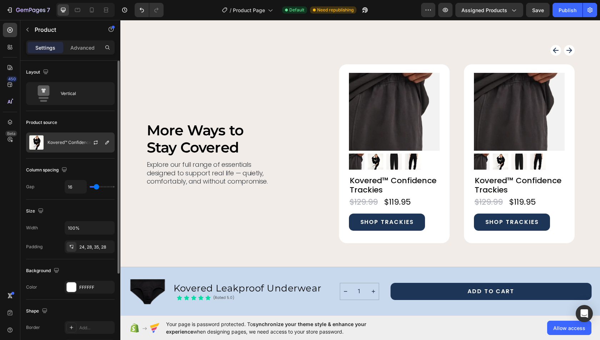
click at [82, 138] on div "Kovered™ Confidence Trackies" at bounding box center [70, 143] width 89 height 20
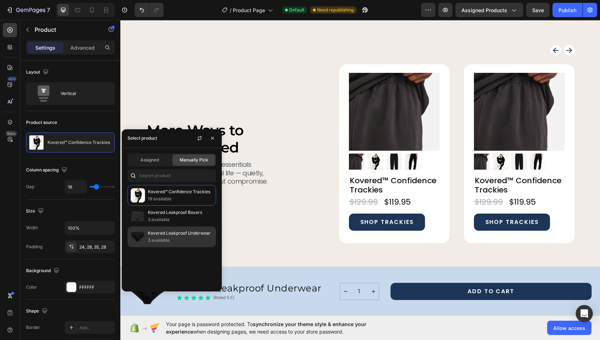
click at [174, 230] on p "Kovered Leakproof Underwear" at bounding box center [180, 233] width 65 height 7
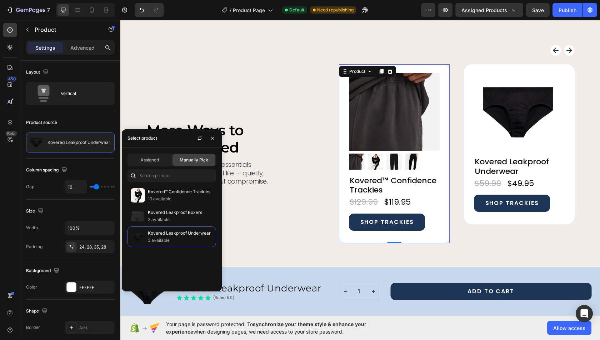
click at [444, 166] on div "Product Images Kovered™ Confidence Trackies Product Title $119.95 Product Price…" at bounding box center [394, 153] width 111 height 179
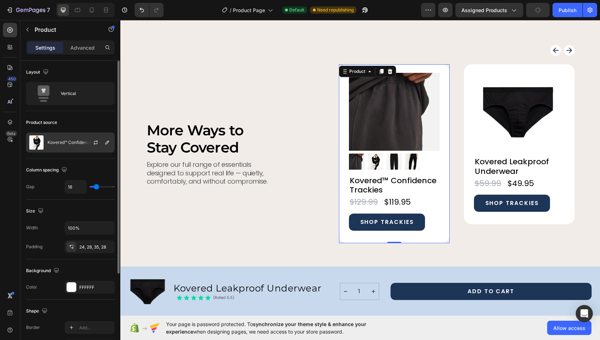
click at [82, 146] on div "Kovered™ Confidence Trackies" at bounding box center [70, 143] width 89 height 20
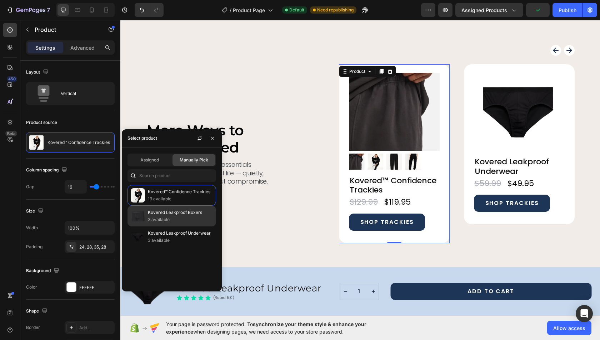
click at [169, 220] on p "3 available" at bounding box center [180, 219] width 65 height 7
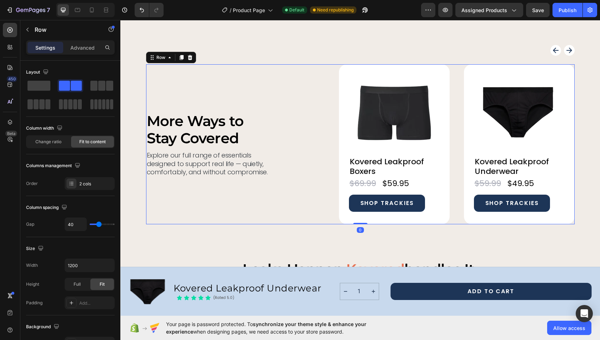
click at [316, 211] on div "More Ways to Stay Covered Heading Explore our full range of essentials designed…" at bounding box center [360, 144] width 429 height 160
click at [541, 14] on button "Save" at bounding box center [538, 10] width 24 height 14
click at [566, 13] on div "Publish" at bounding box center [568, 10] width 18 height 8
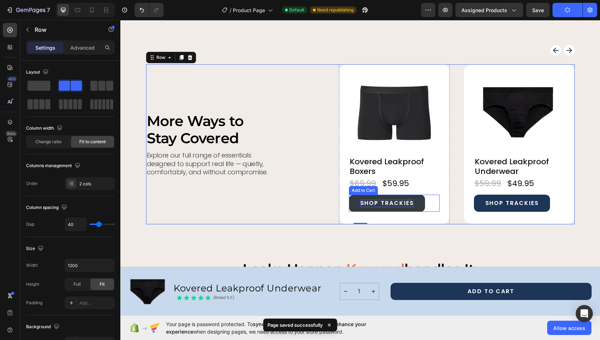
click at [393, 206] on div "SHOP TRACKIES" at bounding box center [387, 203] width 54 height 7
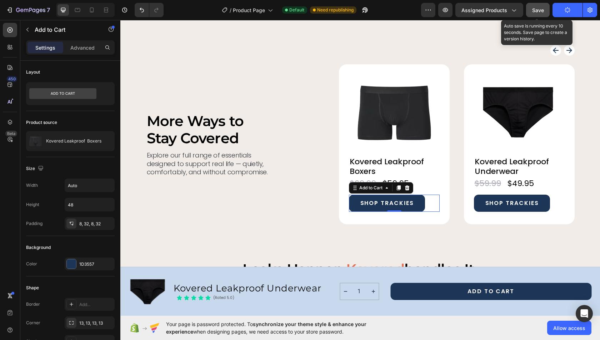
click at [538, 9] on span "Save" at bounding box center [538, 10] width 12 height 6
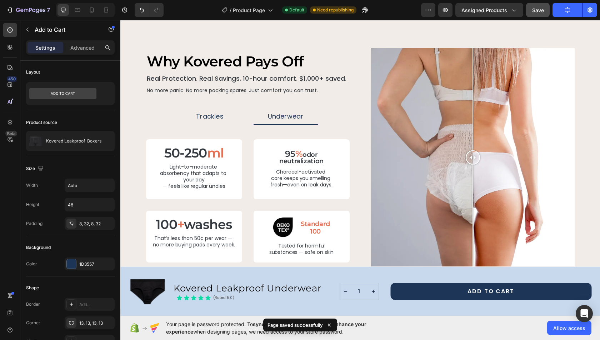
scroll to position [1090, 0]
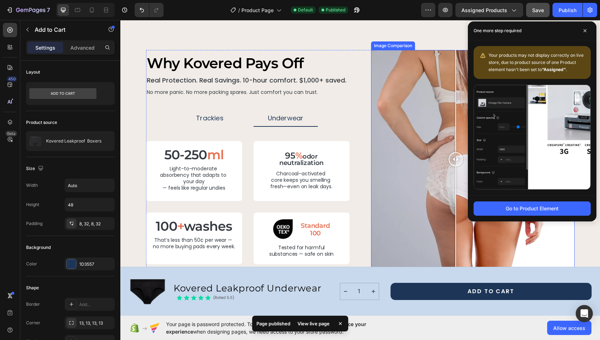
drag, startPoint x: 473, startPoint y: 160, endPoint x: 456, endPoint y: 158, distance: 17.6
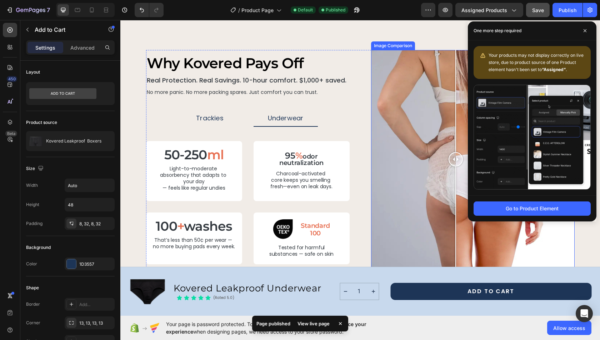
click at [456, 158] on div at bounding box center [456, 159] width 14 height 14
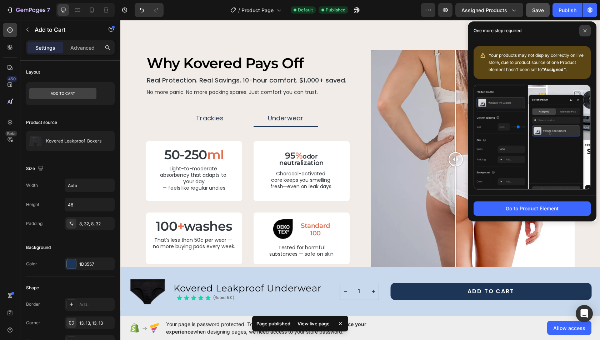
click at [584, 31] on icon at bounding box center [585, 31] width 4 height 4
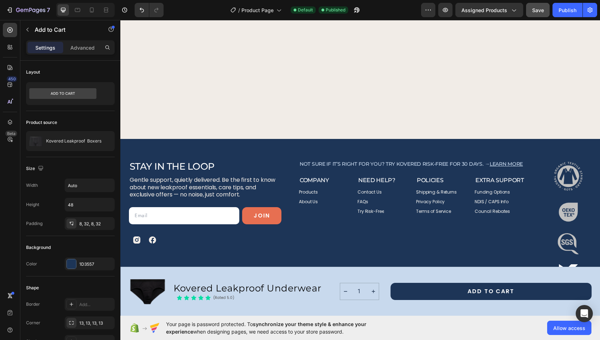
scroll to position [3087, 0]
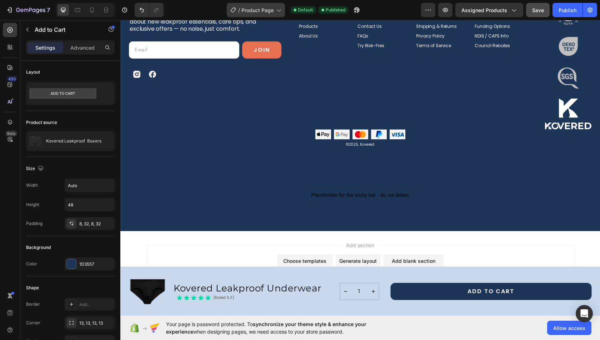
click at [262, 9] on span "Product Page" at bounding box center [257, 10] width 32 height 8
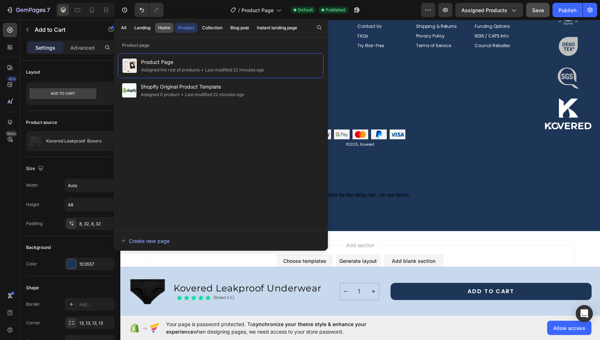
click at [159, 27] on div "Home" at bounding box center [164, 28] width 12 height 6
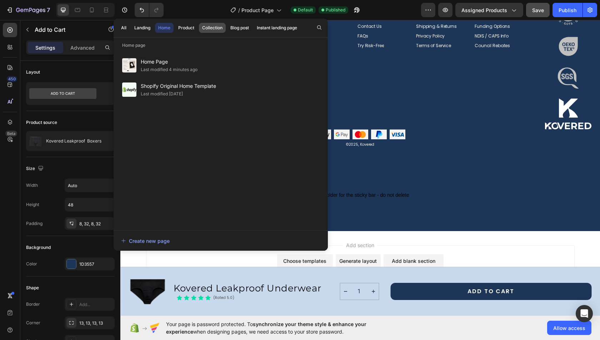
click at [210, 30] on div "Collection" at bounding box center [212, 28] width 20 height 6
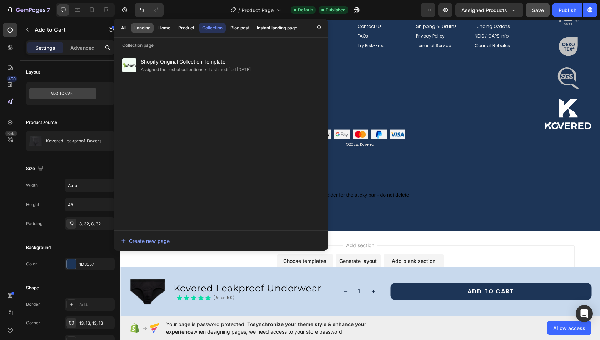
click at [143, 25] on div "Landing" at bounding box center [142, 28] width 16 height 6
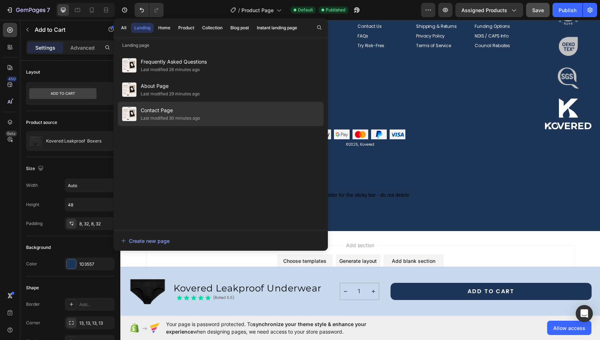
click at [176, 109] on span "Contact Page" at bounding box center [170, 110] width 59 height 9
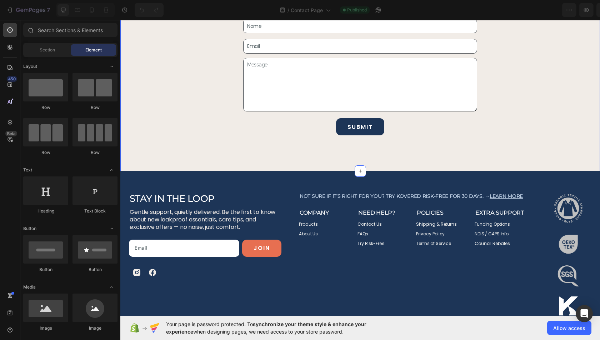
scroll to position [154, 0]
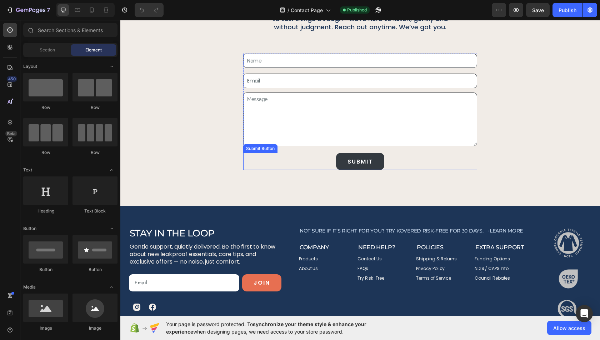
click at [356, 156] on button "SUBMIT" at bounding box center [360, 161] width 48 height 17
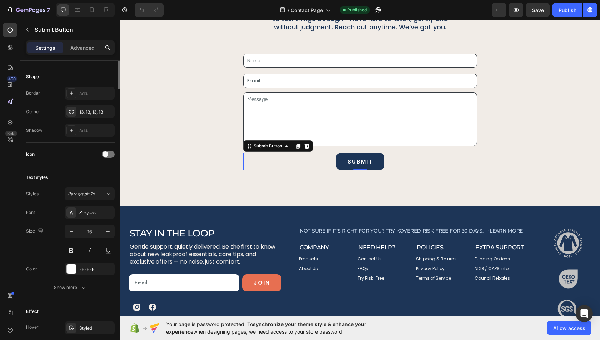
scroll to position [204, 0]
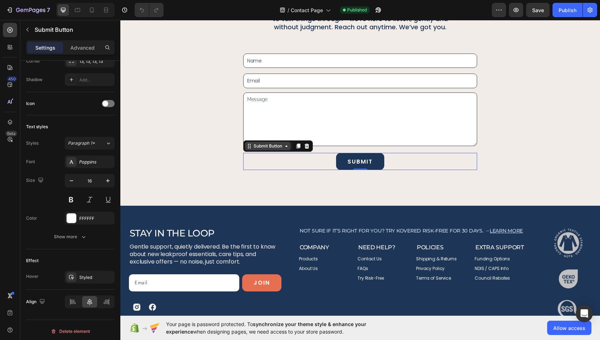
click at [271, 146] on div "Submit Button" at bounding box center [267, 146] width 31 height 6
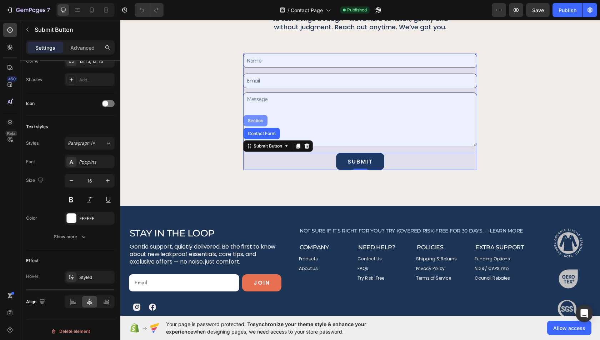
click at [262, 130] on div "Contact Form" at bounding box center [262, 133] width 36 height 11
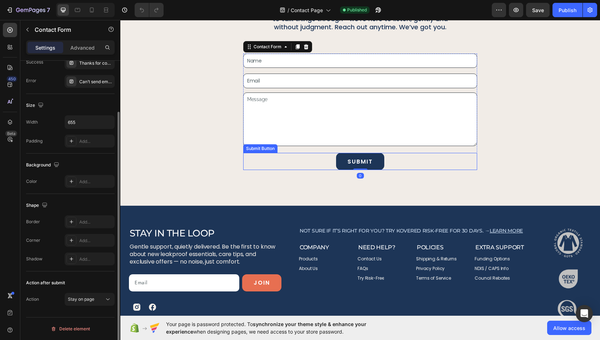
scroll to position [0, 0]
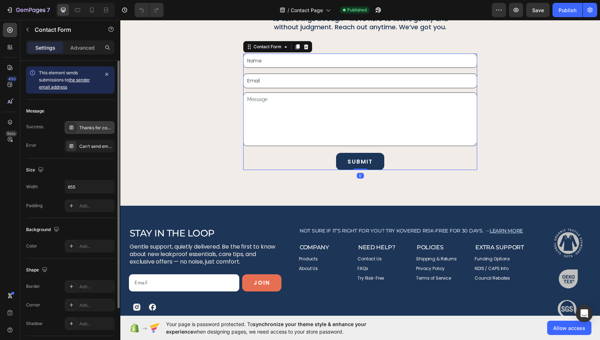
click at [100, 128] on div "Thanks for contacting us. We'll get back to you as soon as possible." at bounding box center [96, 128] width 34 height 6
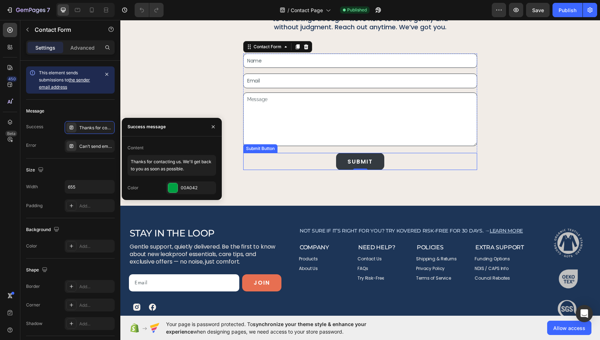
click at [356, 166] on button "SUBMIT" at bounding box center [360, 161] width 48 height 17
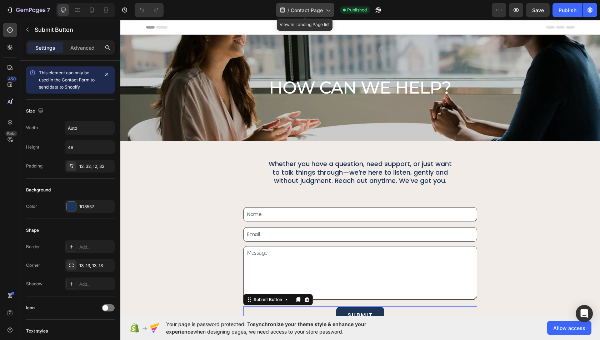
click at [311, 13] on span "Contact Page" at bounding box center [307, 10] width 32 height 8
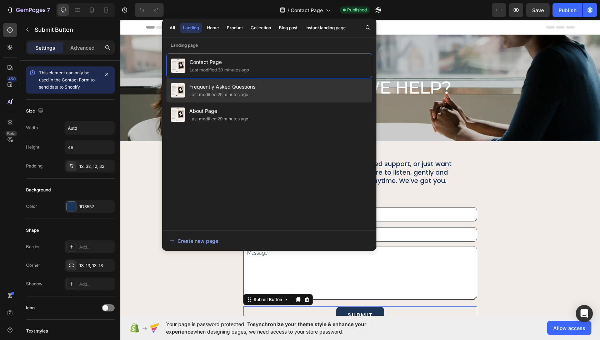
click at [230, 83] on span "Frequently Asked Questions" at bounding box center [222, 87] width 66 height 9
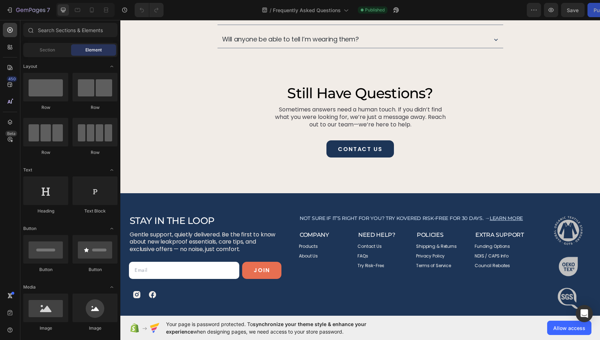
scroll to position [367, 0]
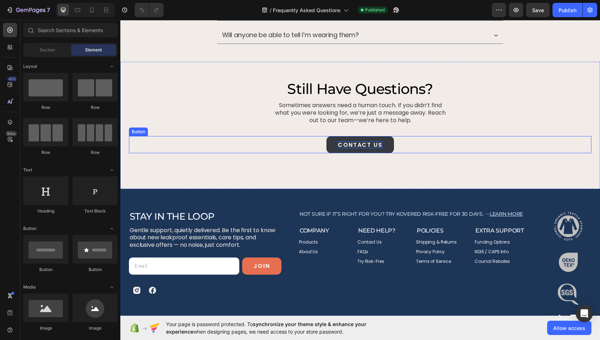
click at [369, 141] on p "CONTACT US" at bounding box center [360, 144] width 45 height 7
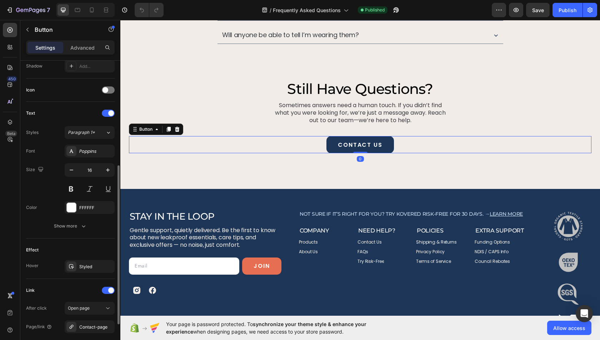
scroll to position [266, 0]
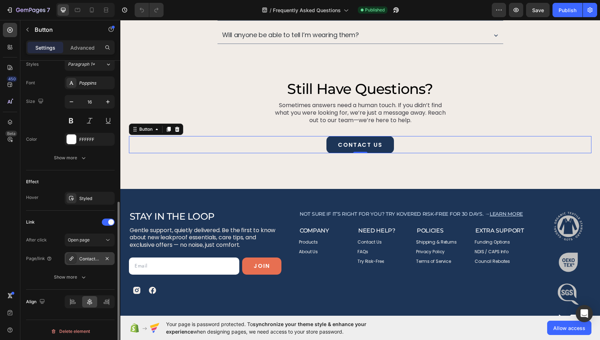
click at [88, 256] on div "Contact-page" at bounding box center [89, 259] width 21 height 6
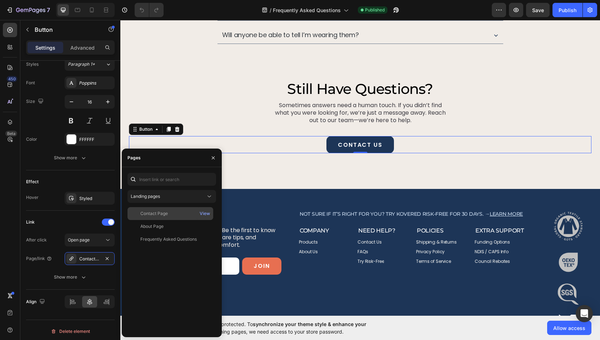
click at [164, 213] on div "Contact Page" at bounding box center [154, 213] width 28 height 6
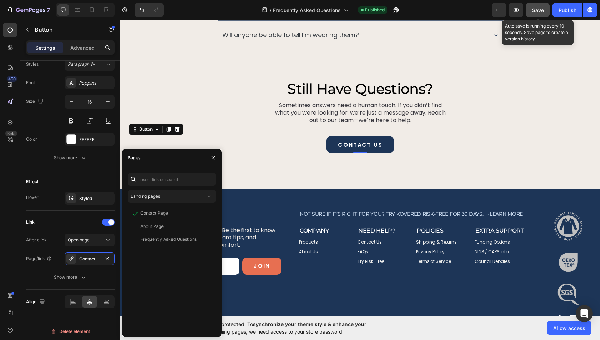
click at [543, 7] on span "Save" at bounding box center [538, 10] width 12 height 6
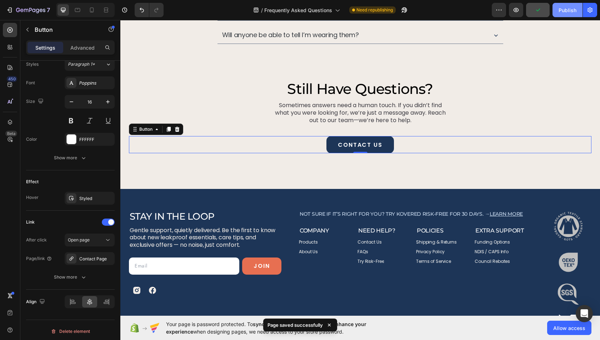
click at [565, 11] on div "Publish" at bounding box center [568, 10] width 18 height 8
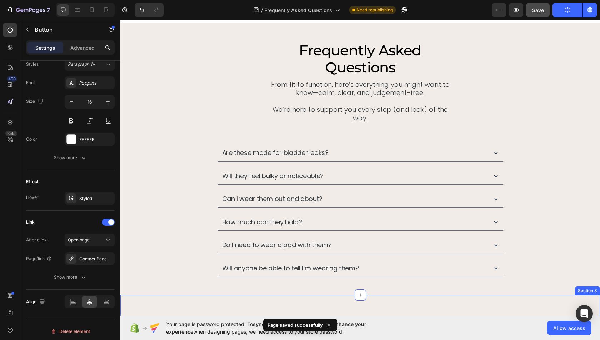
scroll to position [0, 0]
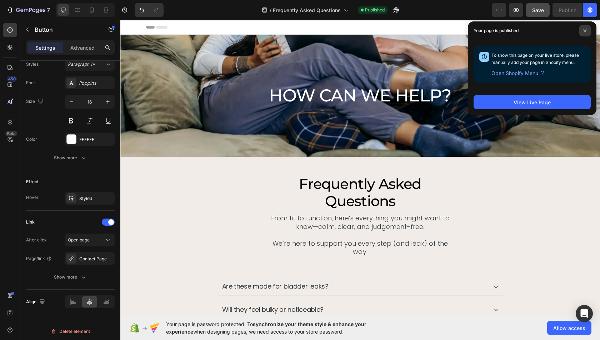
click at [589, 30] on span at bounding box center [584, 30] width 11 height 11
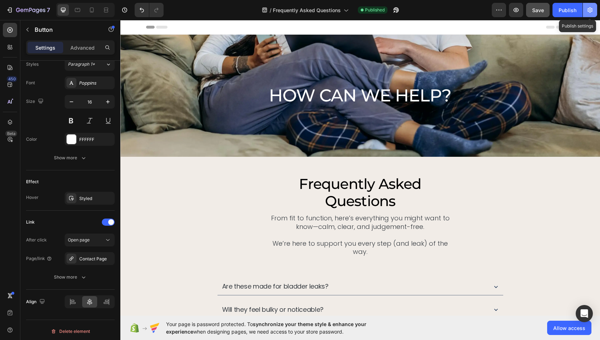
click at [590, 14] on button "button" at bounding box center [590, 10] width 14 height 14
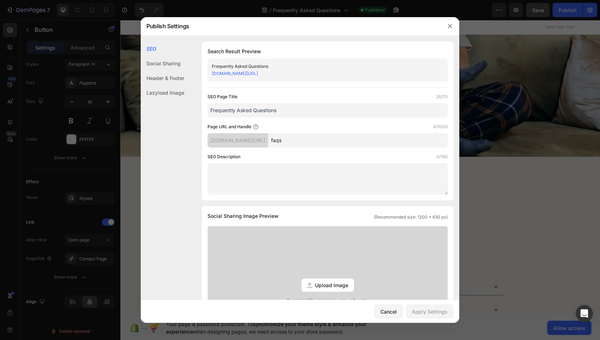
scroll to position [278, 0]
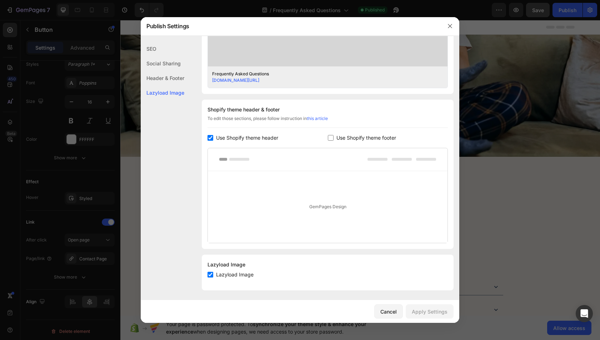
click at [509, 164] on div at bounding box center [300, 170] width 600 height 340
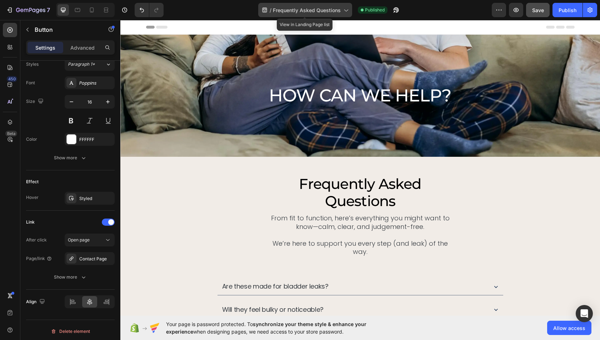
click at [322, 8] on span "Frequently Asked Questions" at bounding box center [307, 10] width 68 height 8
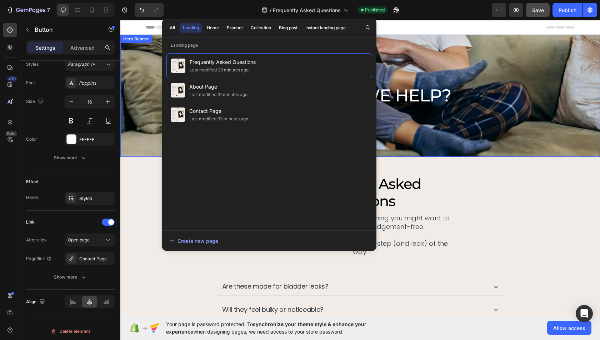
click at [453, 120] on div "HOW CAN WE HELP? Heading" at bounding box center [360, 95] width 429 height 51
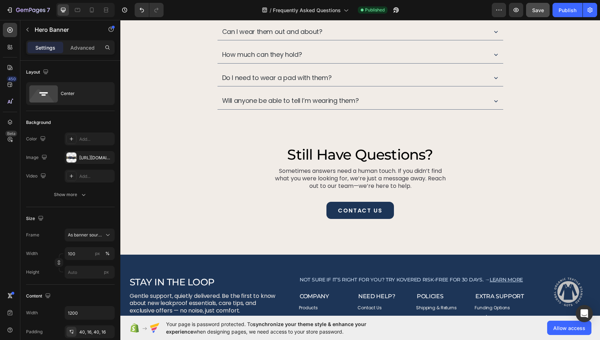
scroll to position [326, 0]
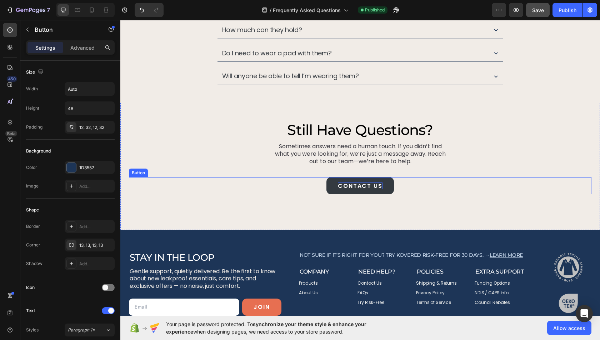
click at [375, 183] on p "CONTACT US" at bounding box center [360, 186] width 45 height 7
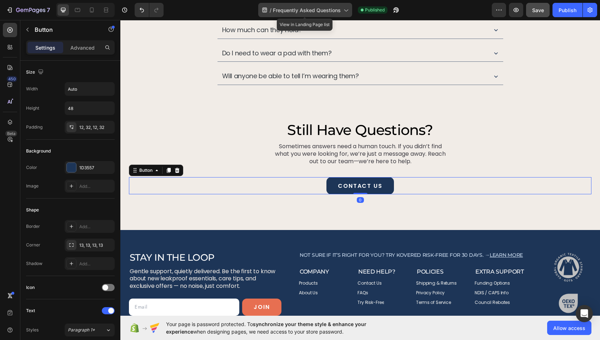
click at [290, 13] on span "Frequently Asked Questions" at bounding box center [307, 10] width 68 height 8
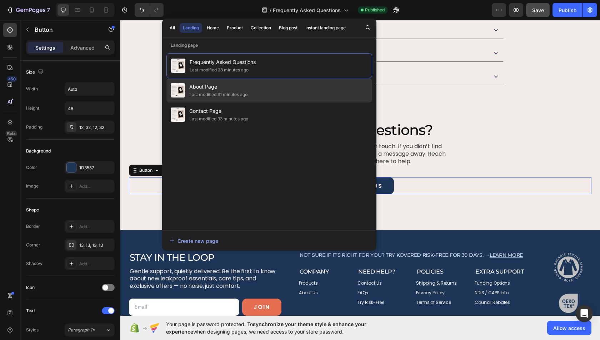
click at [209, 103] on div "About Page Last modified 31 minutes ago" at bounding box center [269, 115] width 206 height 24
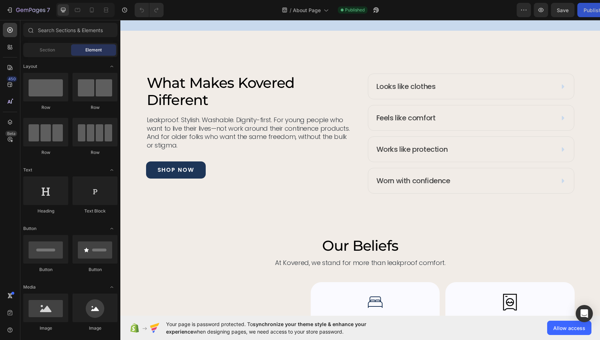
scroll to position [773, 0]
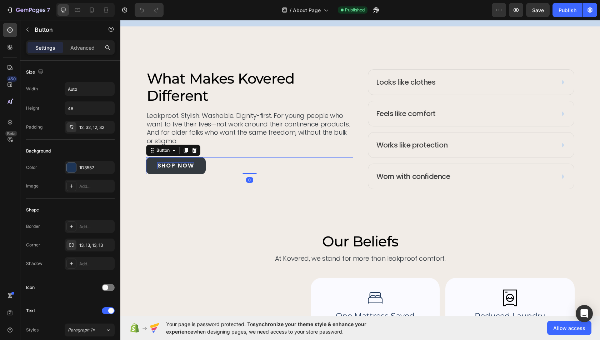
click at [179, 166] on p "shop now" at bounding box center [176, 165] width 37 height 7
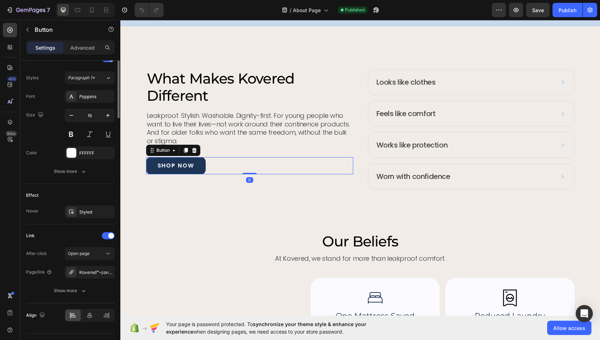
scroll to position [266, 0]
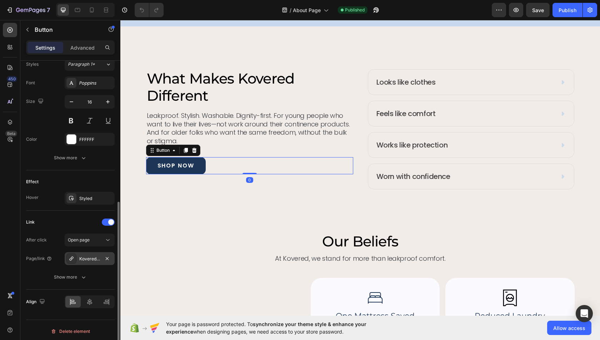
click at [93, 261] on div "Kovered™ Confidence Trackies" at bounding box center [90, 258] width 50 height 13
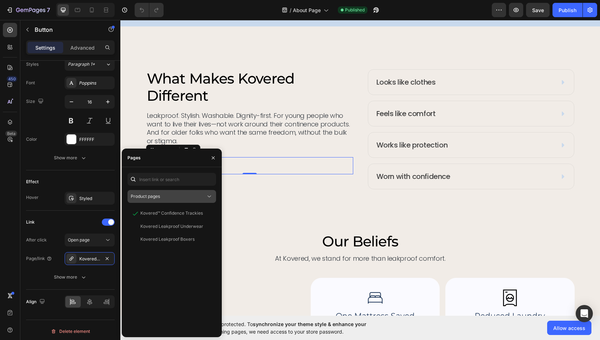
click at [158, 195] on span "Product pages" at bounding box center [145, 196] width 29 height 5
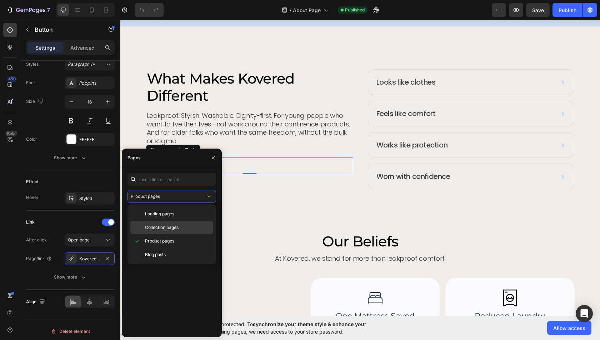
click at [158, 222] on div "Collection pages" at bounding box center [171, 228] width 83 height 14
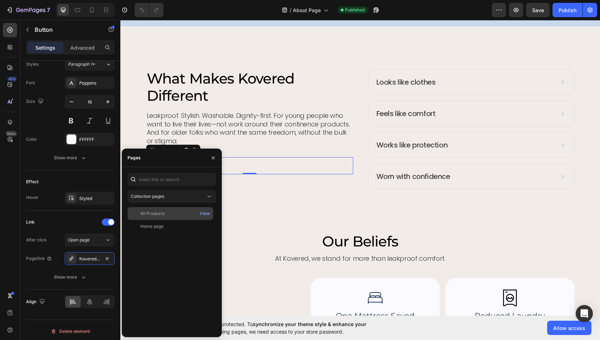
click at [159, 220] on div "All Products View" at bounding box center [171, 226] width 86 height 13
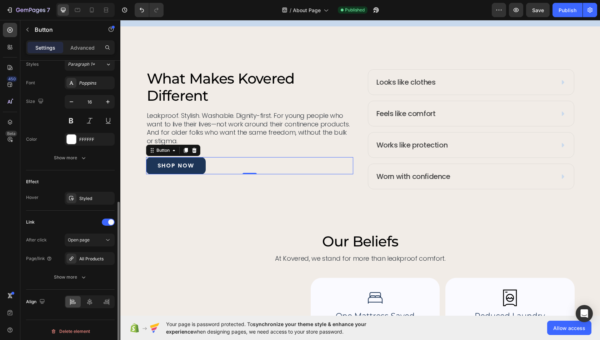
click at [80, 225] on div "Link" at bounding box center [70, 221] width 89 height 11
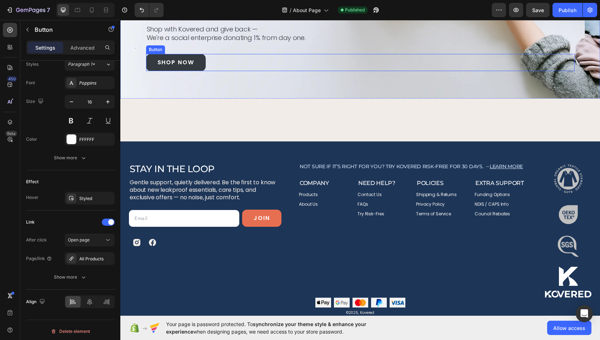
scroll to position [265, 0]
click at [179, 69] on link "SHOP NOW" at bounding box center [176, 62] width 60 height 17
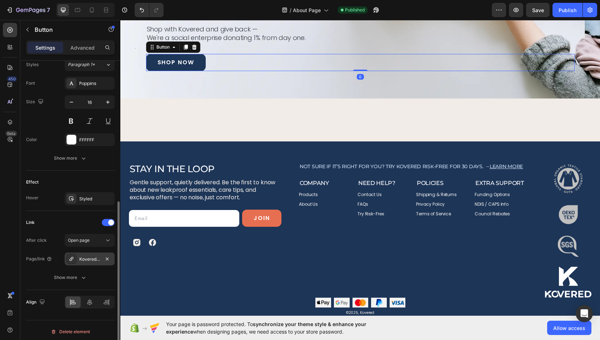
click at [88, 253] on div "Kovered™ Confidence Trackies" at bounding box center [90, 259] width 50 height 13
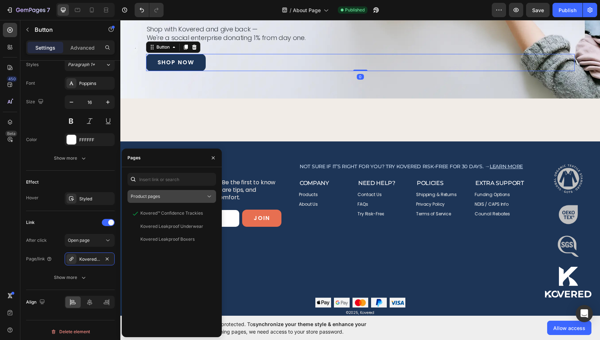
click at [150, 201] on button "Product pages" at bounding box center [172, 196] width 89 height 13
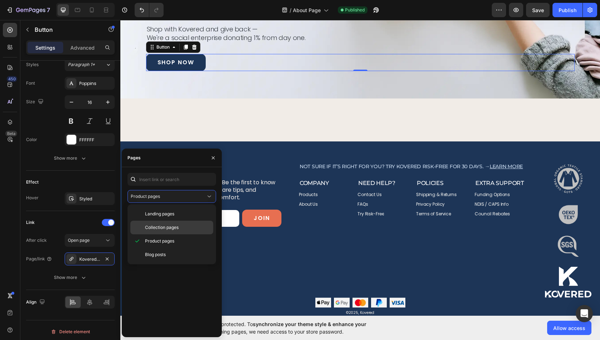
click at [152, 226] on span "Collection pages" at bounding box center [162, 227] width 34 height 6
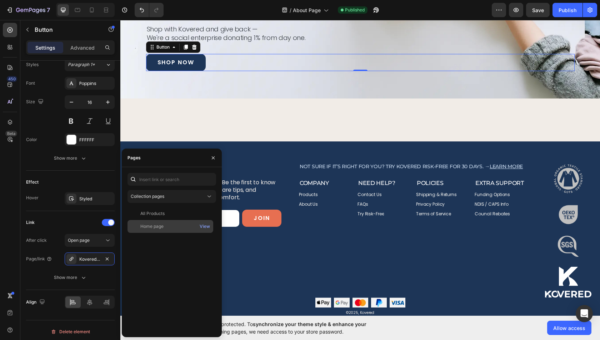
click at [156, 225] on div "Home page" at bounding box center [151, 226] width 23 height 6
click at [156, 220] on div "All Products View" at bounding box center [171, 226] width 86 height 13
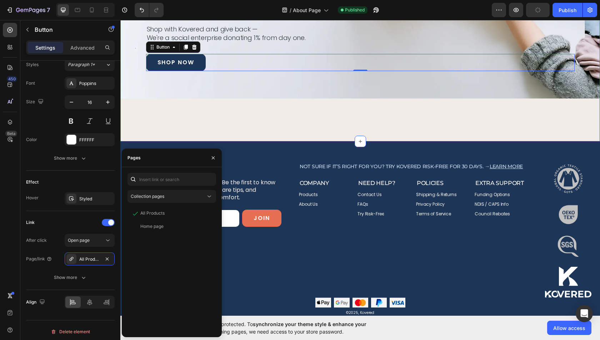
click at [498, 115] on div "join the movement Heading This is bigger than underwear. It’s about freedom, no…" at bounding box center [360, 16] width 480 height 249
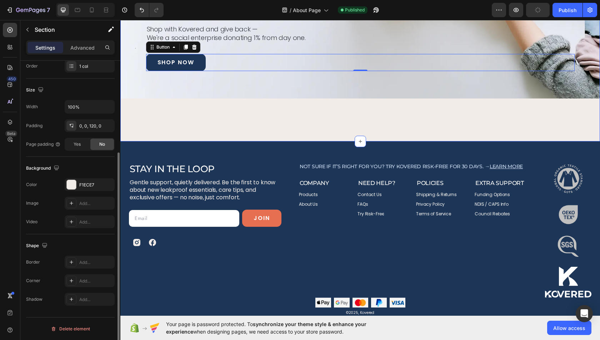
scroll to position [0, 0]
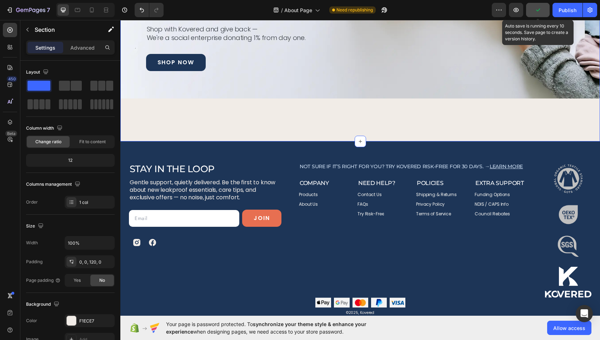
click at [539, 11] on icon "button" at bounding box center [537, 9] width 7 height 7
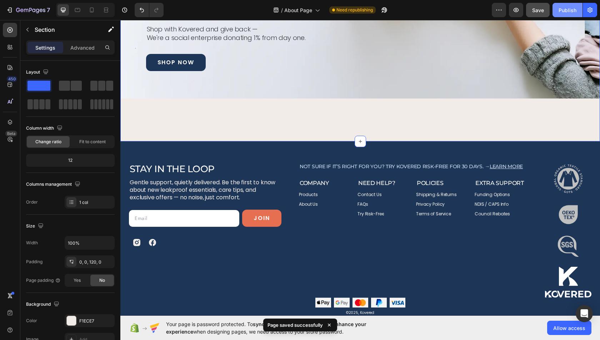
click at [559, 11] on div "Publish" at bounding box center [568, 10] width 18 height 8
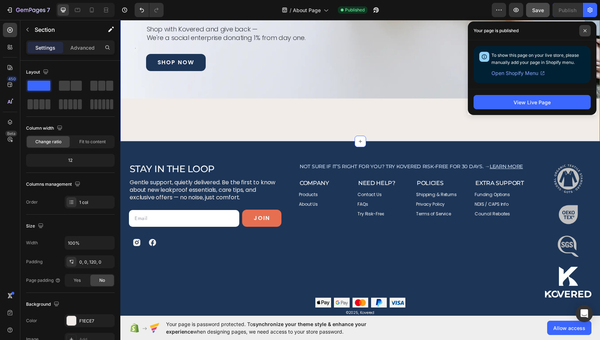
click at [589, 33] on span at bounding box center [584, 30] width 11 height 11
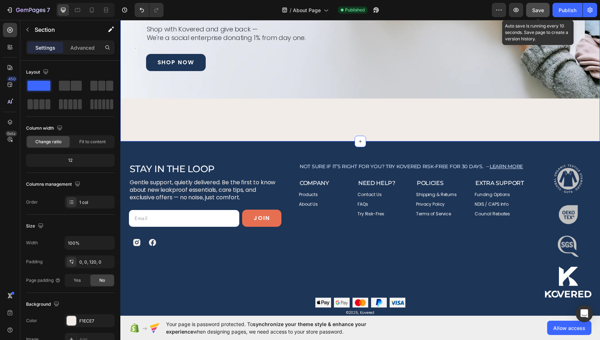
click at [542, 14] on button "Save" at bounding box center [538, 10] width 24 height 14
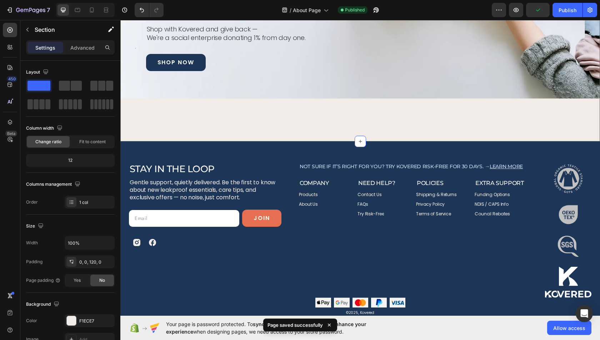
click at [596, 18] on div "7 Version history / About Page Published Preview Publish" at bounding box center [300, 10] width 600 height 20
click at [593, 17] on div "7 Version history / About Page Published Preview Publish" at bounding box center [300, 10] width 600 height 20
click at [592, 12] on icon "button" at bounding box center [590, 10] width 5 height 5
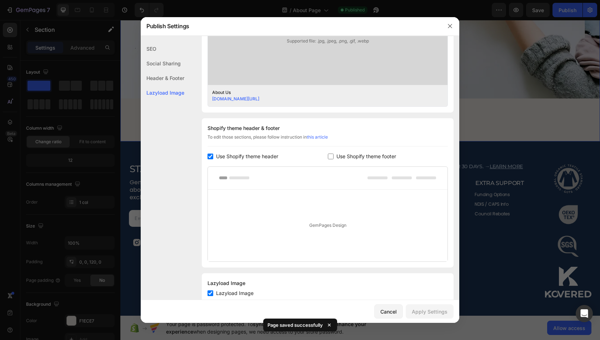
scroll to position [278, 0]
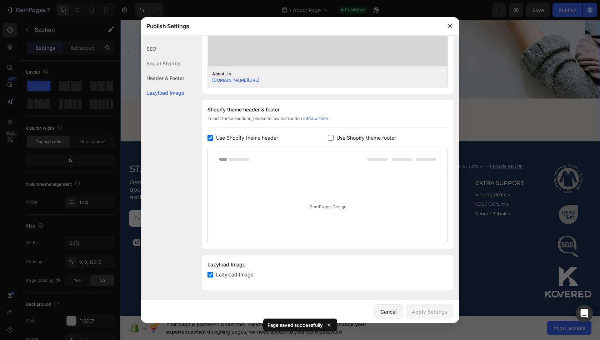
click at [525, 136] on div at bounding box center [300, 170] width 600 height 340
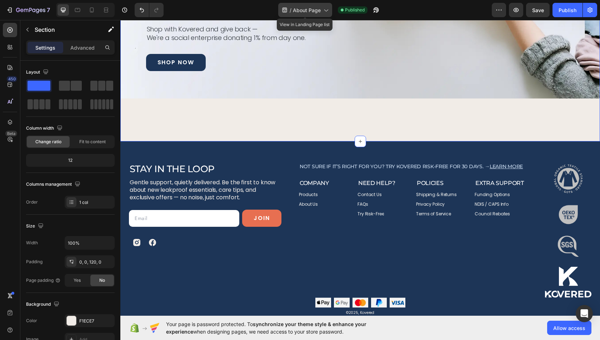
click at [304, 11] on span "About Page" at bounding box center [307, 10] width 28 height 8
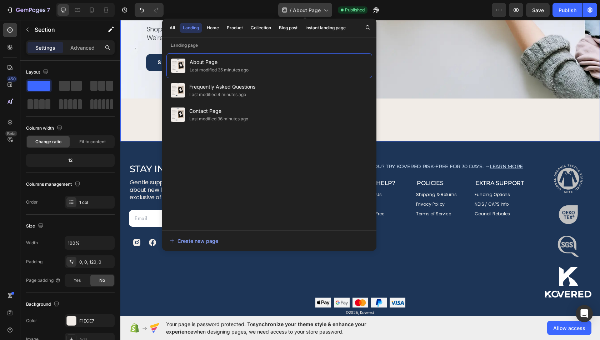
click at [304, 11] on span "About Page" at bounding box center [307, 10] width 28 height 8
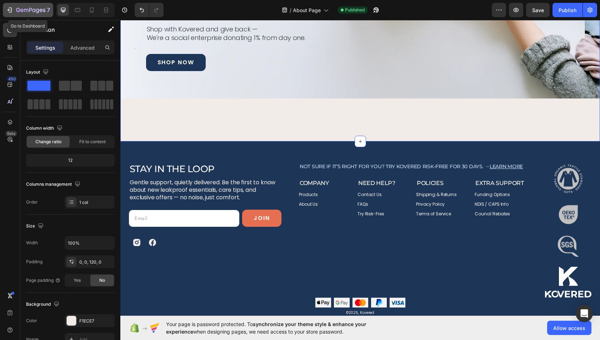
click at [16, 6] on div "7" at bounding box center [33, 10] width 34 height 9
